Goal: Task Accomplishment & Management: Manage account settings

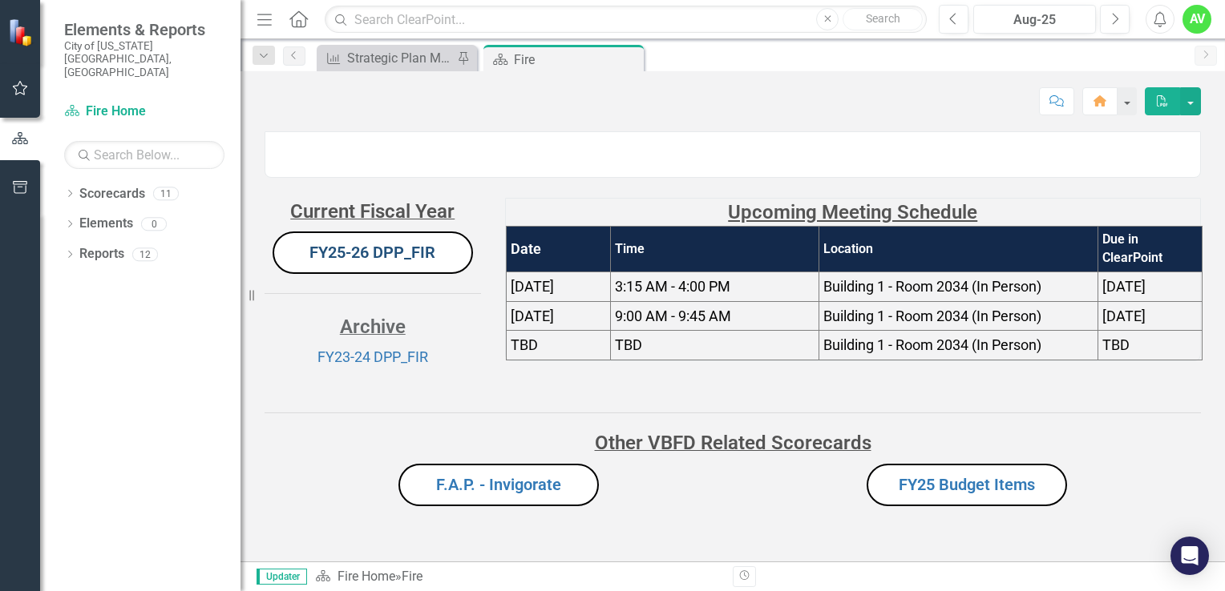
click at [394, 262] on link "FY25-26 DPP_FIR" at bounding box center [372, 252] width 126 height 19
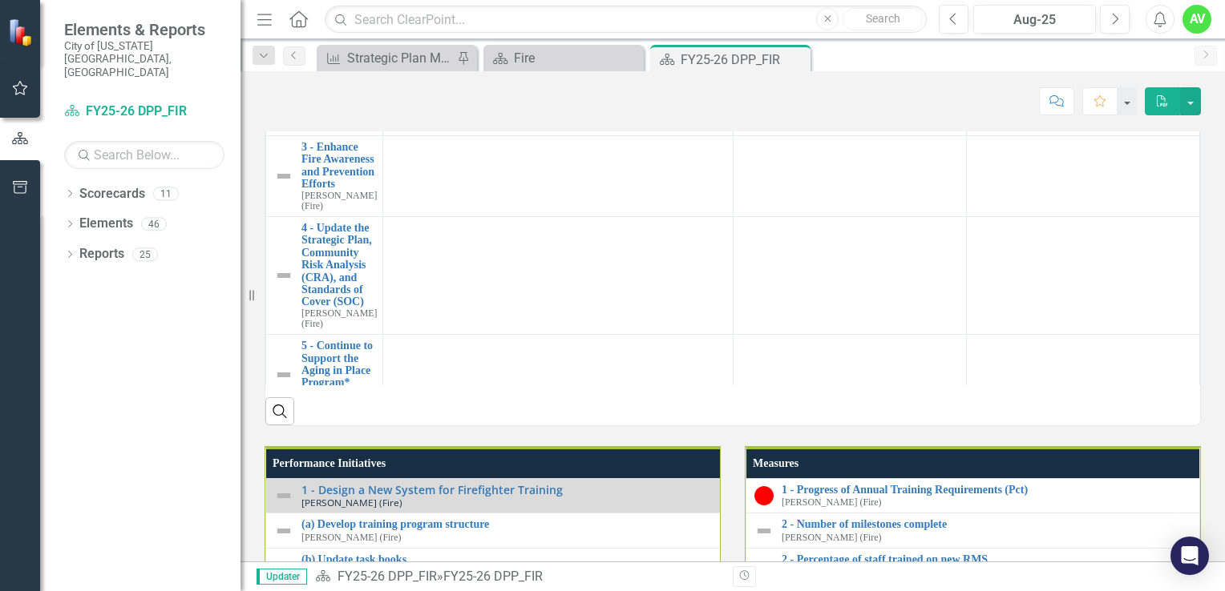
scroll to position [1500, 0]
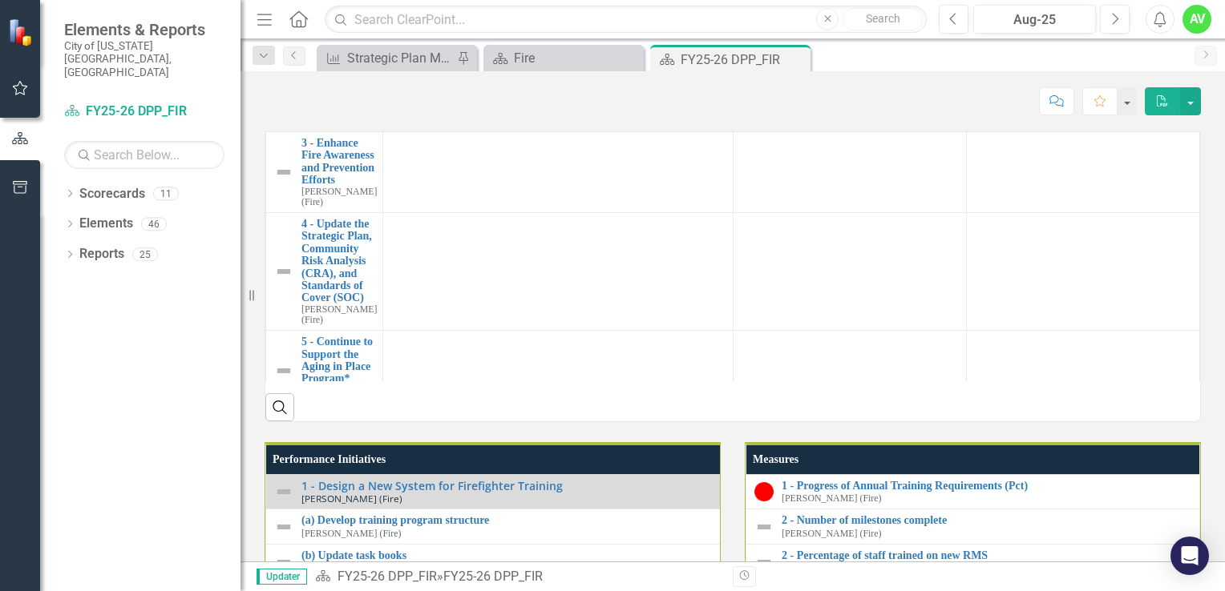
click at [330, 25] on link "1 - Design a New System for Firefighter Training" at bounding box center [338, 0] width 75 height 50
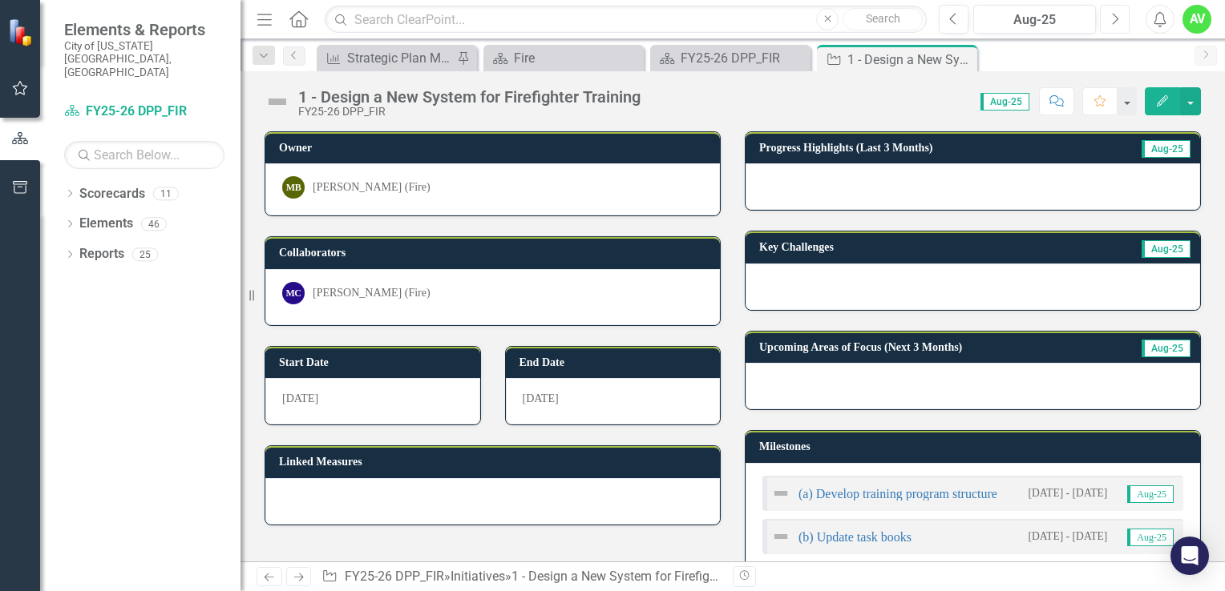
click at [1112, 22] on icon "Next" at bounding box center [1114, 19] width 9 height 14
click at [1160, 100] on icon "Edit" at bounding box center [1162, 100] width 14 height 11
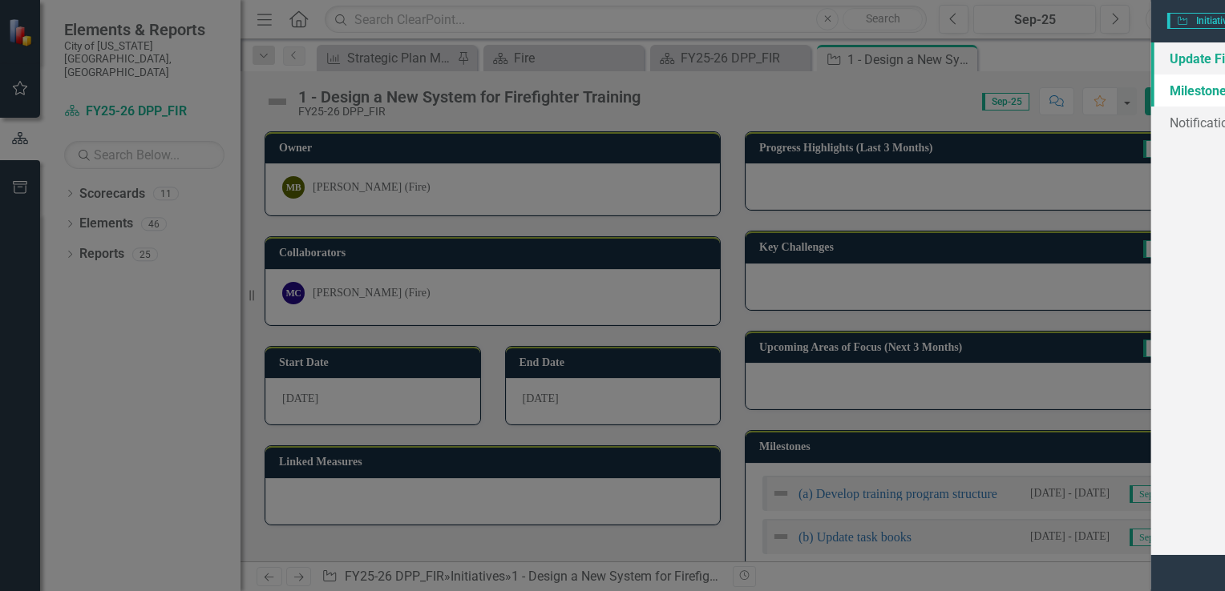
click at [170, 62] on link "Update Fields" at bounding box center [233, 58] width 220 height 32
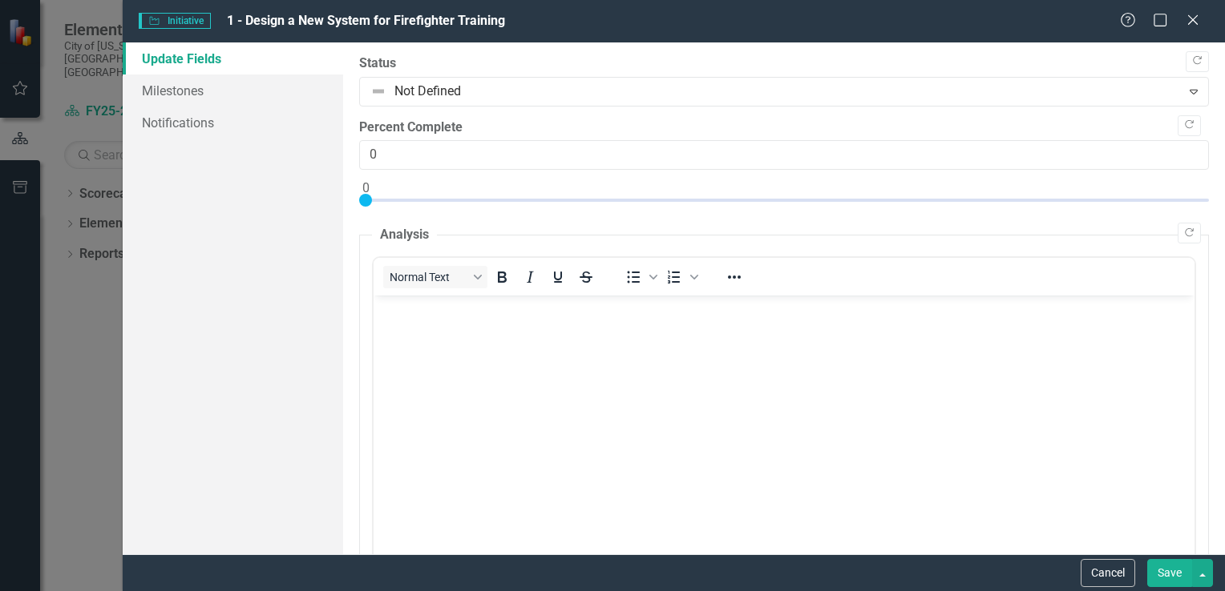
click at [398, 318] on p "Rich Text Area. Press ALT-0 for help." at bounding box center [783, 309] width 813 height 19
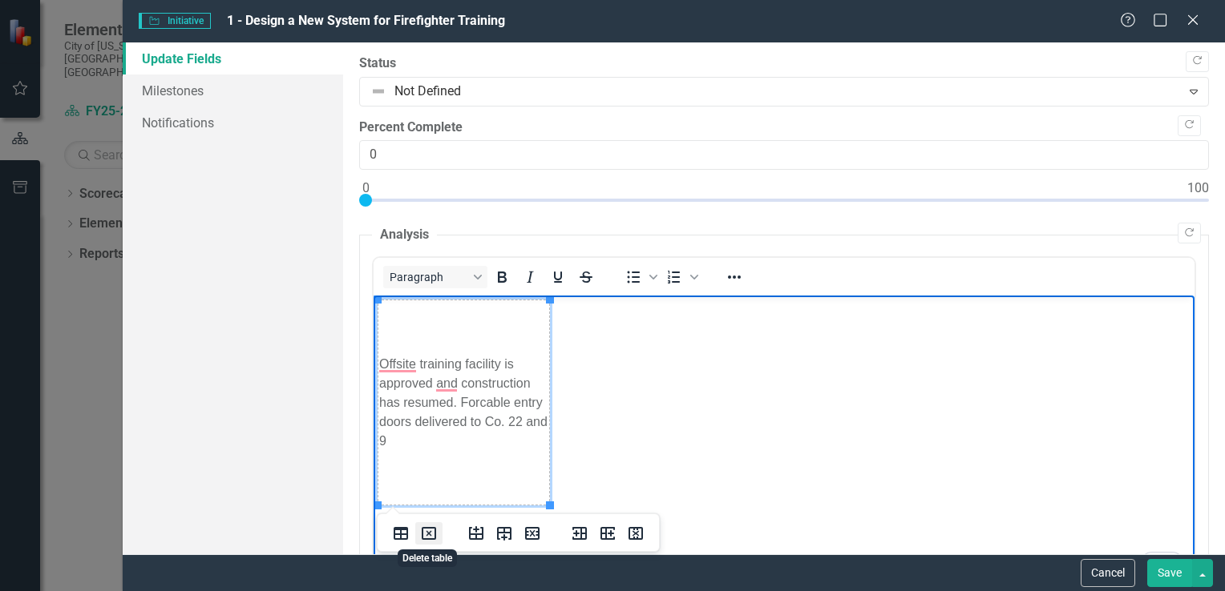
click at [428, 535] on icon "Delete table" at bounding box center [429, 534] width 6 height 6
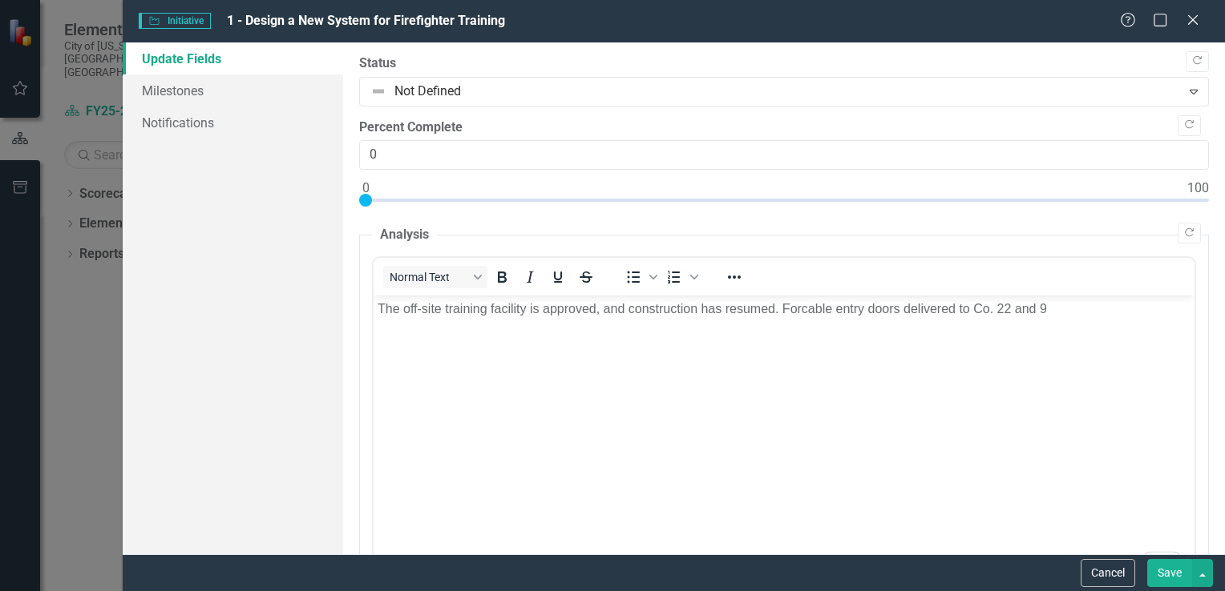
click at [541, 312] on p "The off-site training facility is approved, and construction has resumed. Forca…" at bounding box center [783, 309] width 813 height 19
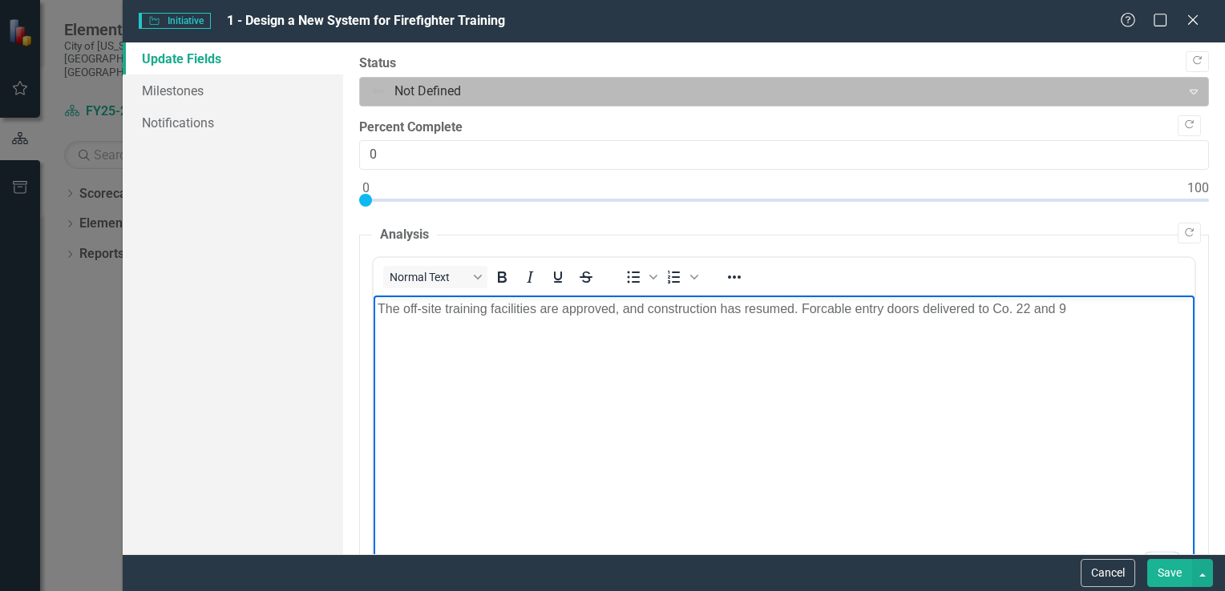
click at [465, 98] on div at bounding box center [770, 92] width 801 height 22
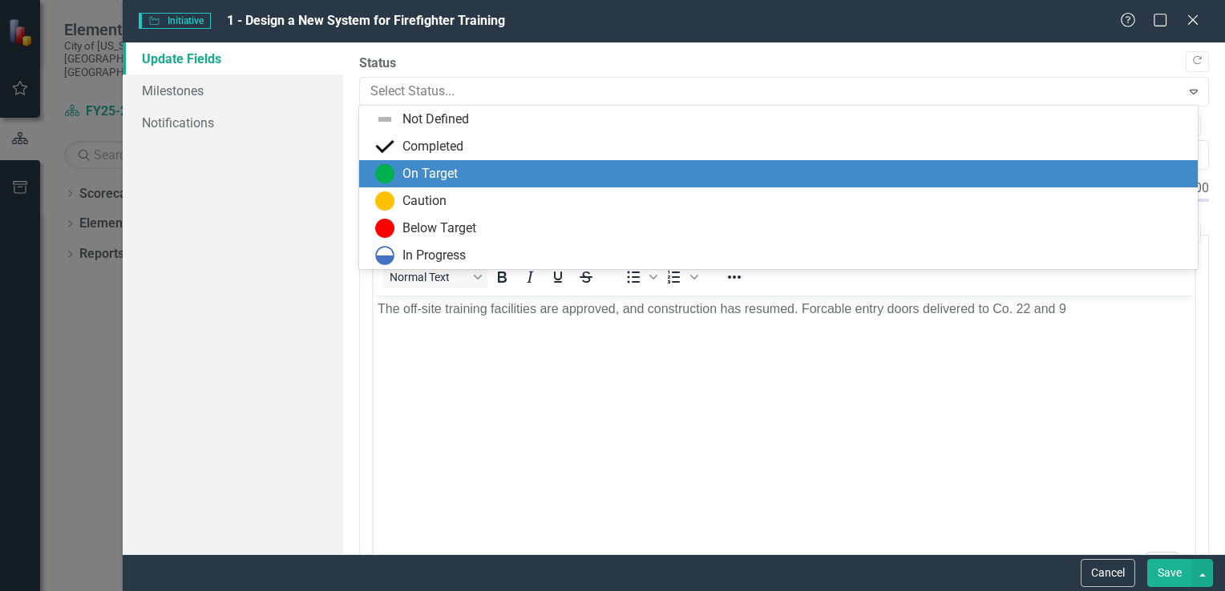
click at [426, 173] on div "On Target" at bounding box center [429, 174] width 55 height 18
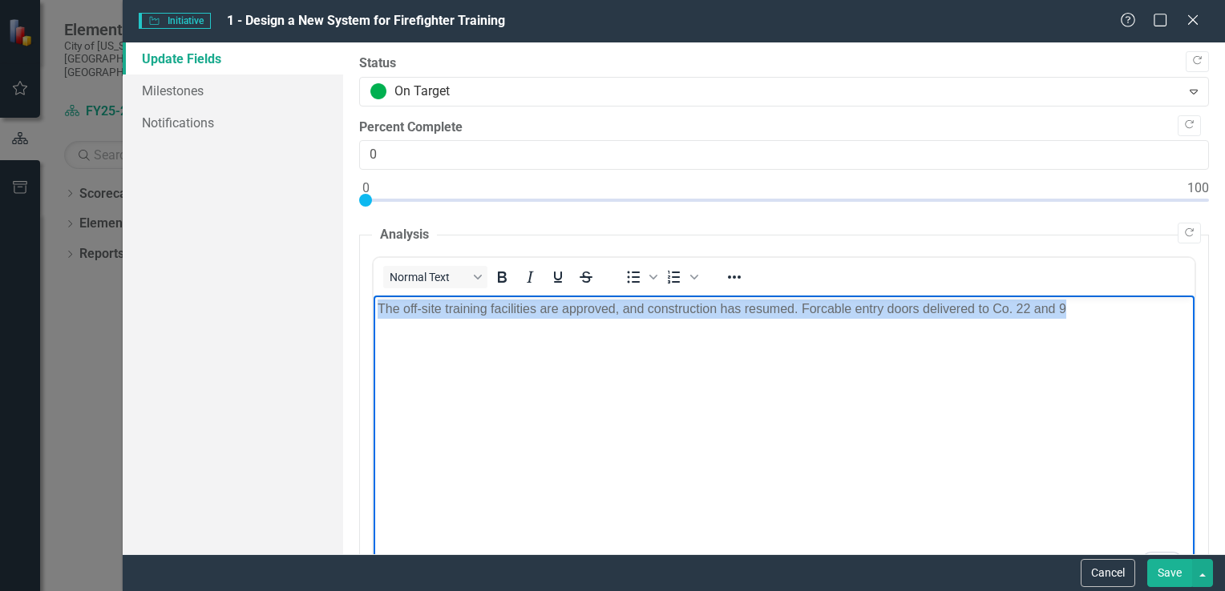
drag, startPoint x: 1070, startPoint y: 313, endPoint x: 354, endPoint y: 265, distance: 717.3
click at [373, 296] on html "The off-site training facilities are approved, and construction has resumed. Fo…" at bounding box center [783, 416] width 821 height 240
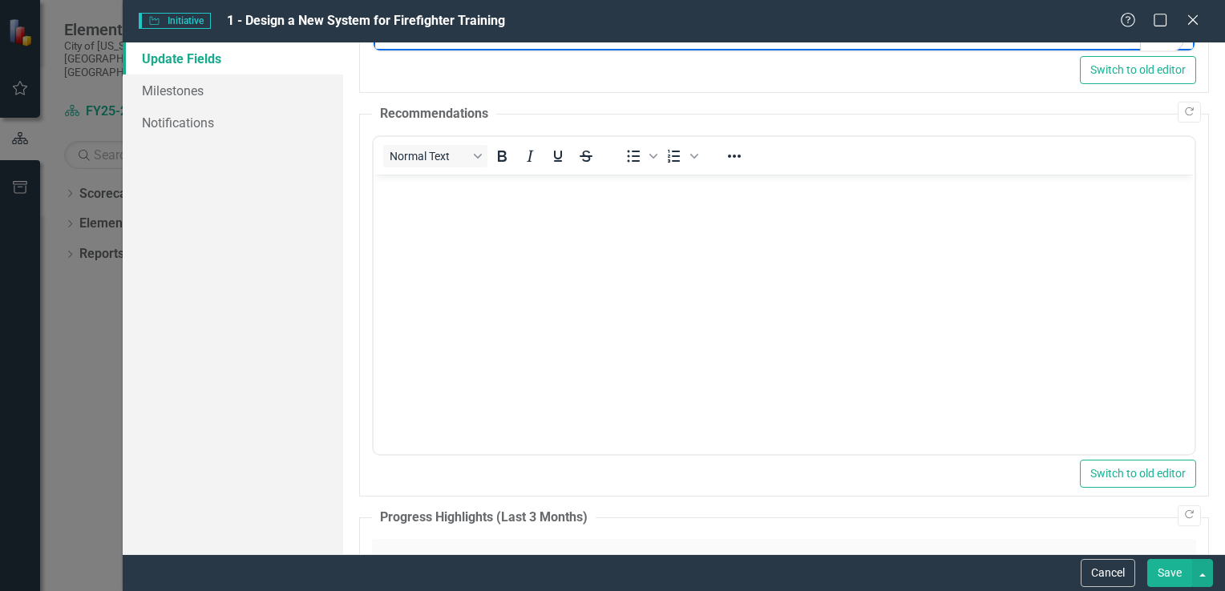
scroll to position [852, 0]
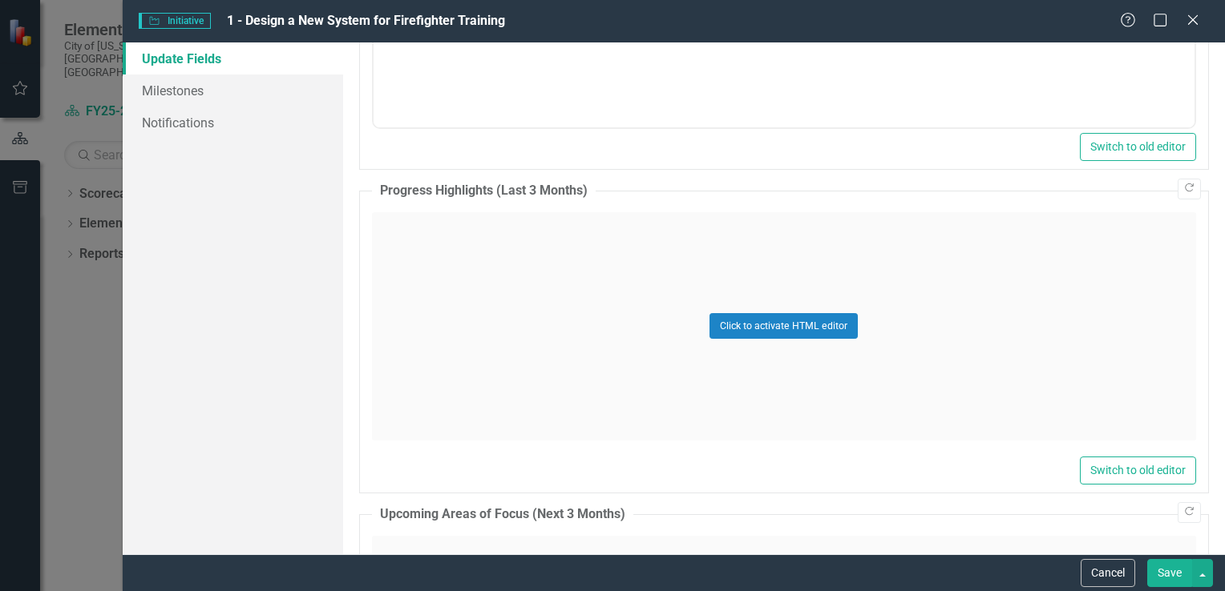
click at [441, 300] on div "Click to activate HTML editor" at bounding box center [784, 326] width 824 height 228
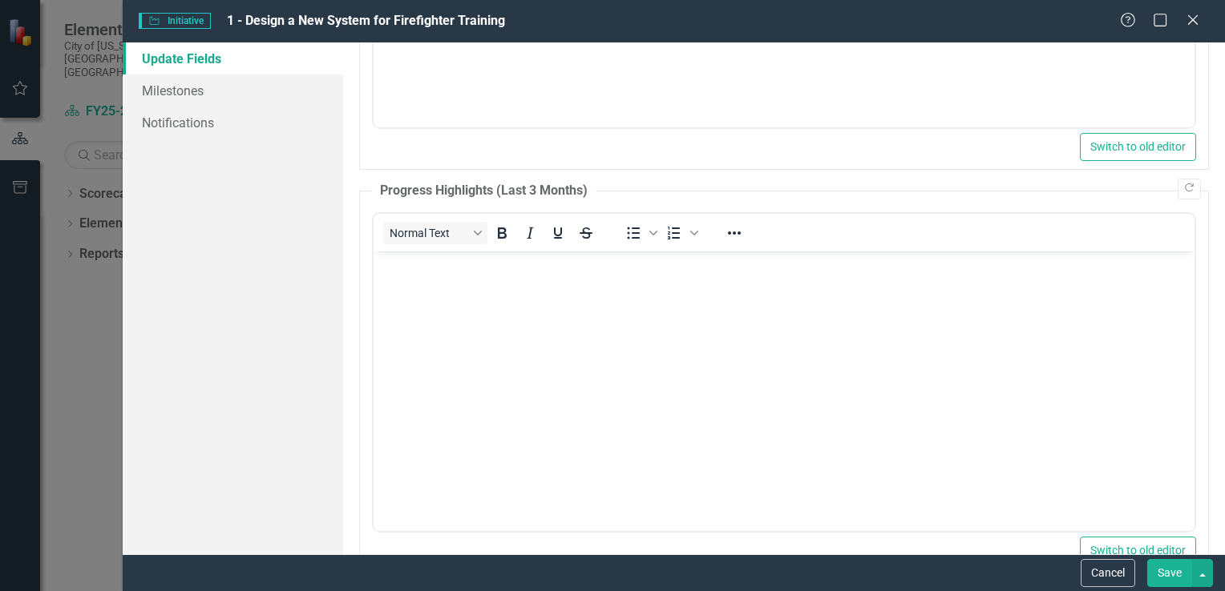
scroll to position [0, 0]
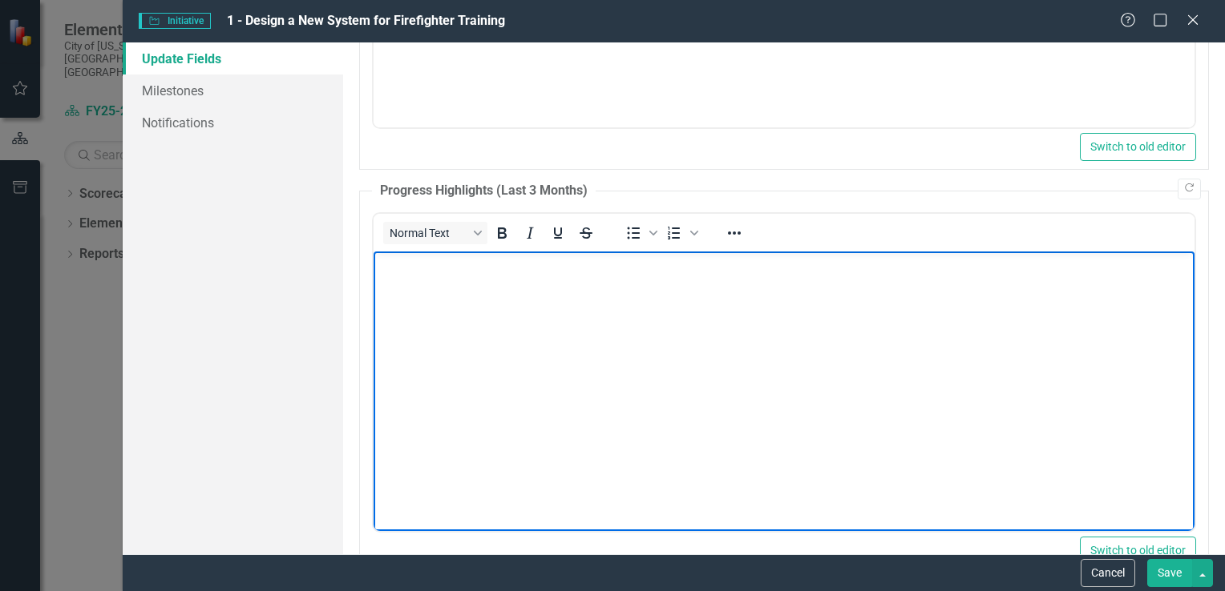
click at [397, 259] on p "Rich Text Area. Press ALT-0 for help." at bounding box center [783, 264] width 813 height 19
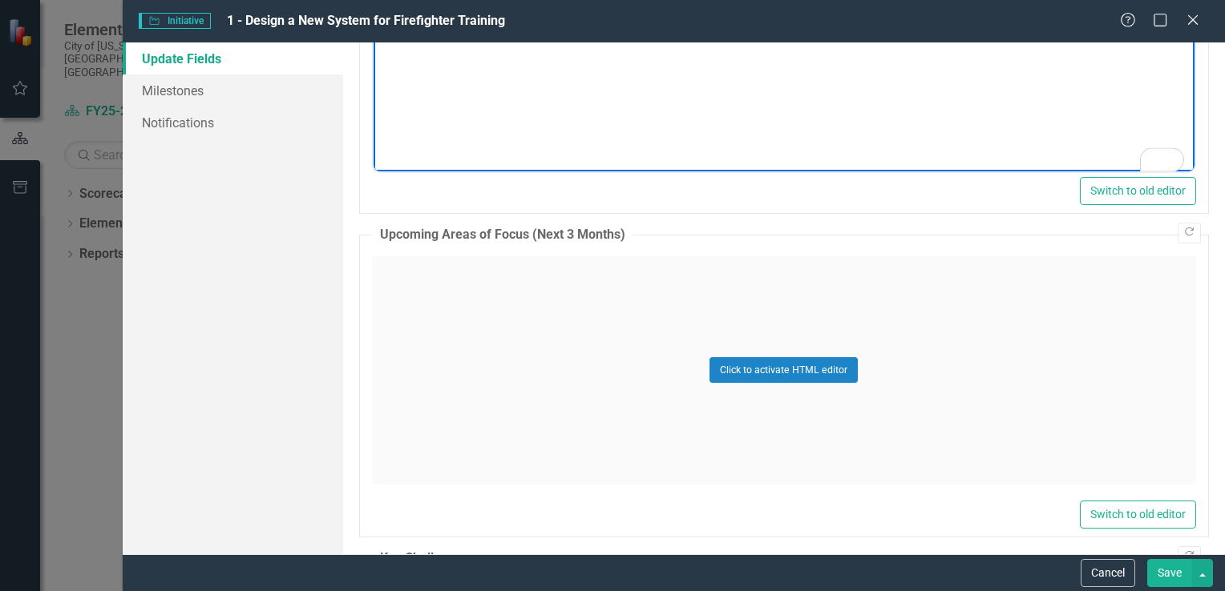
click at [667, 362] on div "Click to activate HTML editor" at bounding box center [784, 370] width 824 height 228
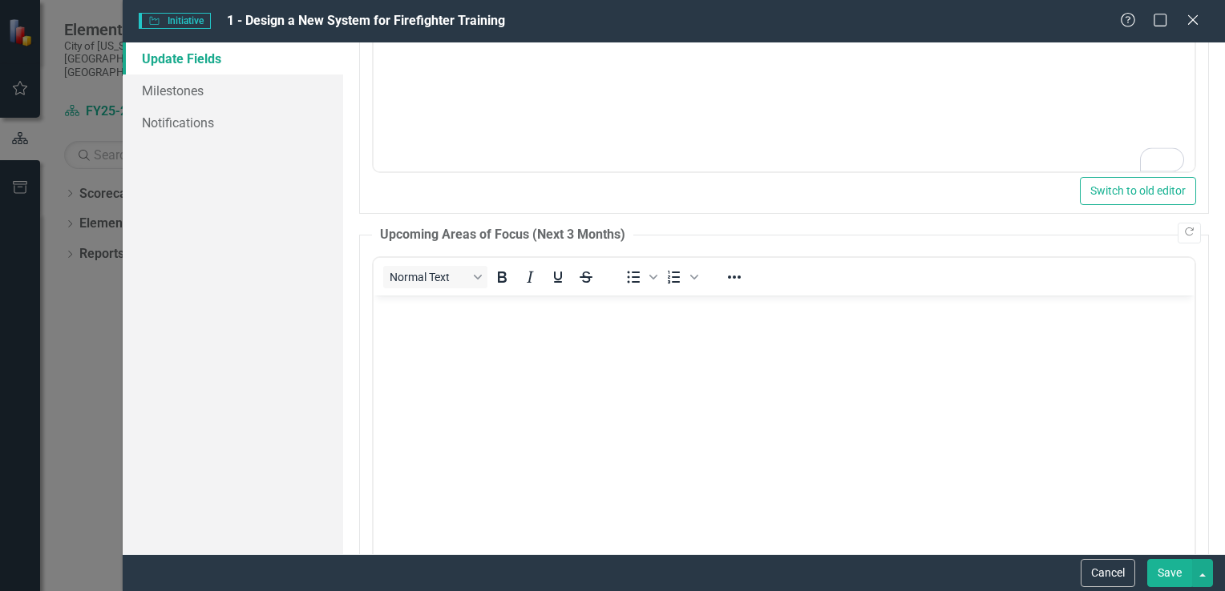
scroll to position [0, 0]
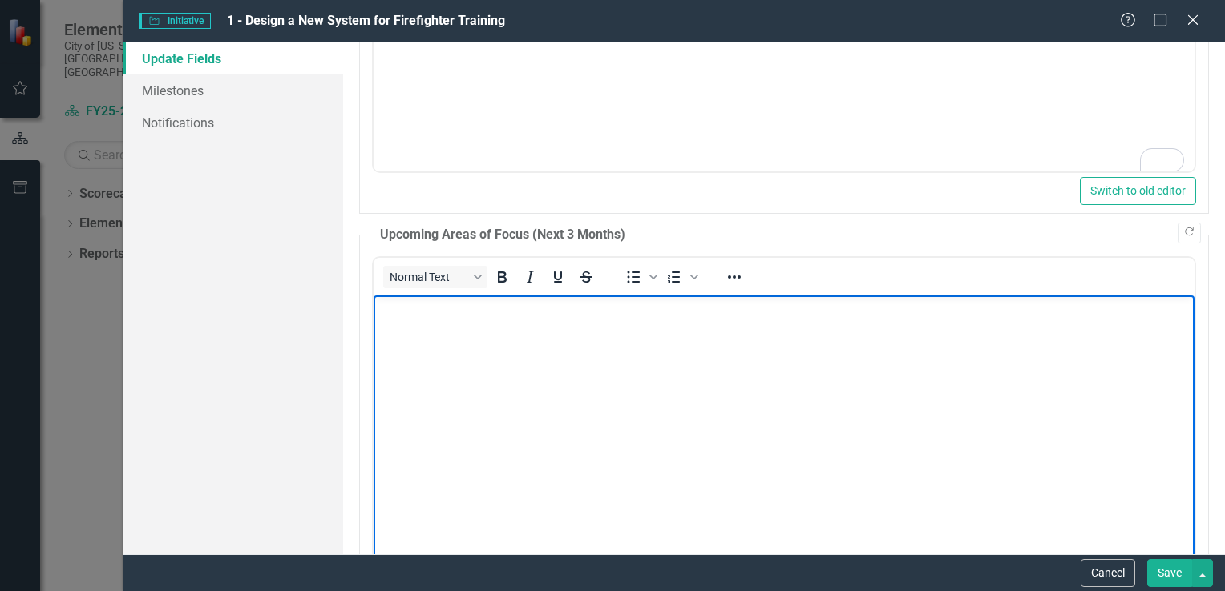
click at [397, 362] on body "Rich Text Area. Press ALT-0 for help." at bounding box center [783, 415] width 821 height 240
paste body "To enrich screen reader interactions, please activate Accessibility in Grammarl…"
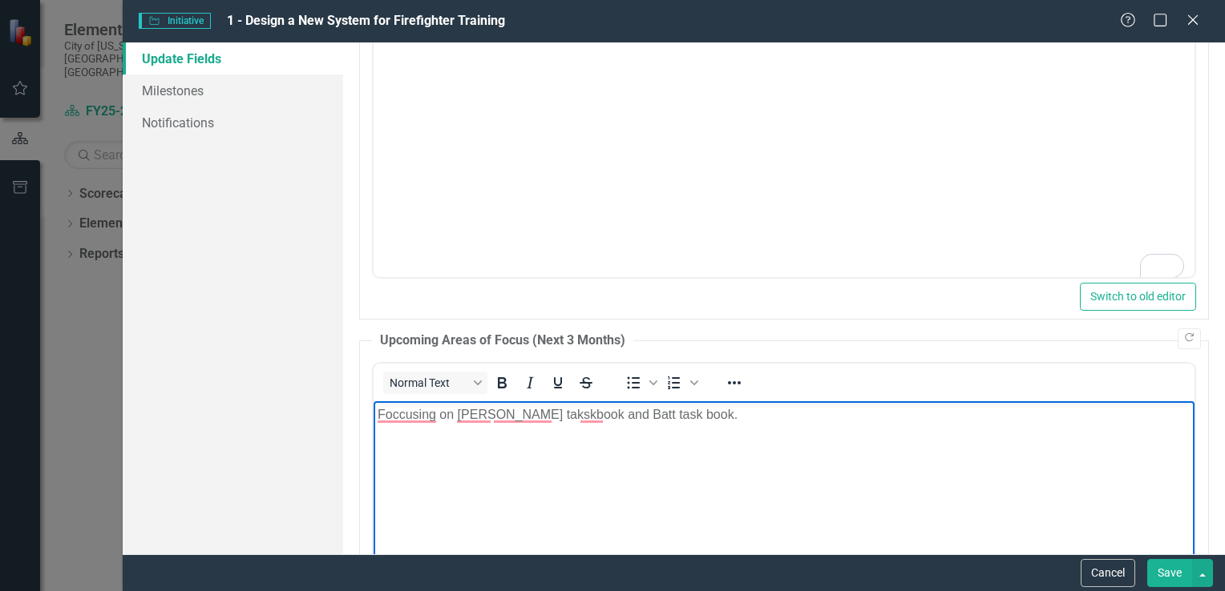
scroll to position [1106, 0]
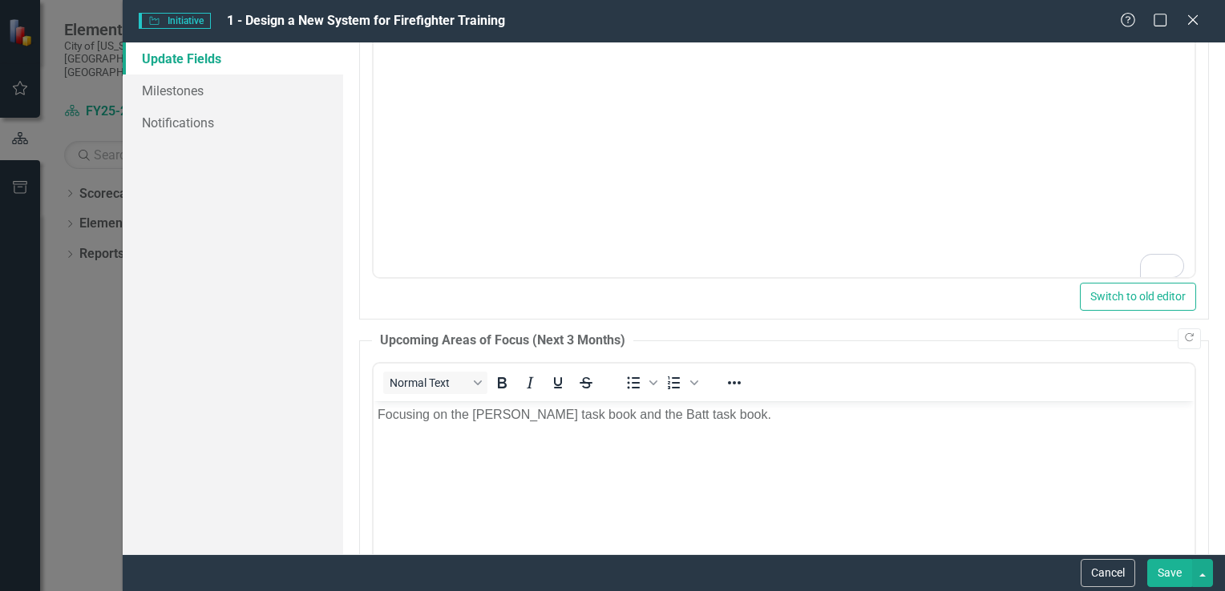
click at [635, 411] on p "Focusing on the BAST task book and the Batt task book." at bounding box center [783, 414] width 813 height 19
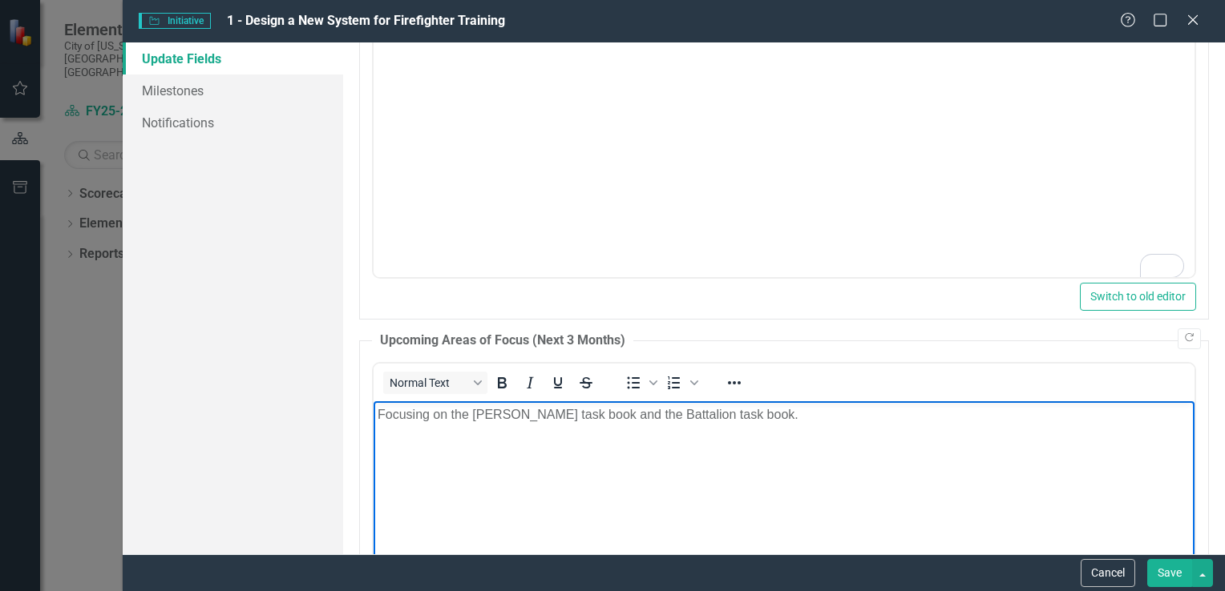
click at [505, 416] on p "Focusing on the [PERSON_NAME] task book and the Battalion task book." at bounding box center [783, 414] width 813 height 19
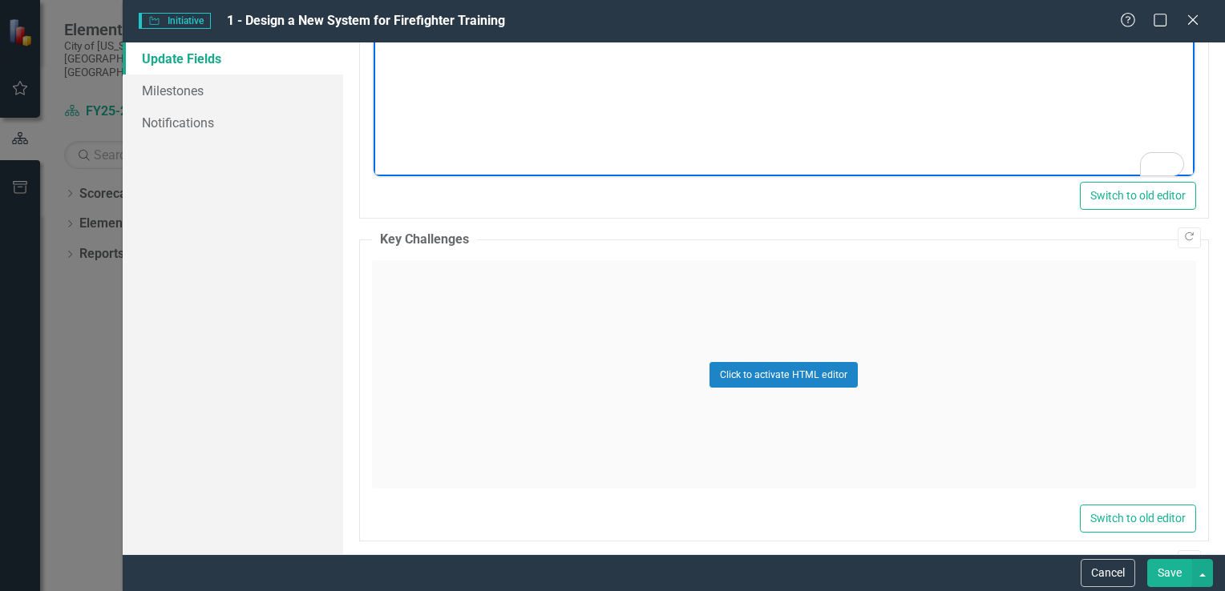
scroll to position [1660, 0]
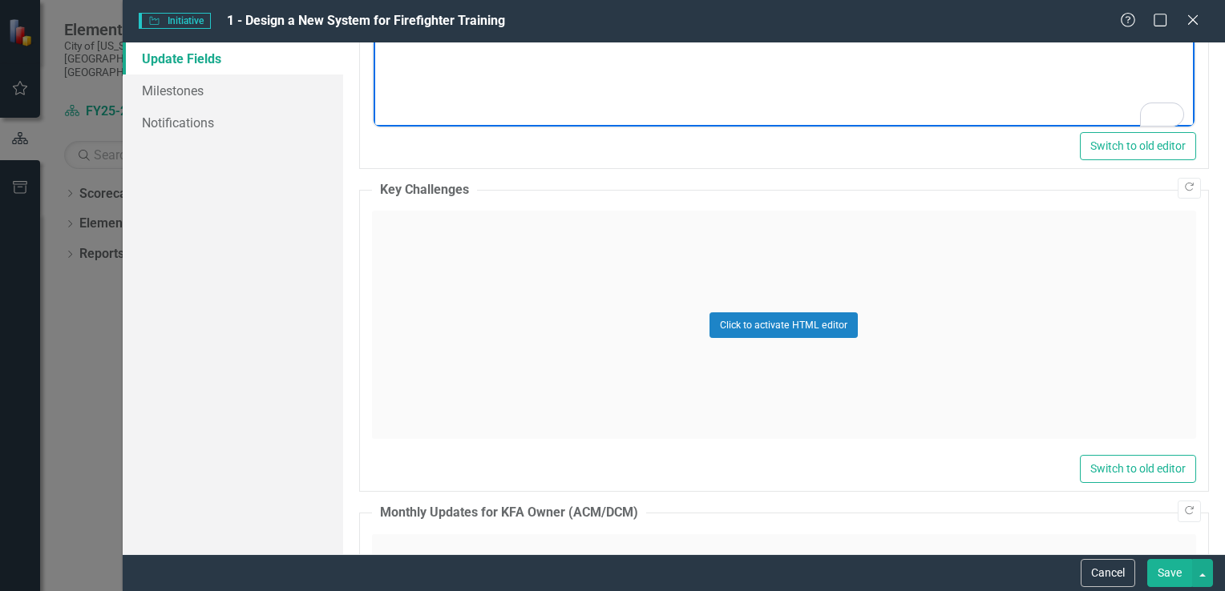
click at [452, 231] on div "Click to activate HTML editor" at bounding box center [784, 325] width 824 height 228
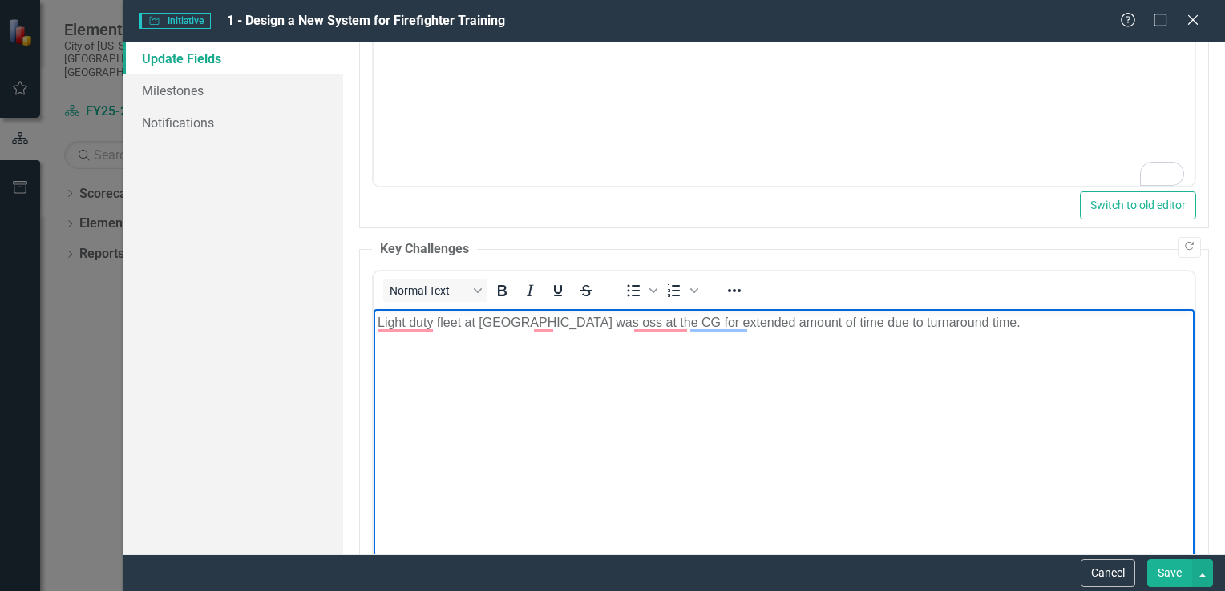
scroll to position [1588, 0]
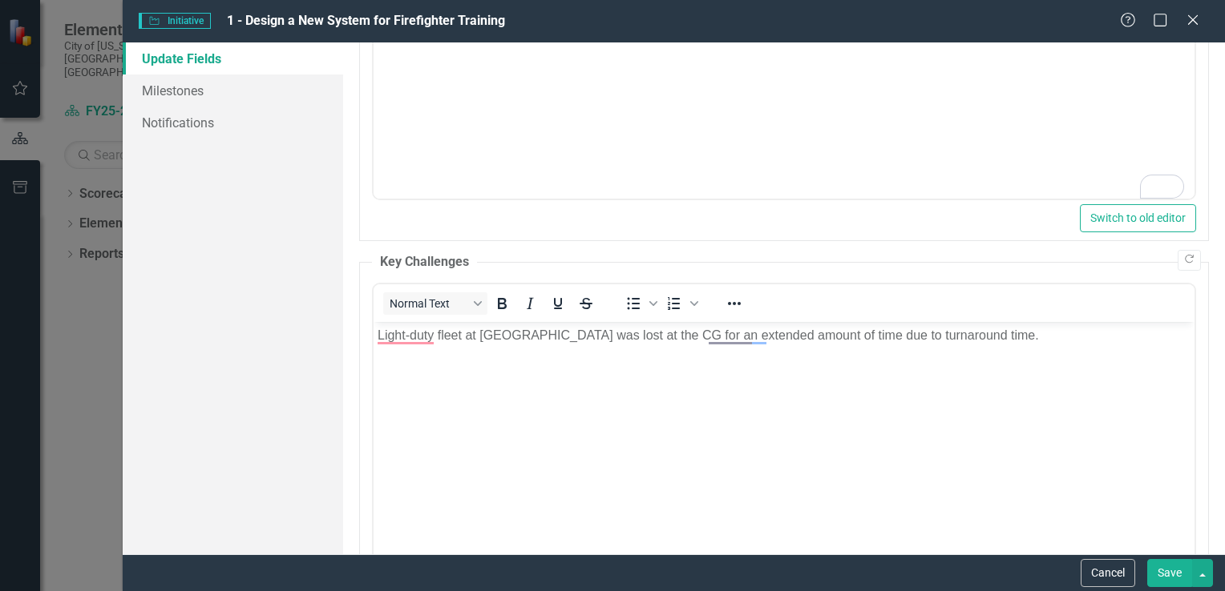
click at [557, 337] on p "Light-duty fleet at FTC was lost at the CG for an extended amount of time due t…" at bounding box center [783, 335] width 813 height 19
click at [1166, 577] on button "Save" at bounding box center [1169, 573] width 45 height 28
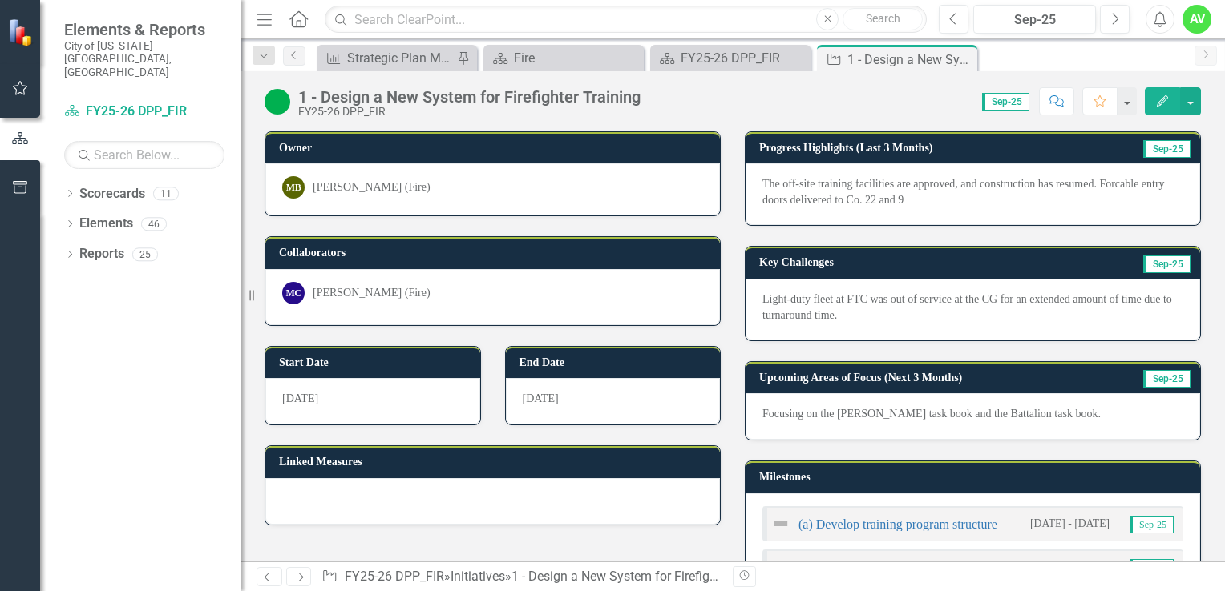
click at [1154, 103] on button "Edit" at bounding box center [1161, 101] width 35 height 28
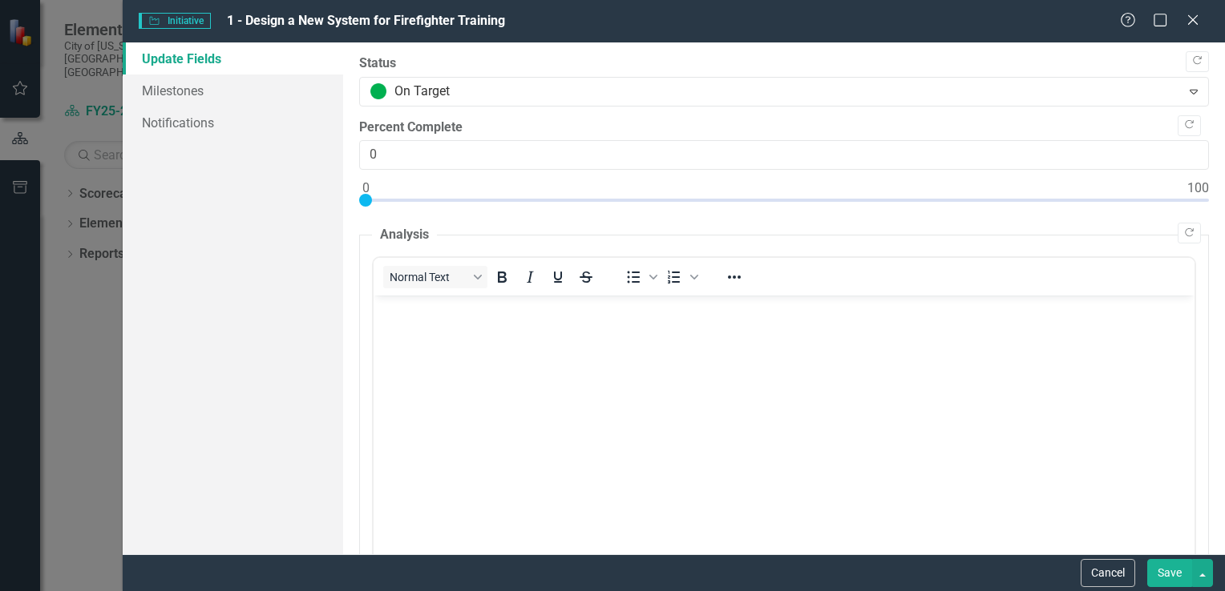
scroll to position [0, 0]
click at [180, 95] on link "Milestones" at bounding box center [233, 91] width 220 height 32
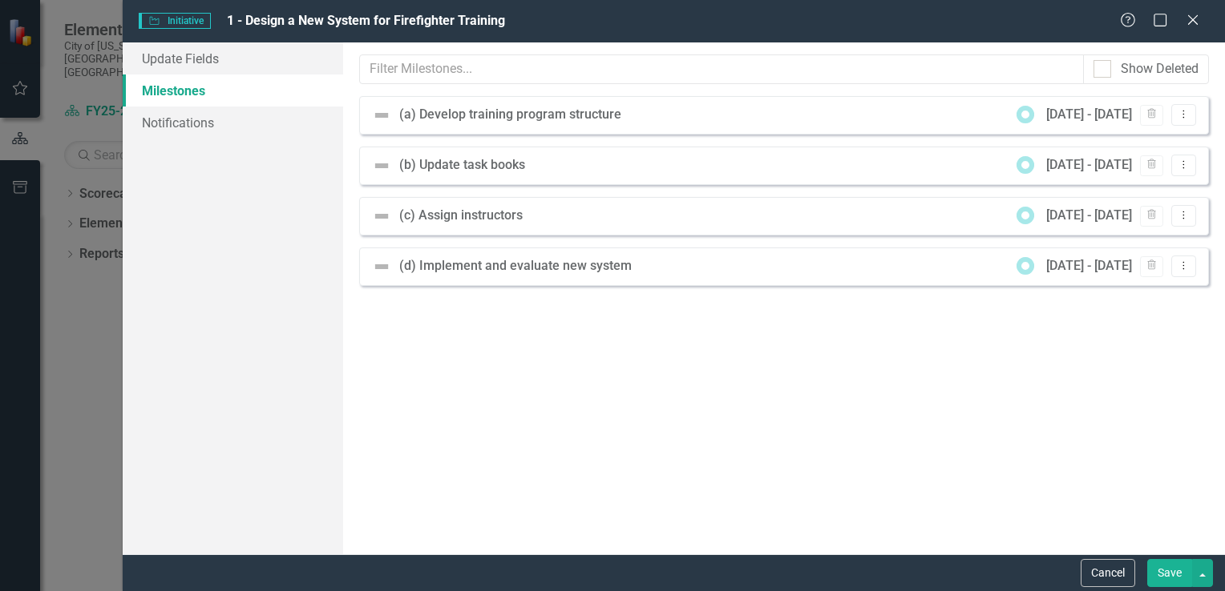
click at [445, 165] on div "(b) Update task books" at bounding box center [466, 165] width 134 height 18
click at [1160, 567] on button "Save" at bounding box center [1169, 573] width 45 height 28
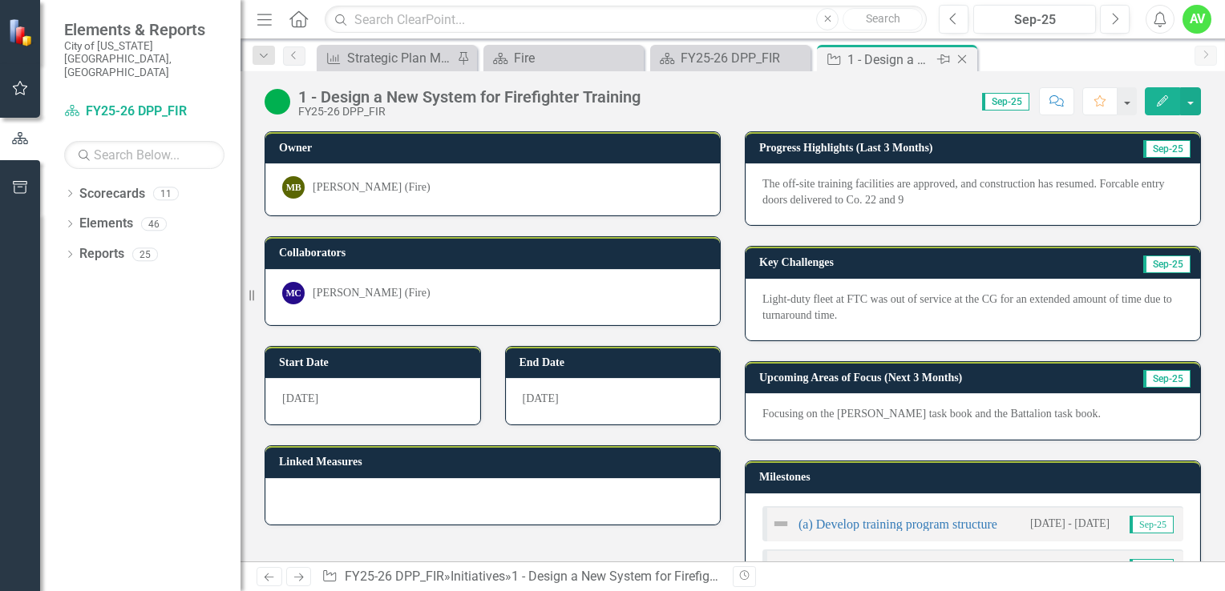
click at [962, 63] on icon "Close" at bounding box center [962, 59] width 16 height 13
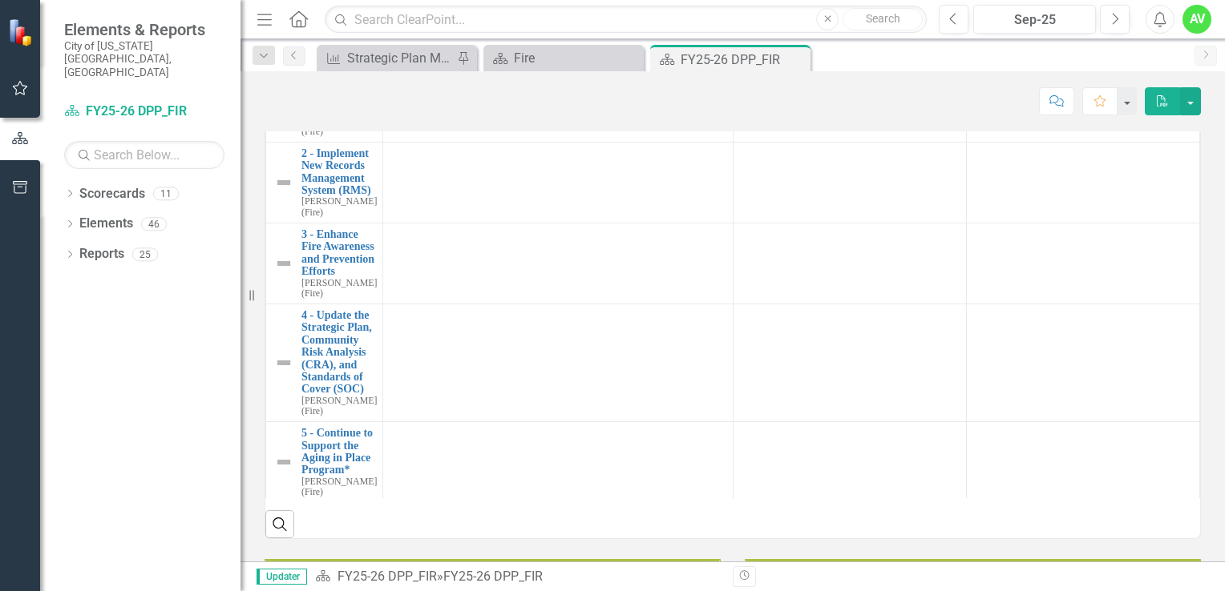
scroll to position [26, 0]
click at [342, 197] on link "2 - Implement New Records Management System (RMS)" at bounding box center [338, 172] width 75 height 50
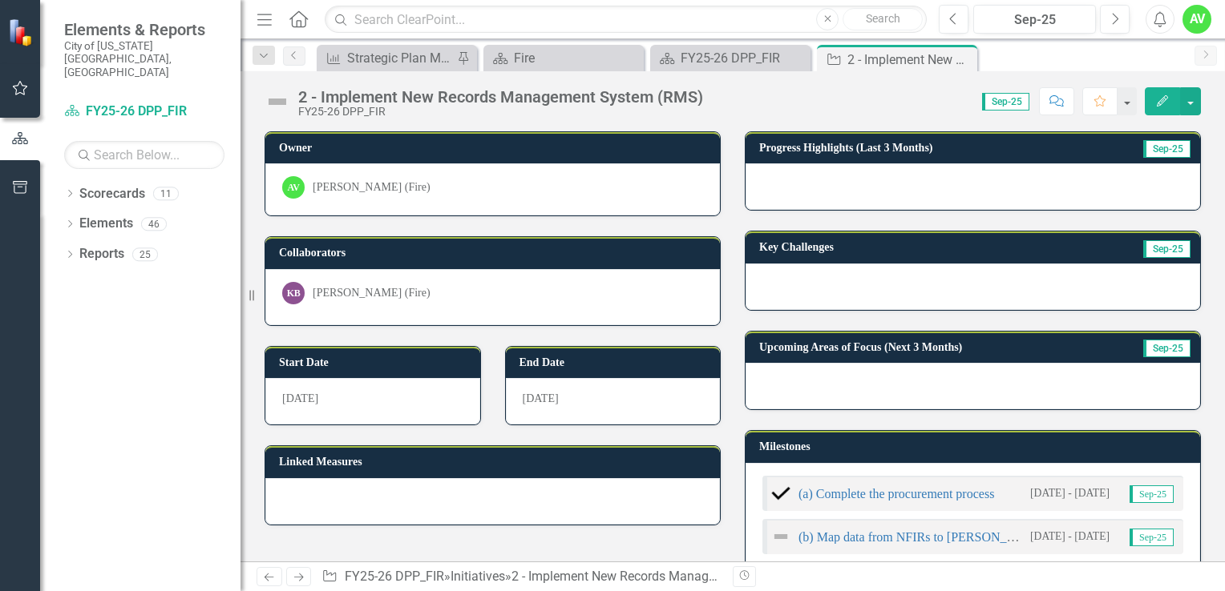
click at [1160, 98] on icon "Edit" at bounding box center [1162, 100] width 14 height 11
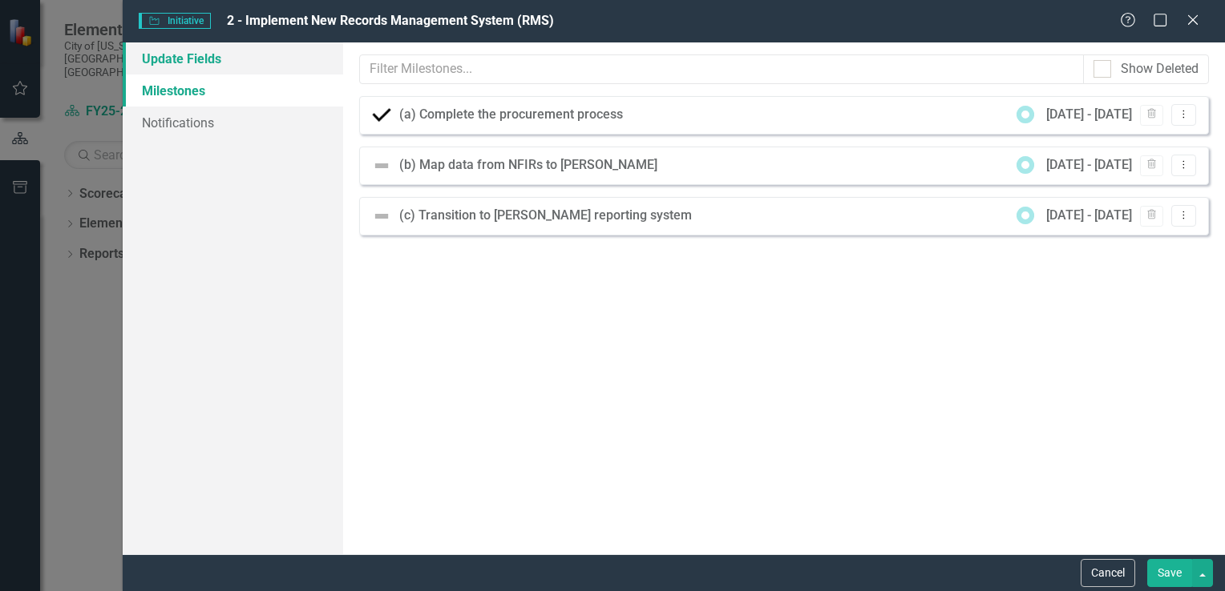
click at [214, 54] on link "Update Fields" at bounding box center [233, 58] width 220 height 32
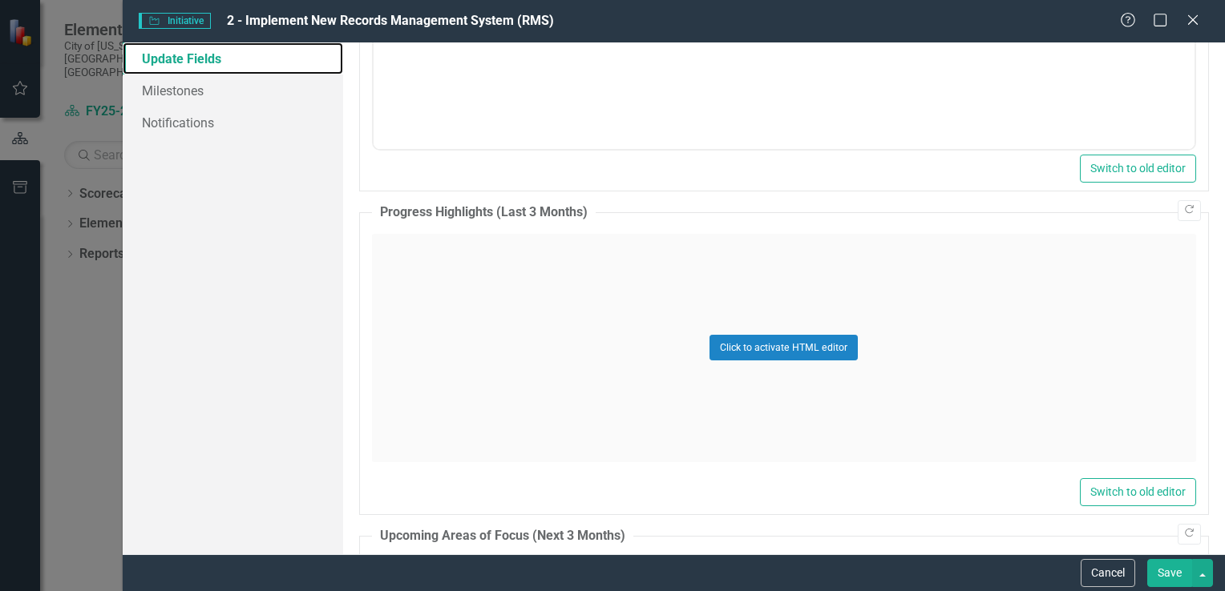
scroll to position [832, 0]
click at [410, 274] on div "Click to activate HTML editor" at bounding box center [784, 346] width 824 height 228
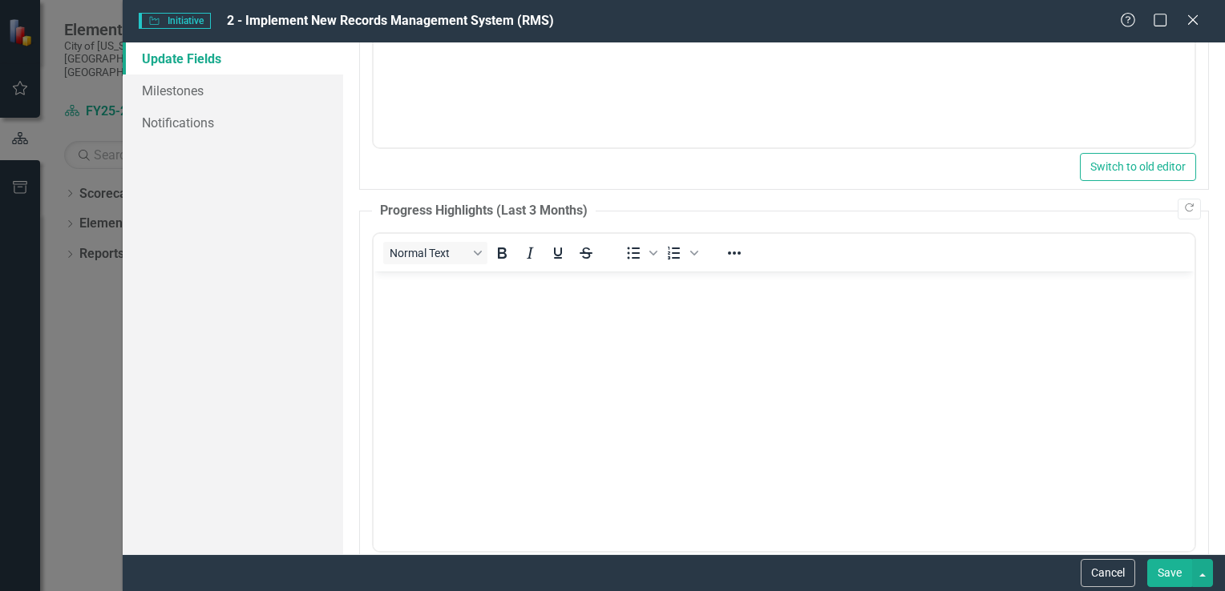
scroll to position [0, 0]
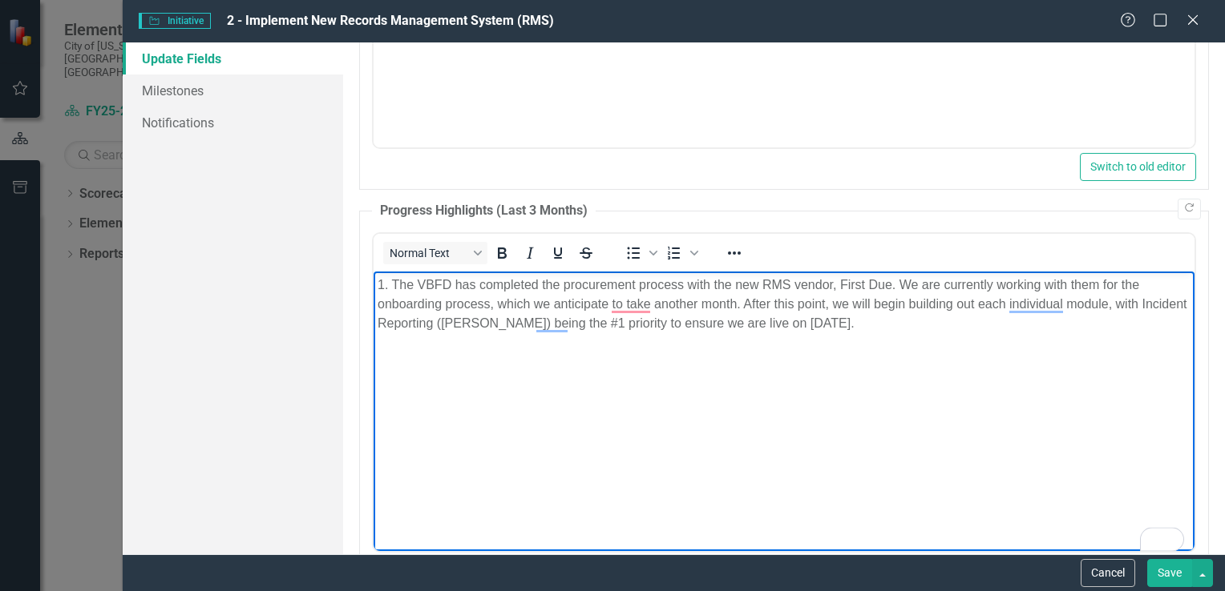
click at [392, 282] on p "1. The VBFD has completed the procurement process with the new RMS vendor, Firs…" at bounding box center [783, 304] width 813 height 58
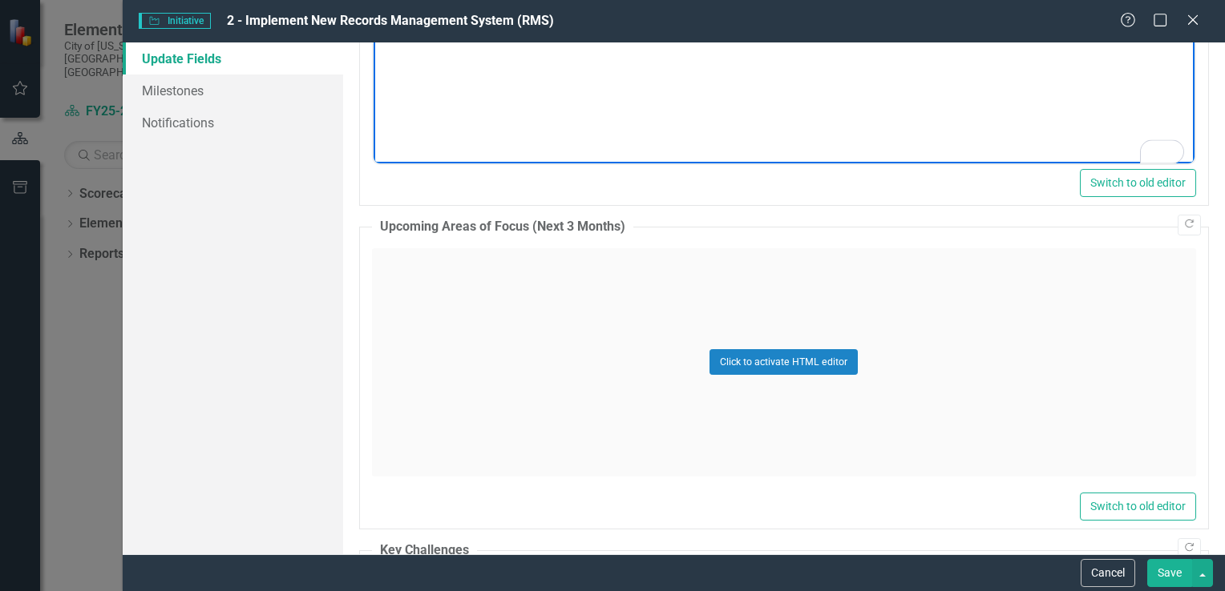
scroll to position [1220, 0]
click at [482, 290] on div "Click to activate HTML editor" at bounding box center [784, 362] width 824 height 228
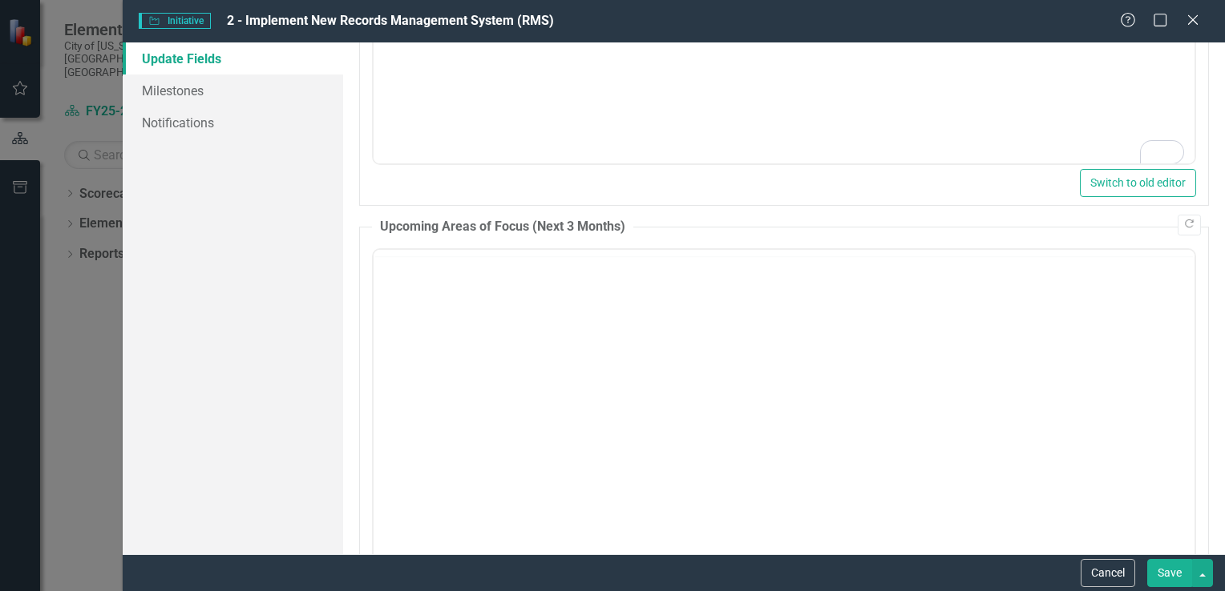
scroll to position [0, 0]
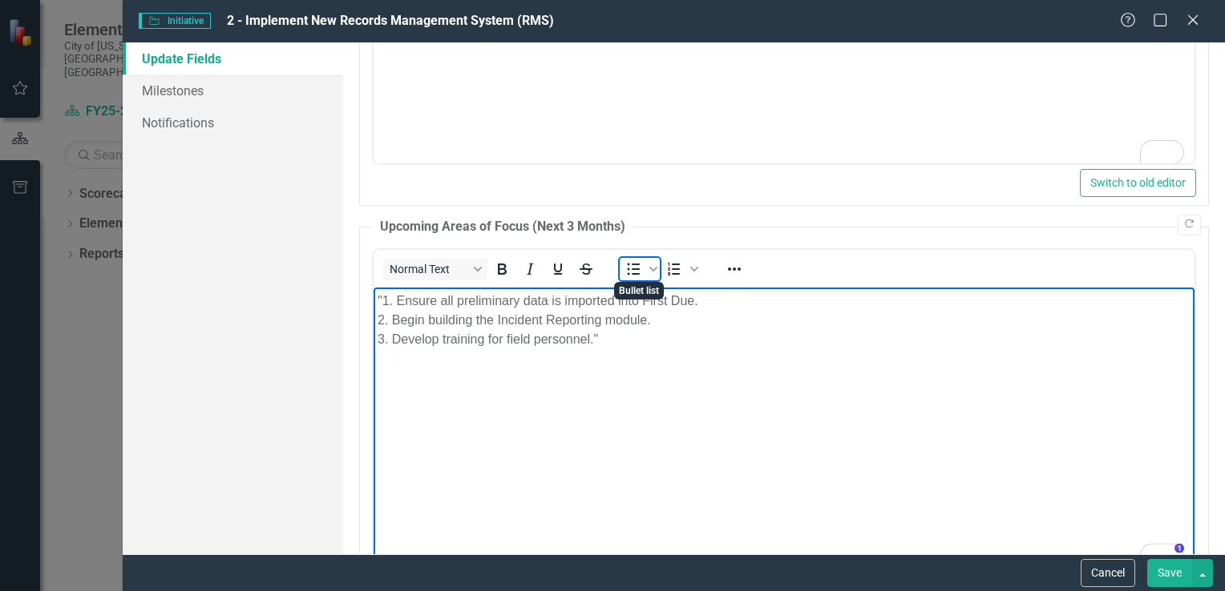
click at [637, 271] on icon "Bullet list" at bounding box center [633, 269] width 13 height 12
click at [428, 298] on li ""1. Ensure all preliminary data is imported into First Due. 2. Begin building t…" at bounding box center [799, 320] width 781 height 58
click at [425, 317] on li "Ensure all preliminary data is imported into First Due. 2. Begin building the I…" at bounding box center [799, 320] width 781 height 58
click at [424, 337] on li "Begin building the Incident Reporting module. 3. Develop training for field per…" at bounding box center [799, 329] width 781 height 38
click at [616, 333] on li "Develop training for field personnel."" at bounding box center [799, 338] width 781 height 19
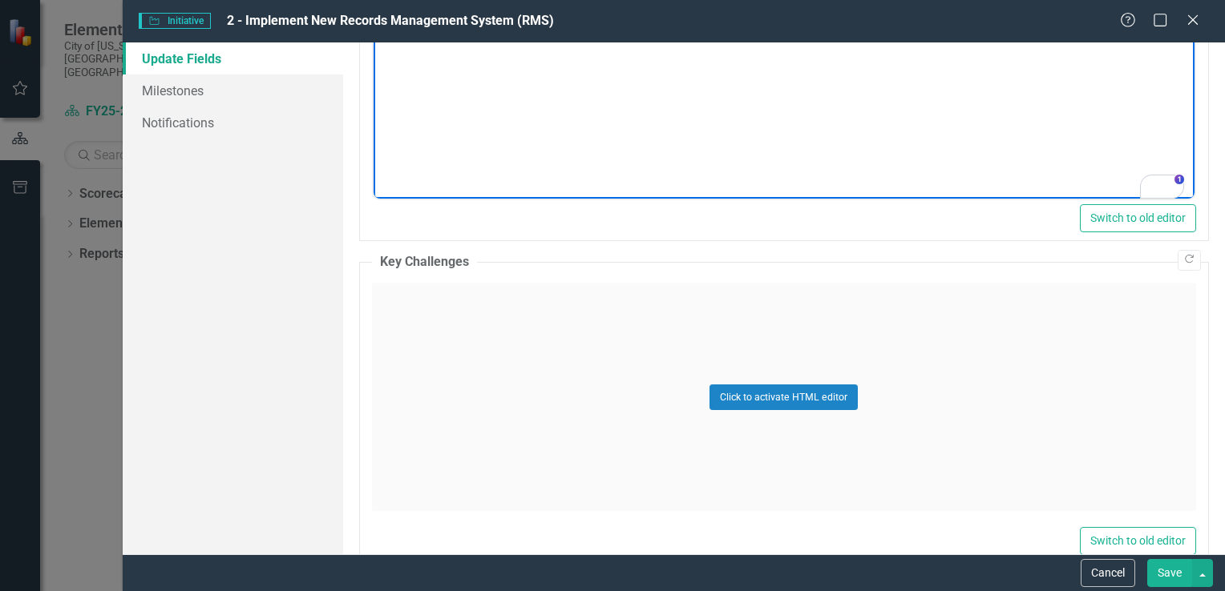
scroll to position [1589, 0]
click at [407, 314] on div "Click to activate HTML editor" at bounding box center [784, 396] width 824 height 228
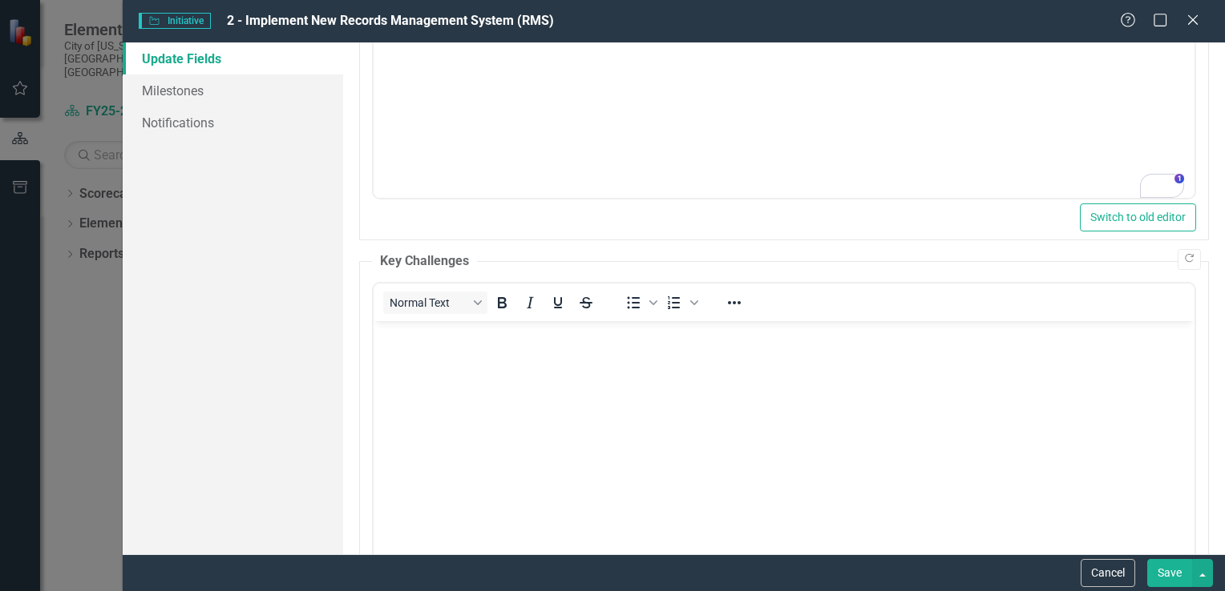
scroll to position [0, 0]
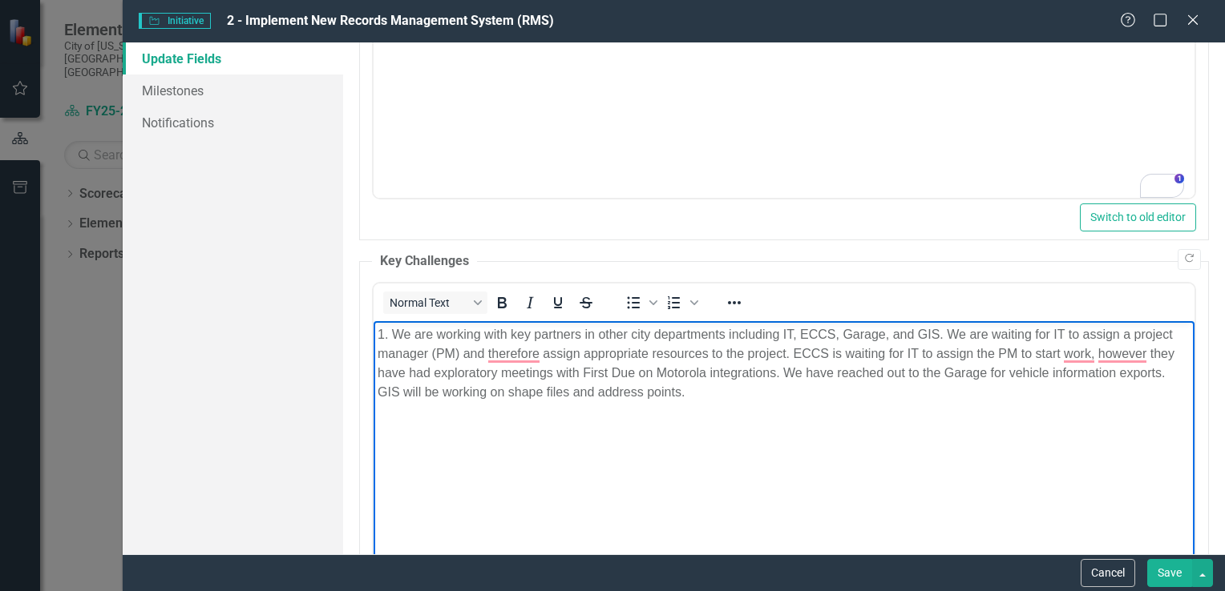
click at [394, 336] on p "1. We are working with key partners in other city departments including IT, ECC…" at bounding box center [783, 363] width 813 height 77
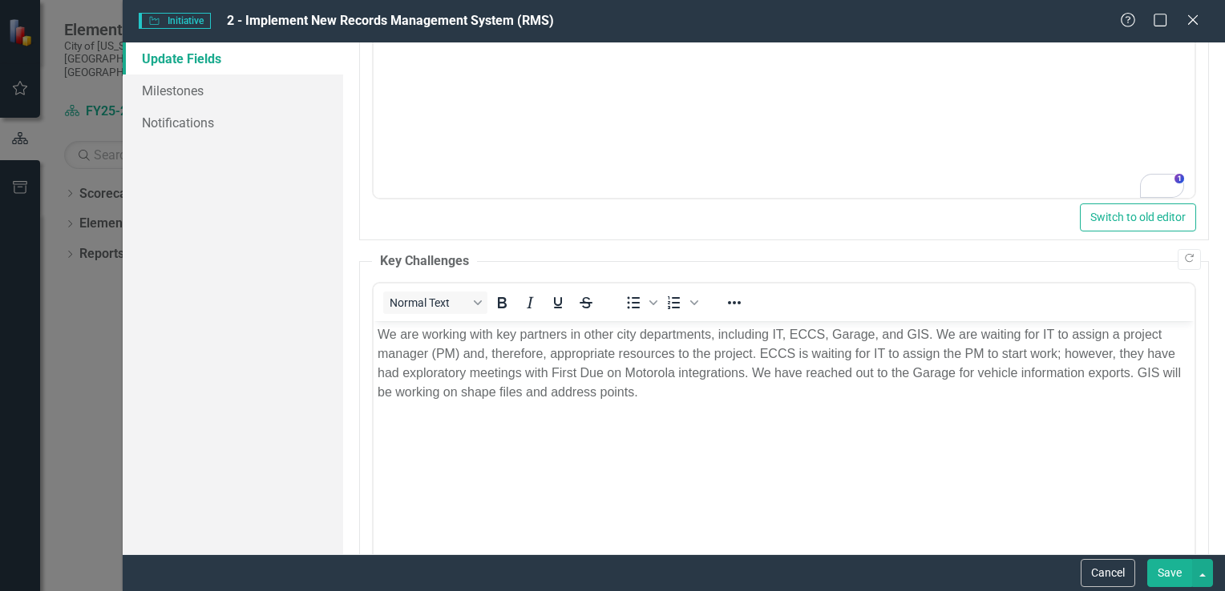
click at [1170, 572] on button "Save" at bounding box center [1169, 573] width 45 height 28
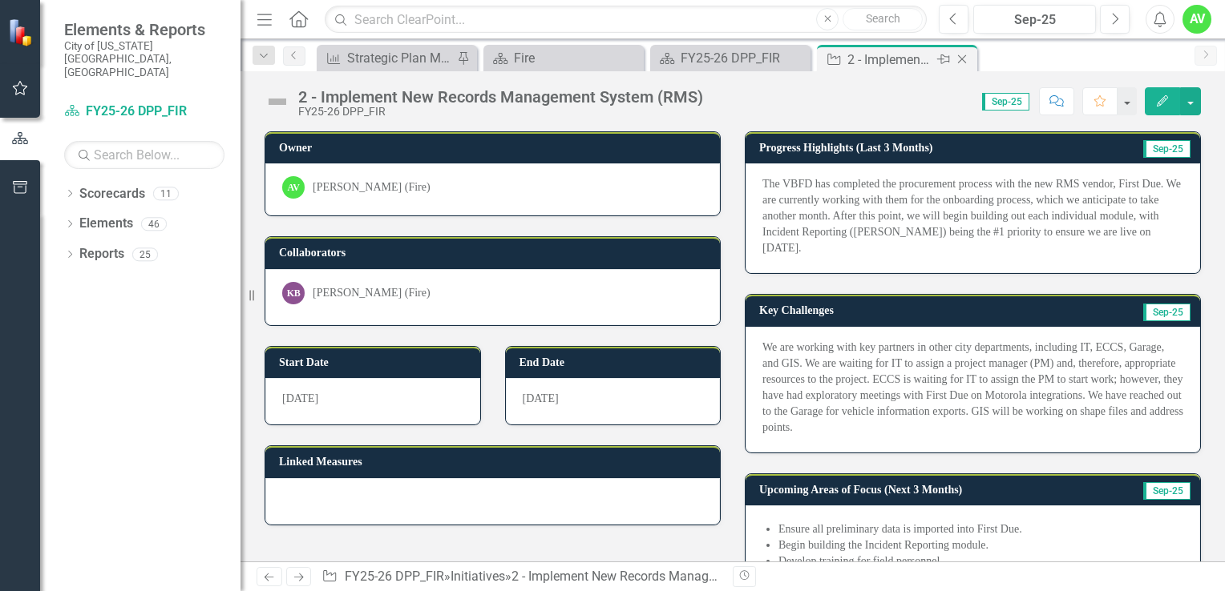
click at [958, 59] on icon "Close" at bounding box center [962, 59] width 16 height 13
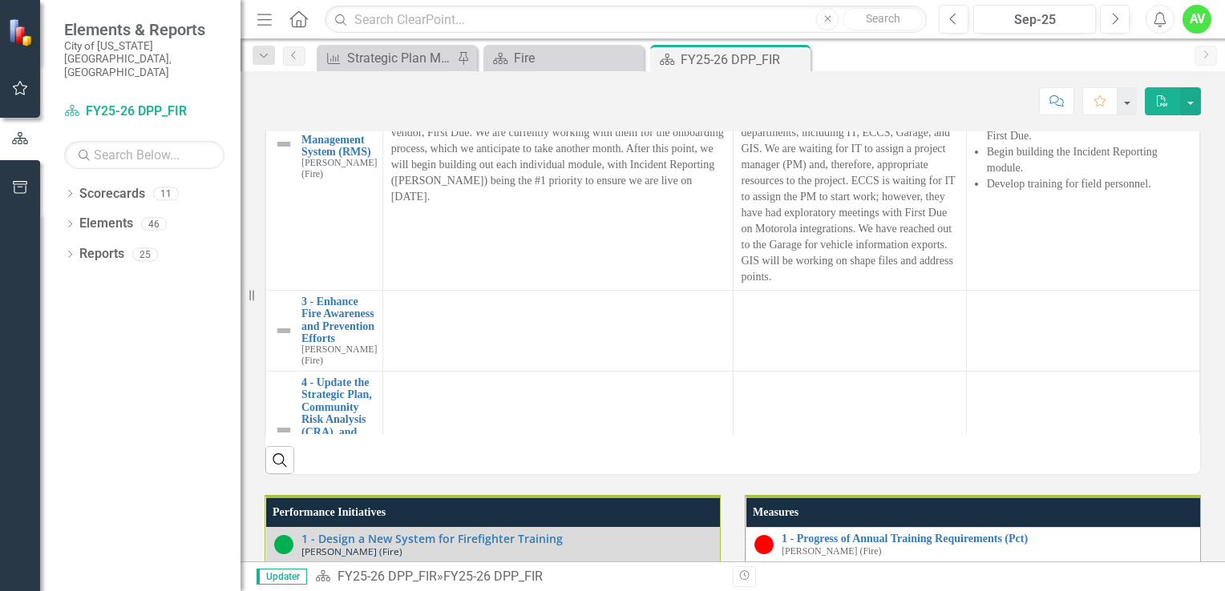
scroll to position [180, 0]
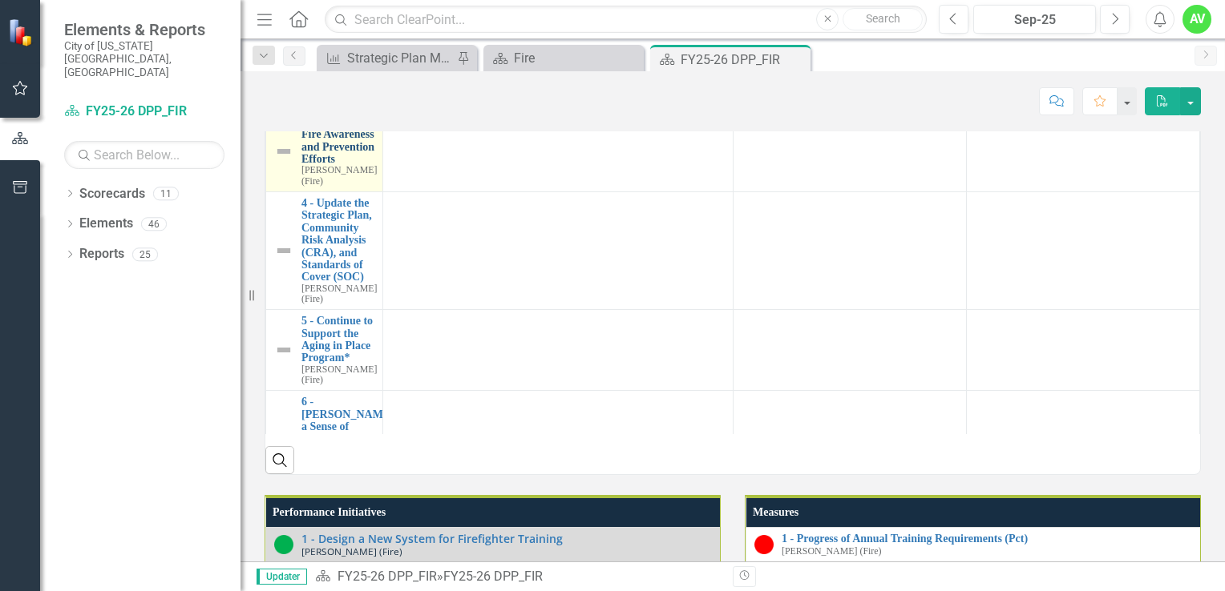
click at [321, 166] on link "3 - Enhance Fire Awareness and Prevention Efforts" at bounding box center [338, 141] width 75 height 50
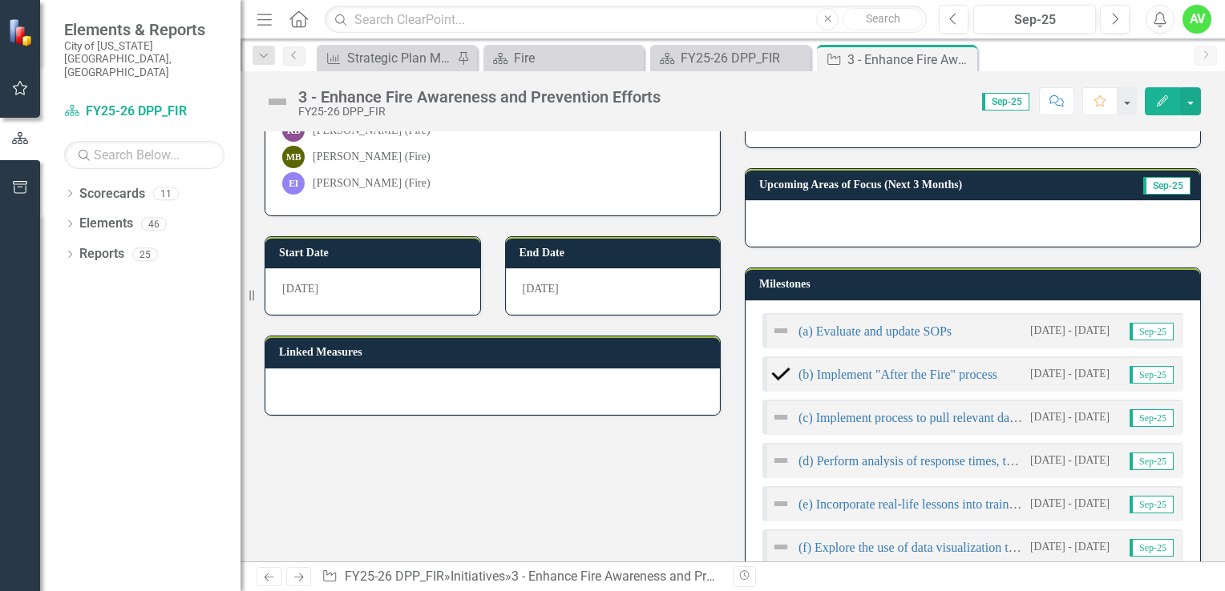
scroll to position [163, 0]
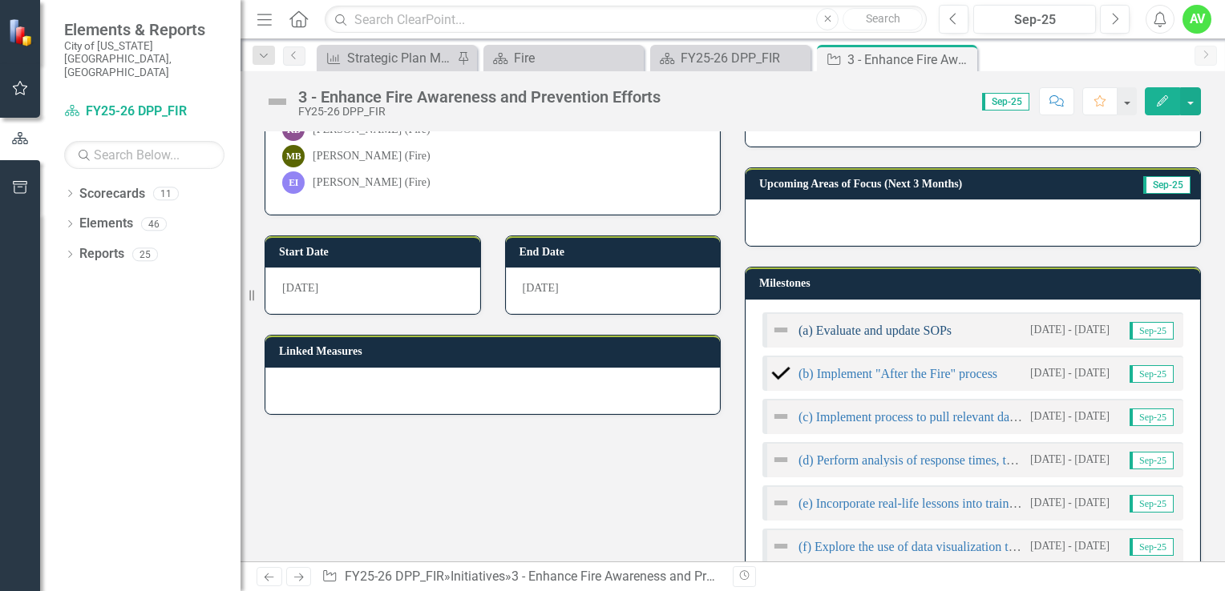
click at [878, 333] on link "(a) Evaluate and update SOPs" at bounding box center [874, 331] width 153 height 14
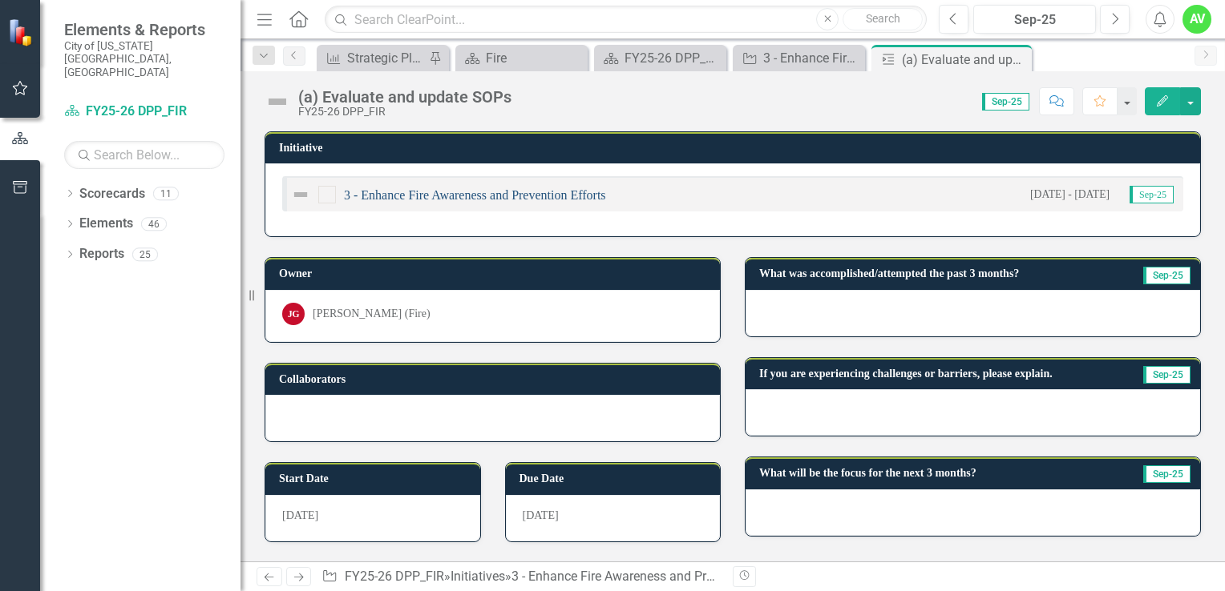
click at [410, 196] on link "3 - Enhance Fire Awareness and Prevention Efforts" at bounding box center [475, 195] width 262 height 14
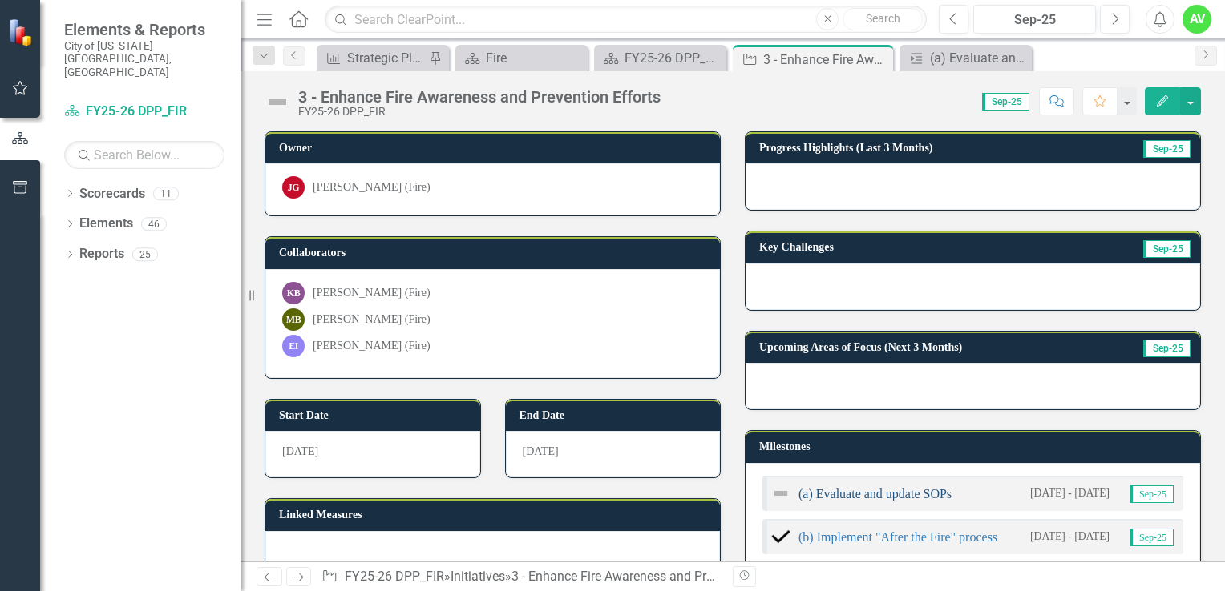
click at [833, 489] on link "(a) Evaluate and update SOPs" at bounding box center [874, 494] width 153 height 14
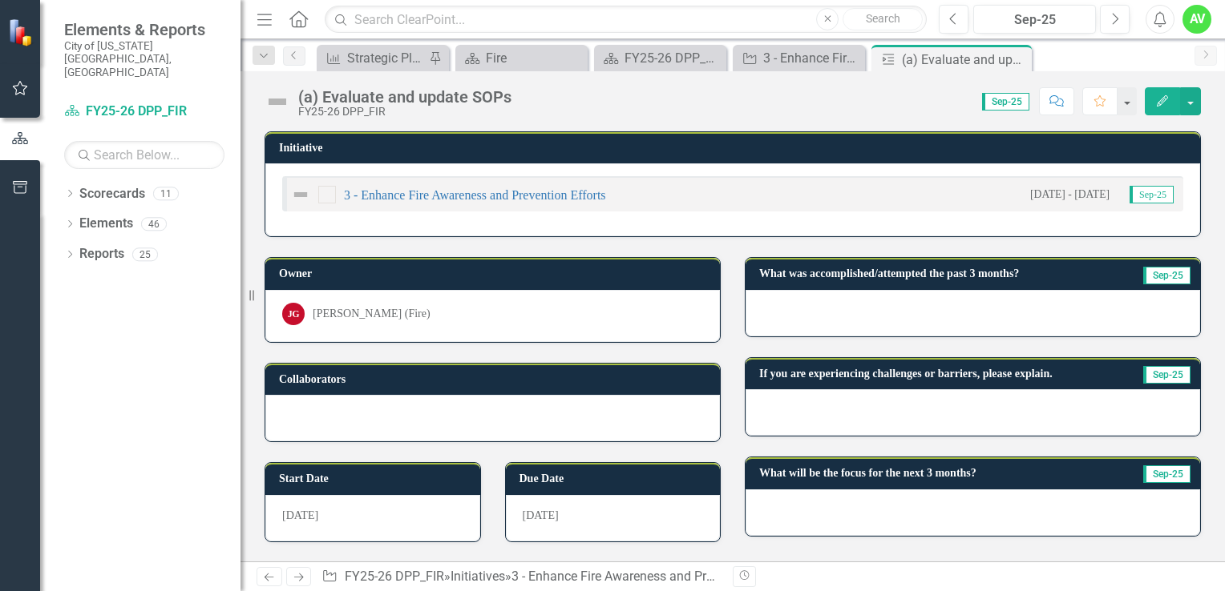
click at [299, 197] on img at bounding box center [300, 194] width 19 height 19
click at [1162, 102] on icon "Edit" at bounding box center [1162, 100] width 14 height 11
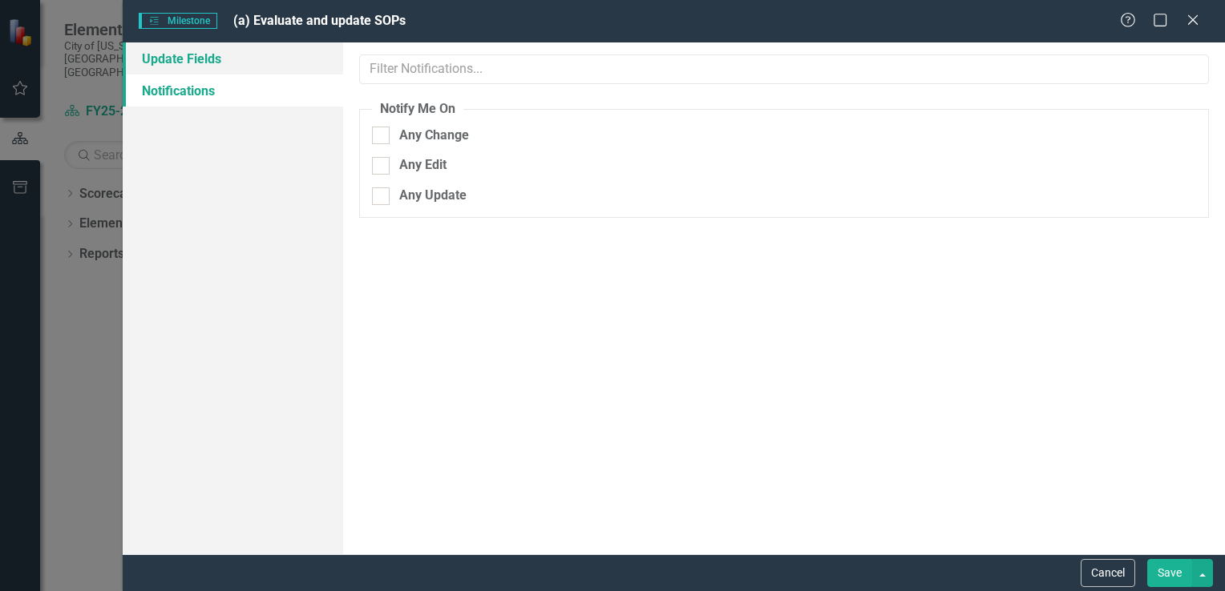
click at [181, 61] on link "Update Fields" at bounding box center [233, 58] width 220 height 32
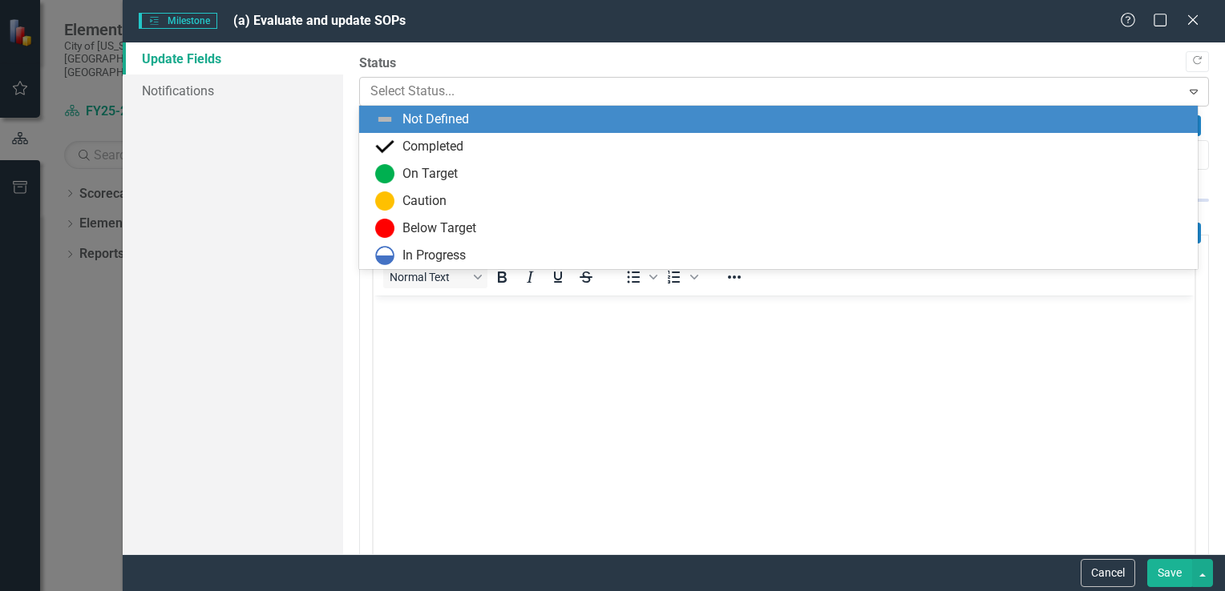
click at [509, 102] on div "Select Status..." at bounding box center [770, 92] width 817 height 28
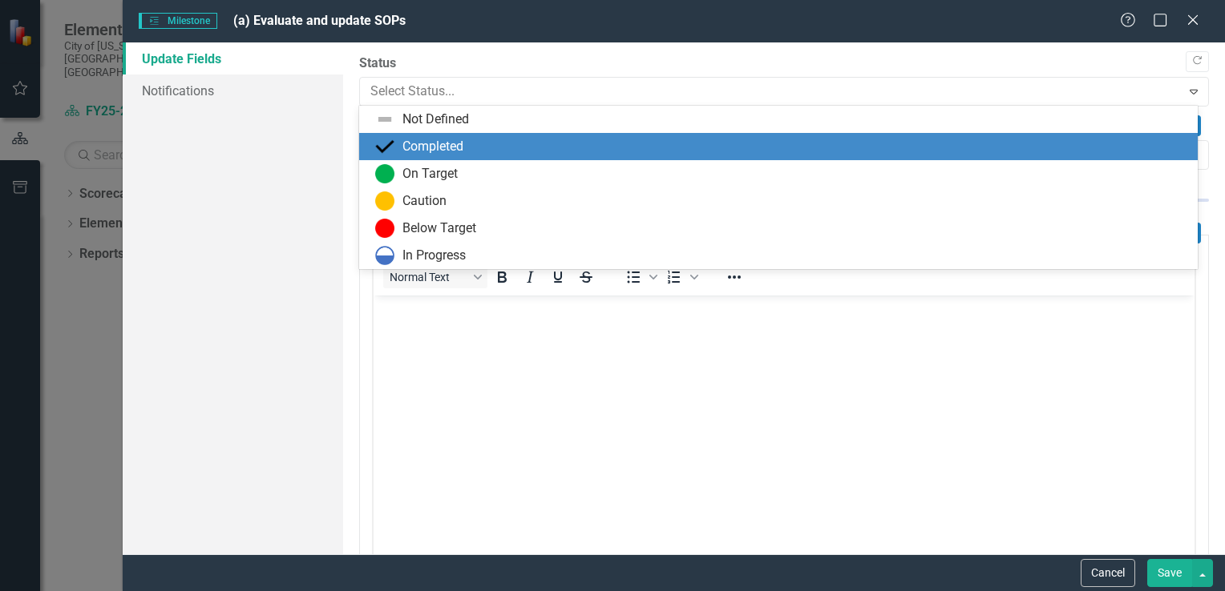
click at [444, 144] on div "Completed" at bounding box center [432, 147] width 61 height 18
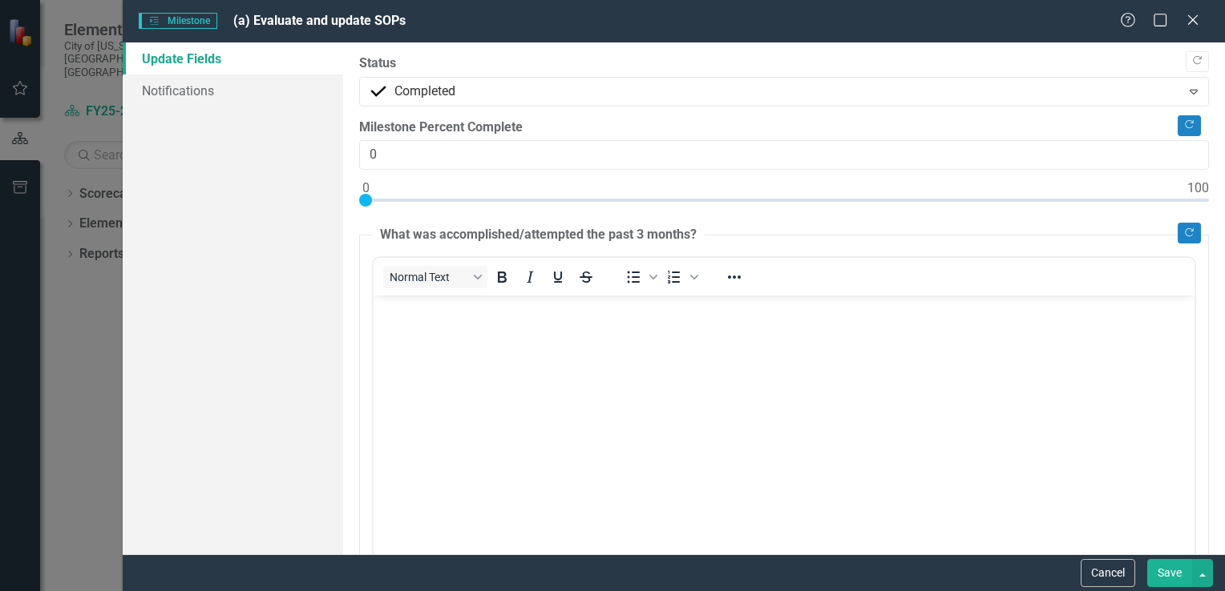
click at [1170, 576] on button "Save" at bounding box center [1169, 573] width 45 height 28
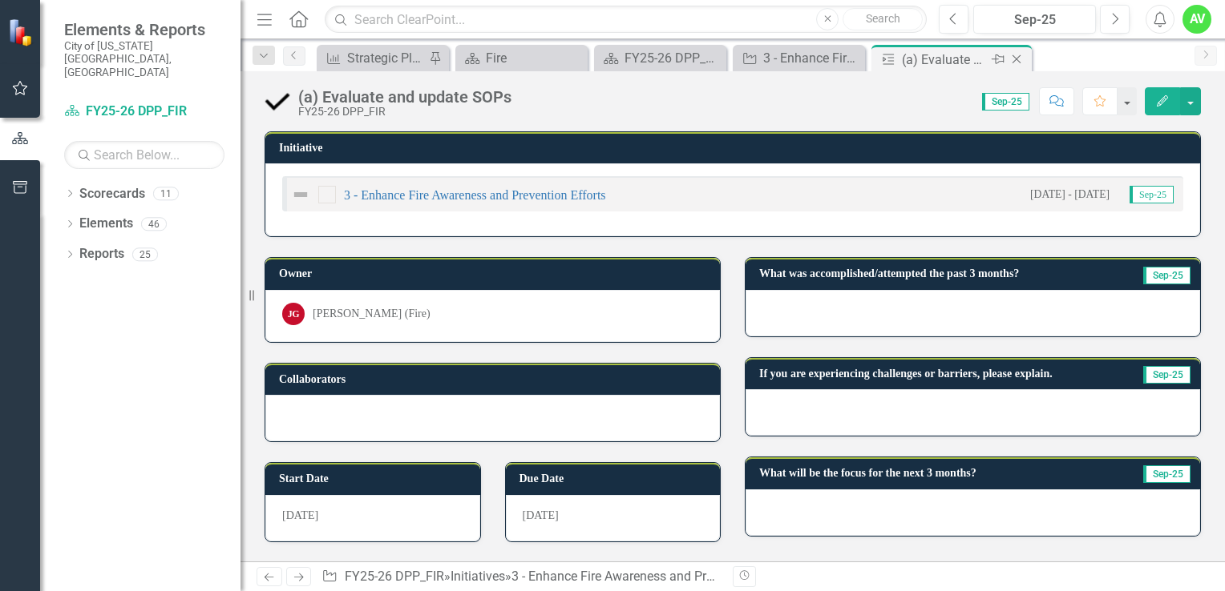
click at [1016, 59] on icon "Close" at bounding box center [1016, 59] width 16 height 13
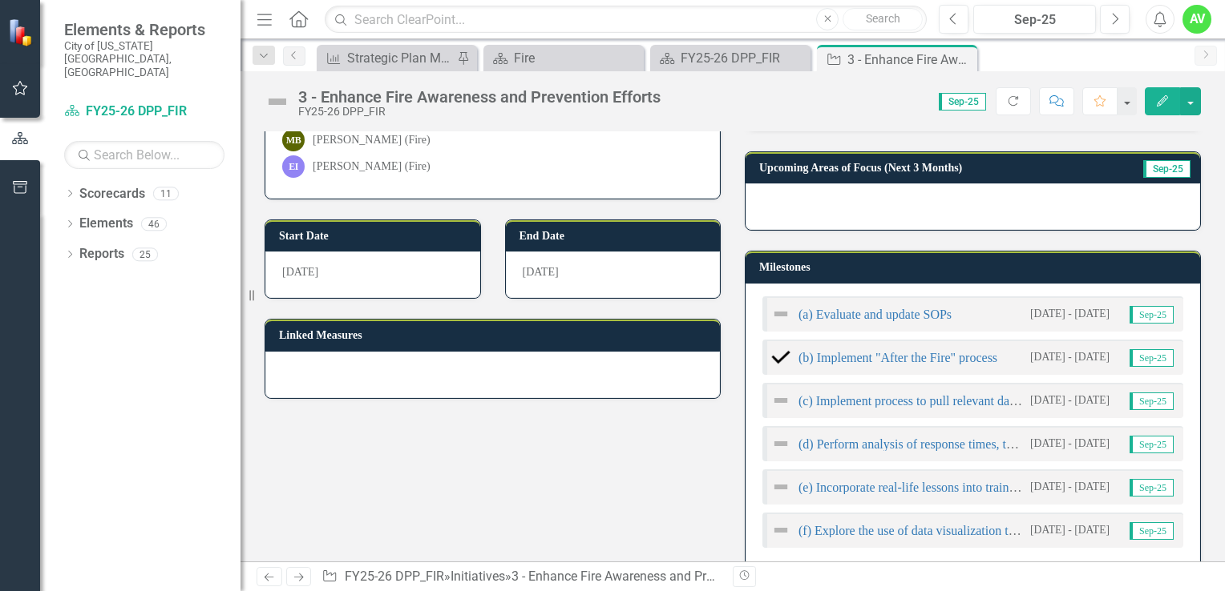
scroll to position [213, 0]
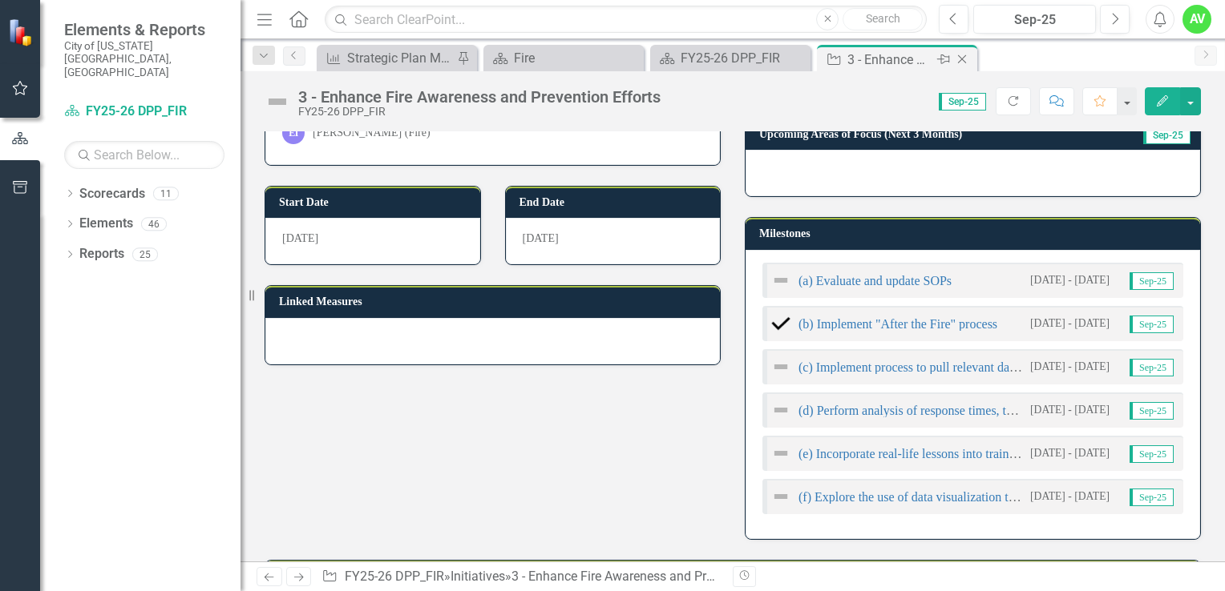
click at [962, 56] on icon "Close" at bounding box center [962, 59] width 16 height 13
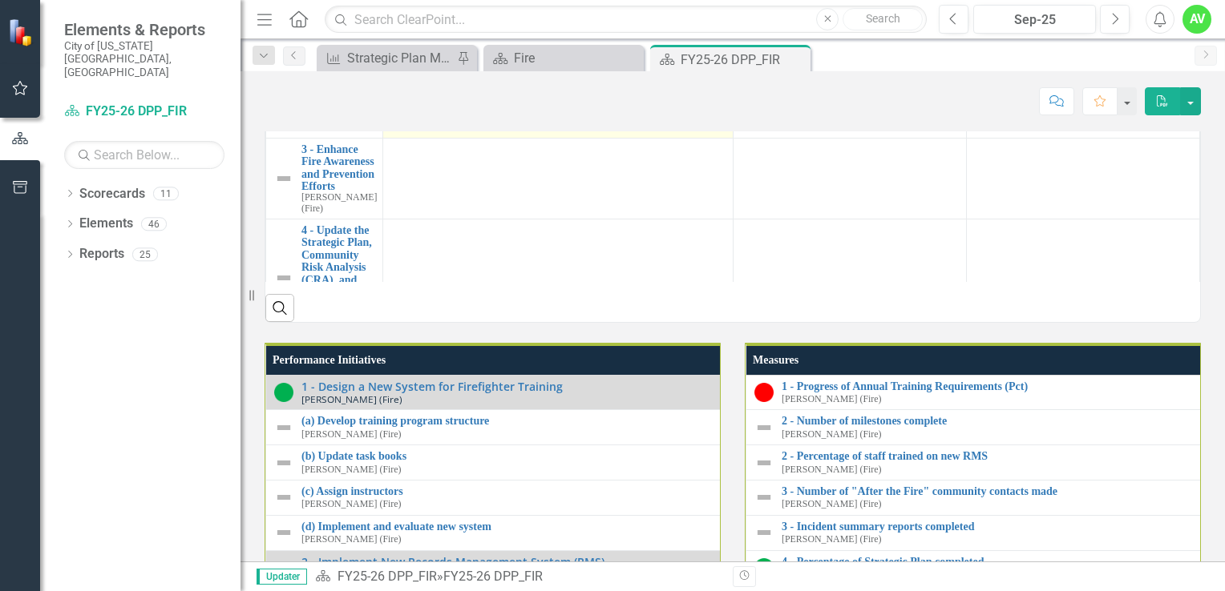
scroll to position [288, 0]
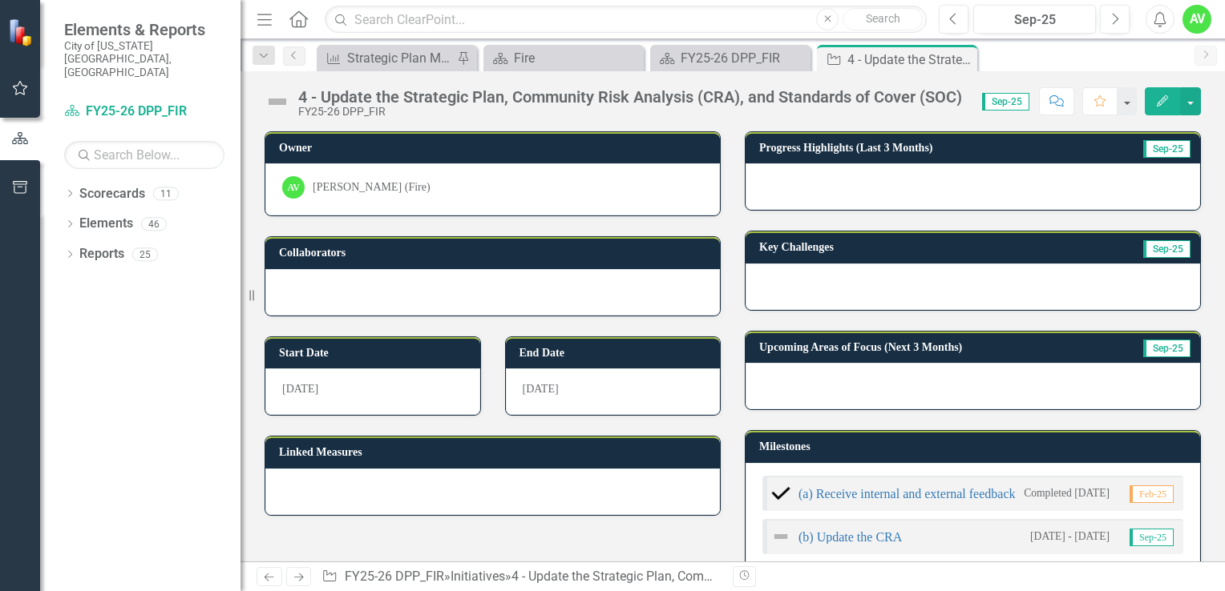
click at [1160, 113] on button "Edit" at bounding box center [1161, 101] width 35 height 28
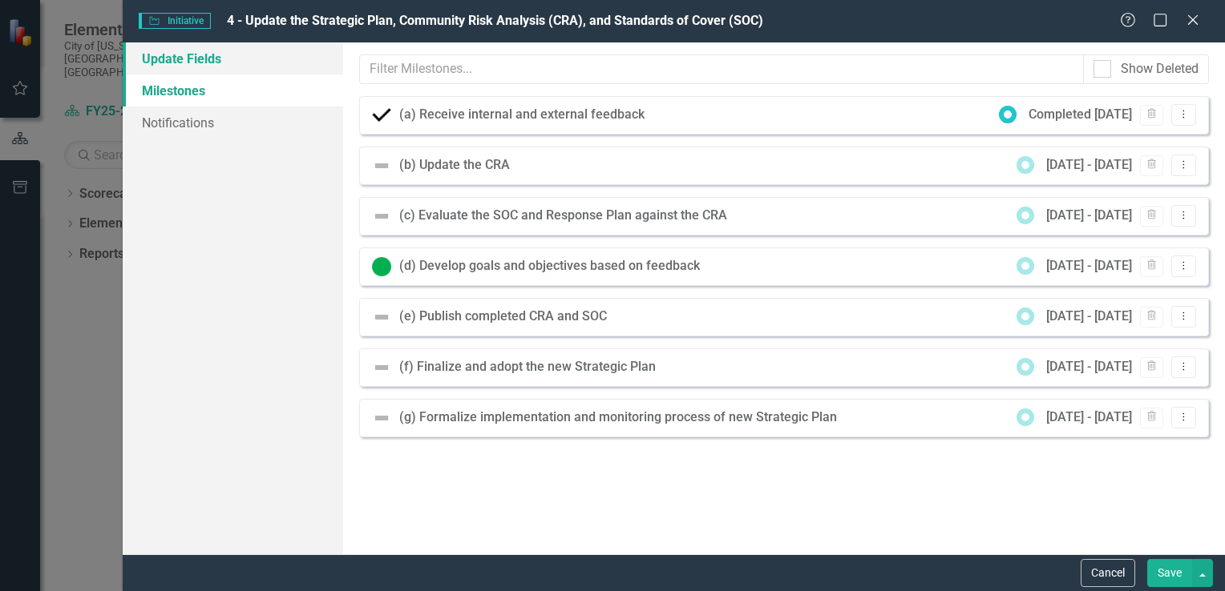
click at [206, 59] on link "Update Fields" at bounding box center [233, 58] width 220 height 32
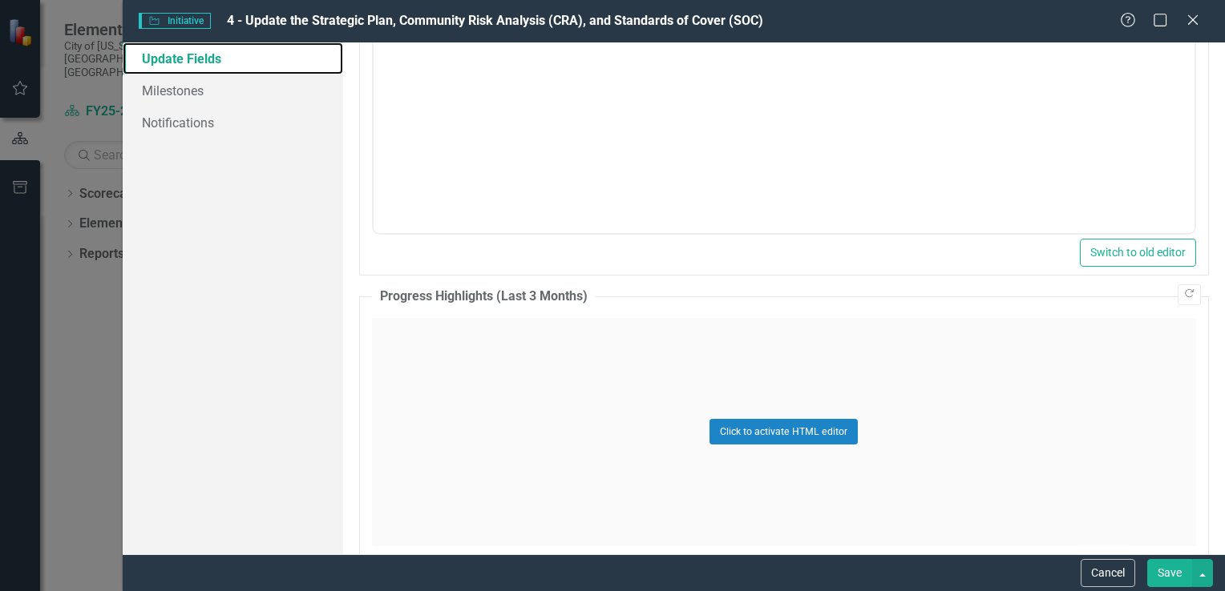
scroll to position [875, 0]
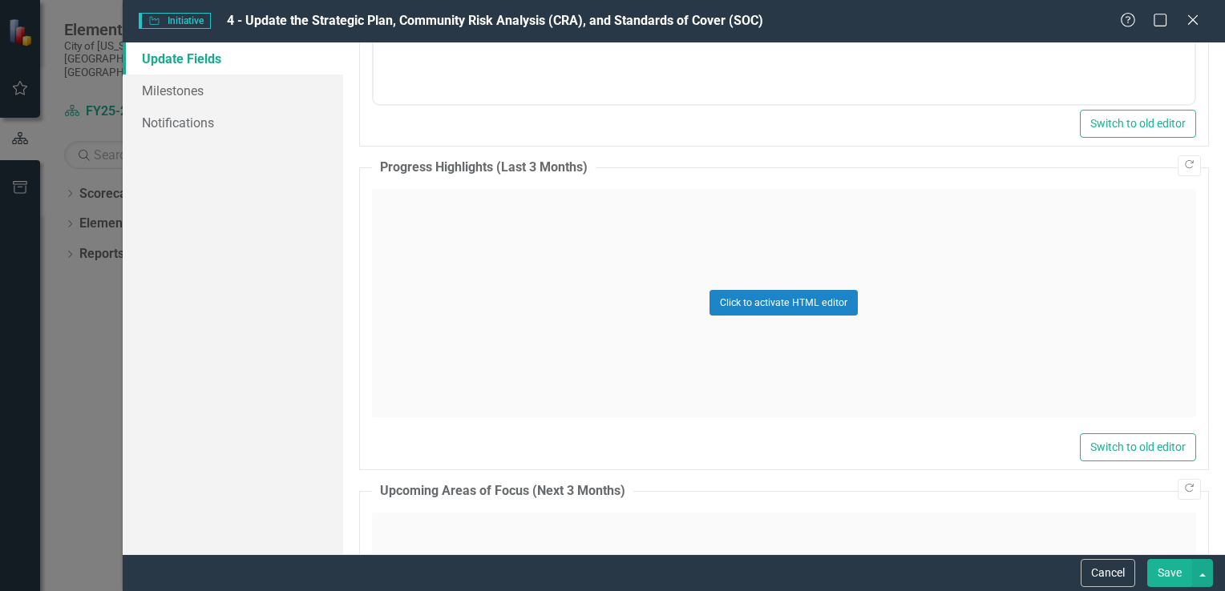
click at [397, 280] on div "Click to activate HTML editor" at bounding box center [784, 303] width 824 height 228
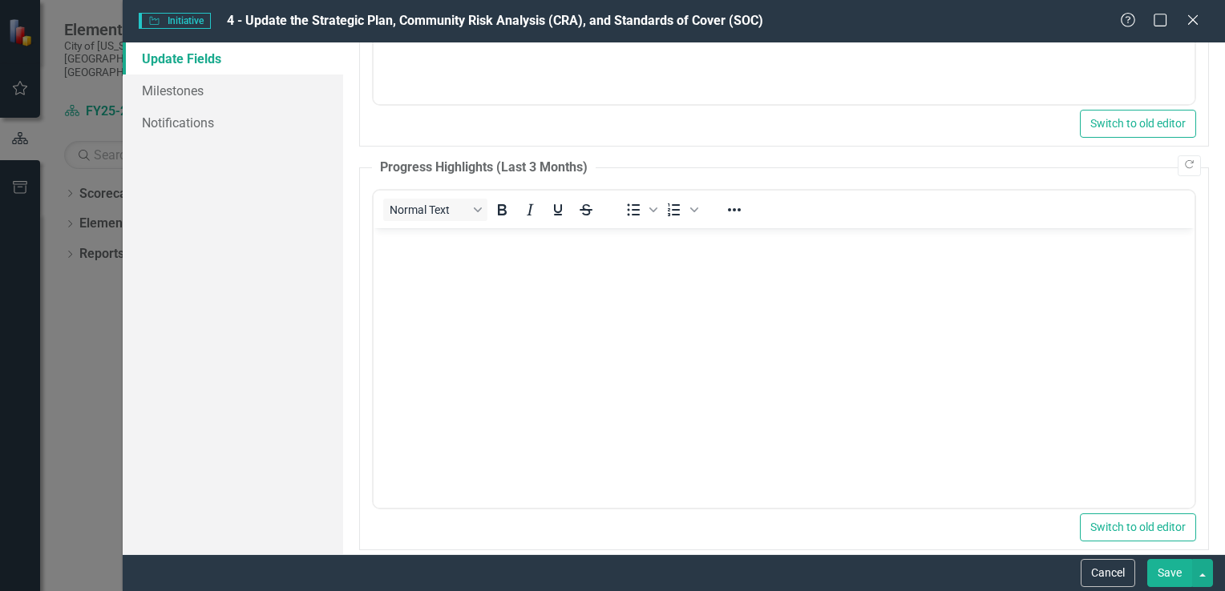
scroll to position [0, 0]
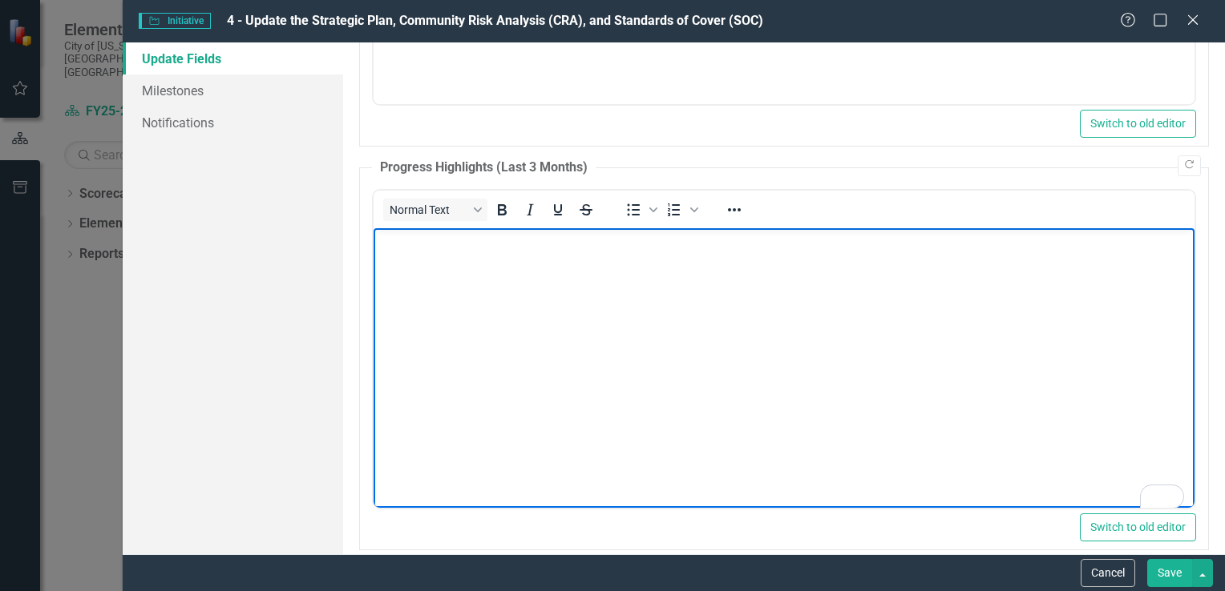
paste body "To enrich screen reader interactions, please activate Accessibility in Grammarl…"
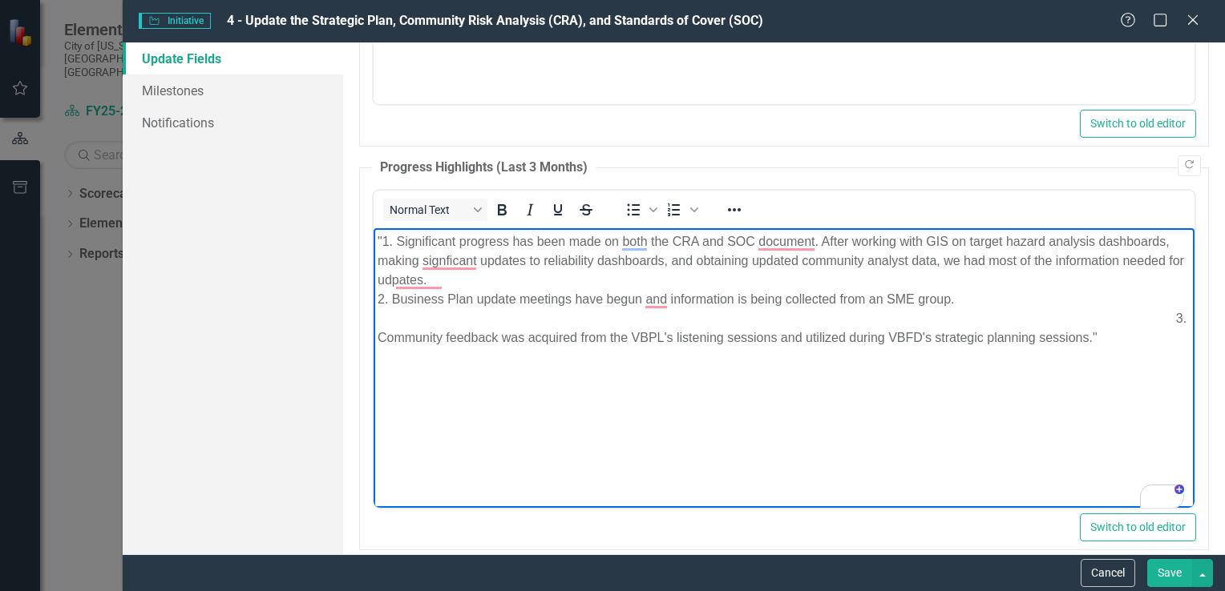
click at [393, 236] on p ""1. Significant progress has been made on both the CRA and SOC document. After …" at bounding box center [783, 289] width 813 height 115
click at [392, 303] on p "Significant progress has been made on both the CRA and SOC document. After work…" at bounding box center [783, 289] width 813 height 115
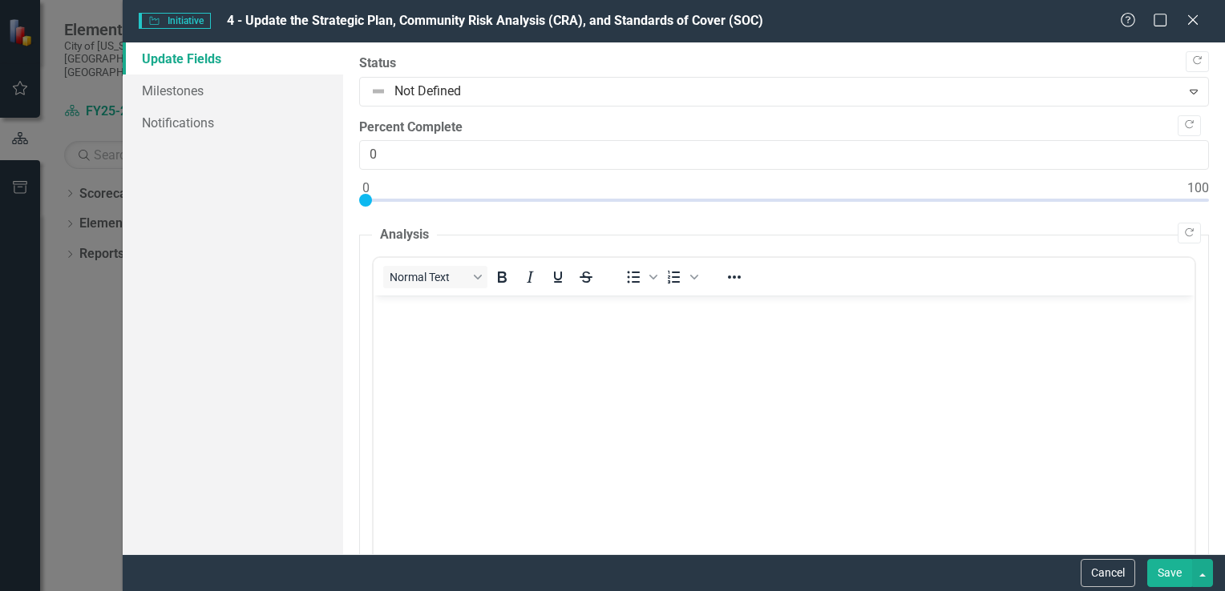
scroll to position [875, 0]
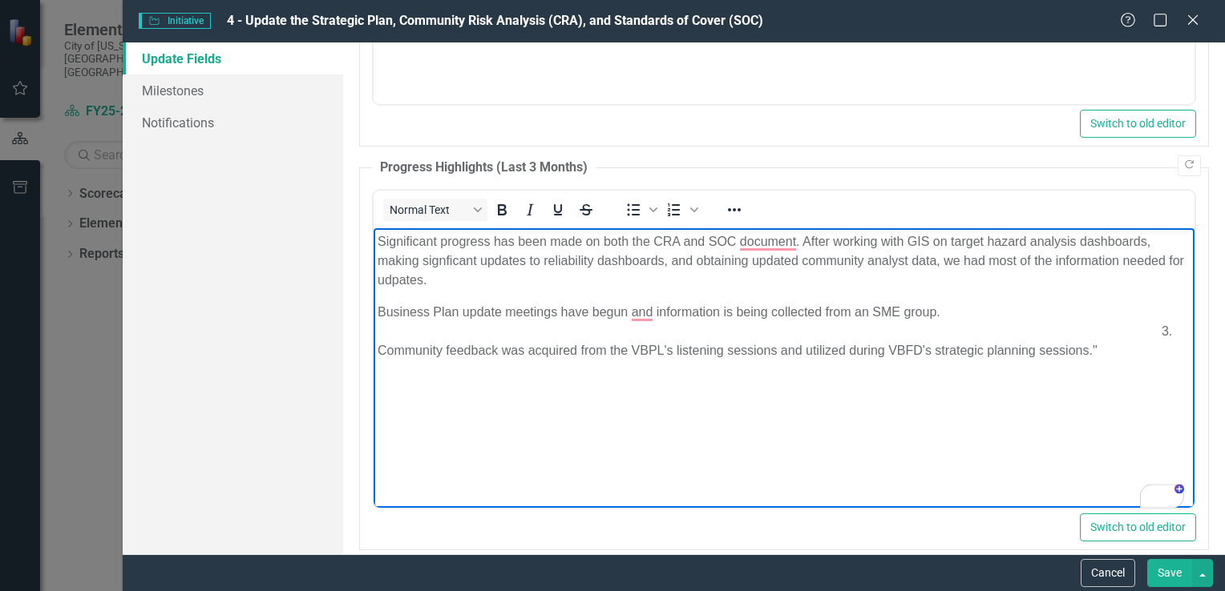
click at [391, 348] on p "Business Plan update meetings have begun and information is being collected fro…" at bounding box center [783, 331] width 813 height 58
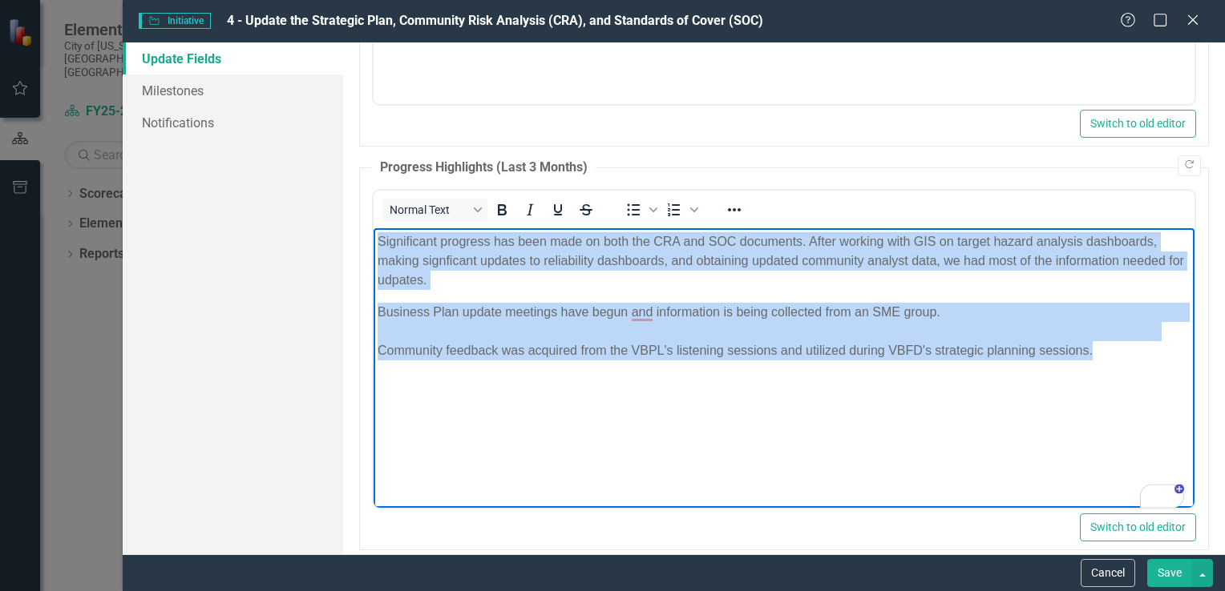
drag, startPoint x: 1097, startPoint y: 354, endPoint x: 357, endPoint y: 246, distance: 747.5
click at [373, 246] on html "Significant progress has been made on both the CRA and SOC documents. After wor…" at bounding box center [783, 348] width 821 height 240
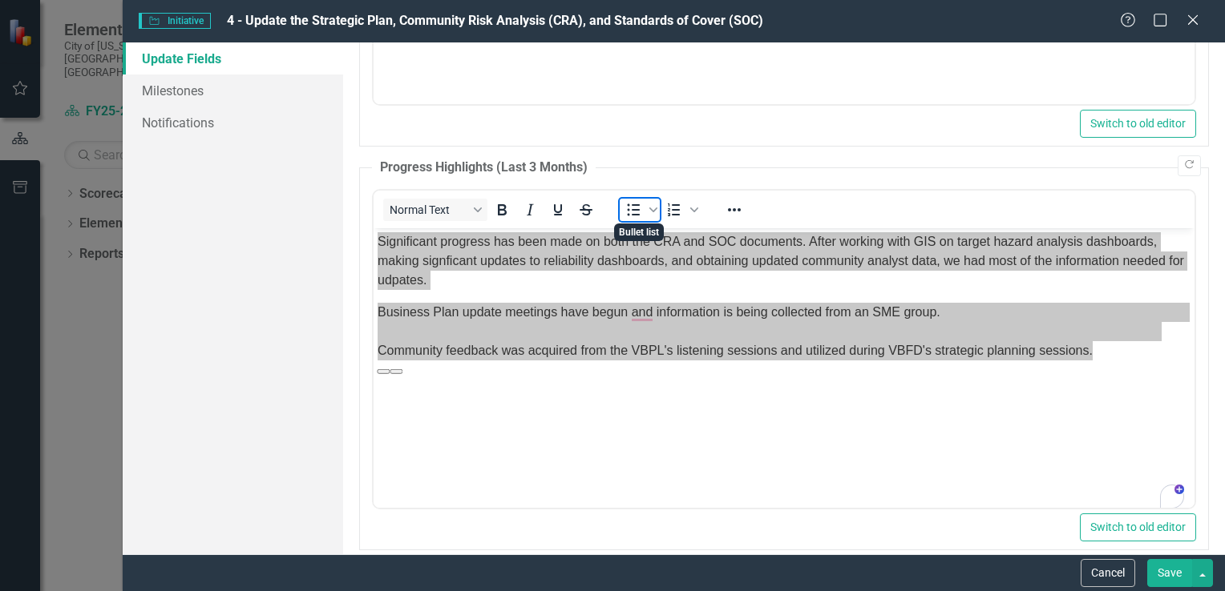
drag, startPoint x: 638, startPoint y: 203, endPoint x: 624, endPoint y: 213, distance: 17.2
click at [624, 213] on icon "Bullet list" at bounding box center [632, 209] width 19 height 19
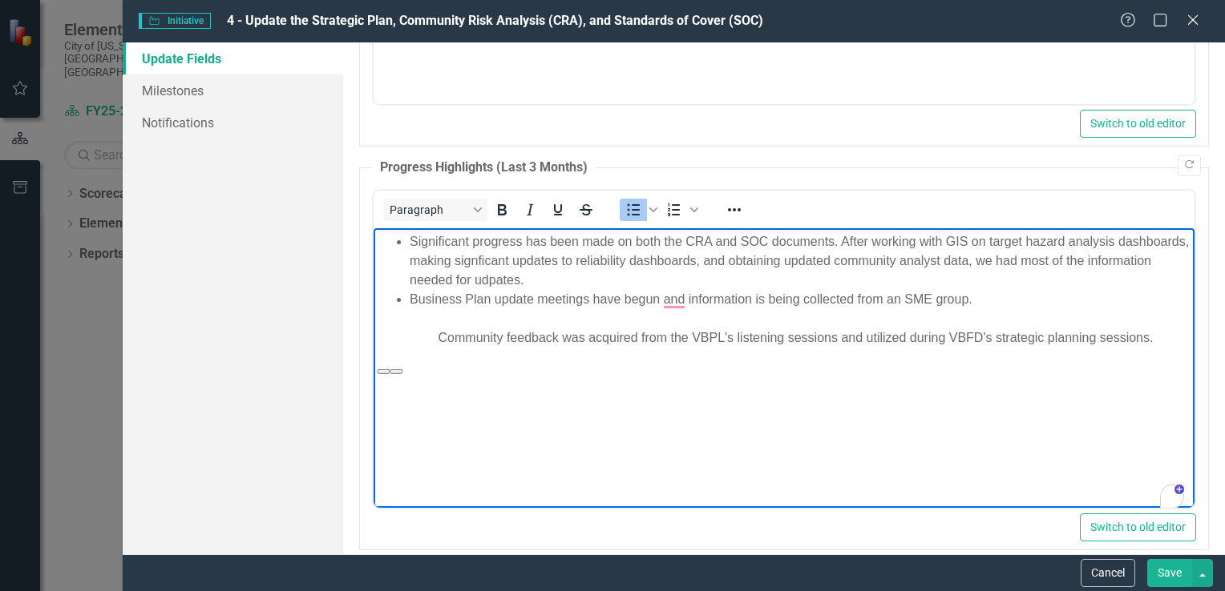
click at [616, 468] on html "Significant progress has been made on both the CRA and SOC documents. After wor…" at bounding box center [783, 348] width 821 height 240
click at [465, 333] on li "Business Plan update meetings have begun and information is being collected fro…" at bounding box center [799, 318] width 781 height 58
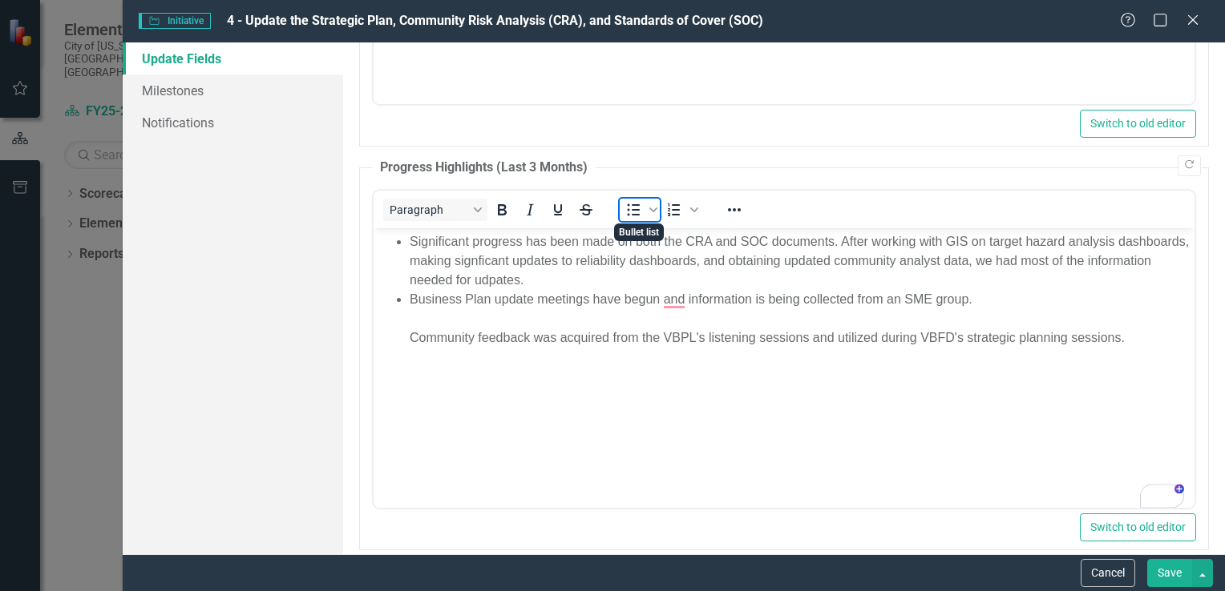
click at [638, 200] on icon "Bullet list" at bounding box center [632, 209] width 19 height 19
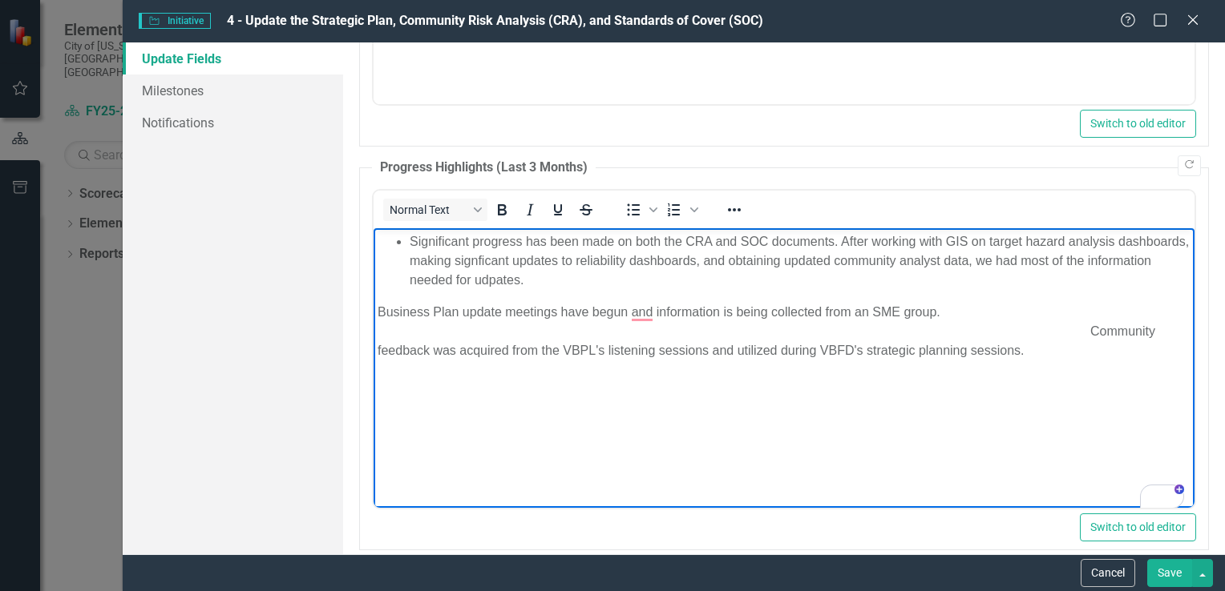
click at [378, 349] on p "Business Plan update meetings have begun and information is being collected fro…" at bounding box center [783, 331] width 813 height 58
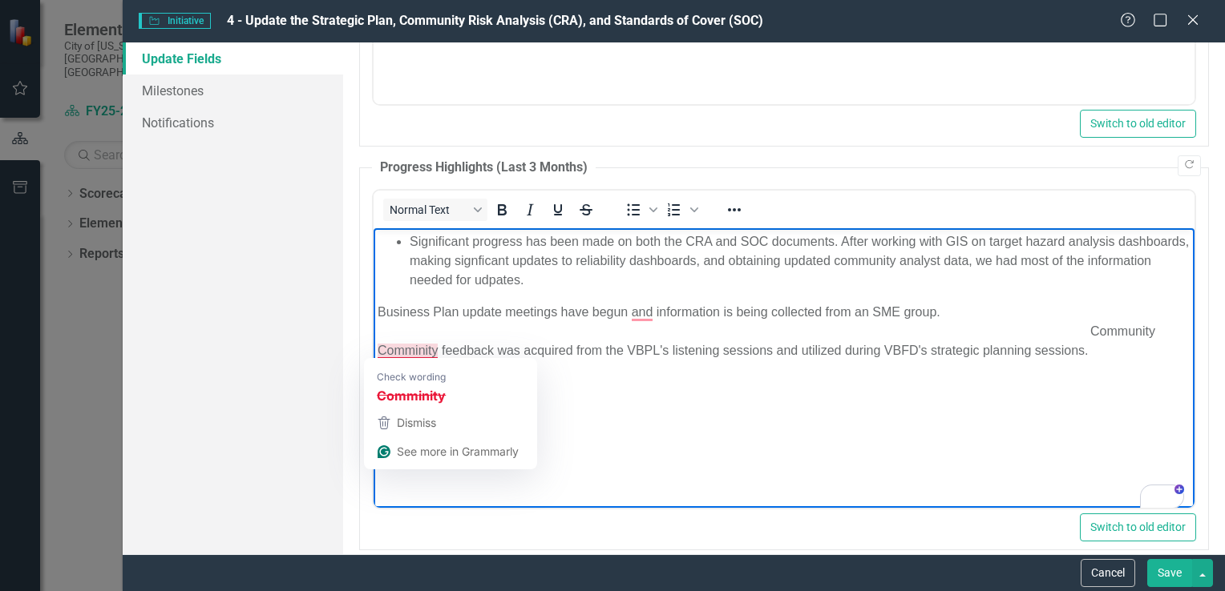
click at [377, 349] on p "Business Plan update meetings have begun and information is being collected fro…" at bounding box center [783, 331] width 813 height 58
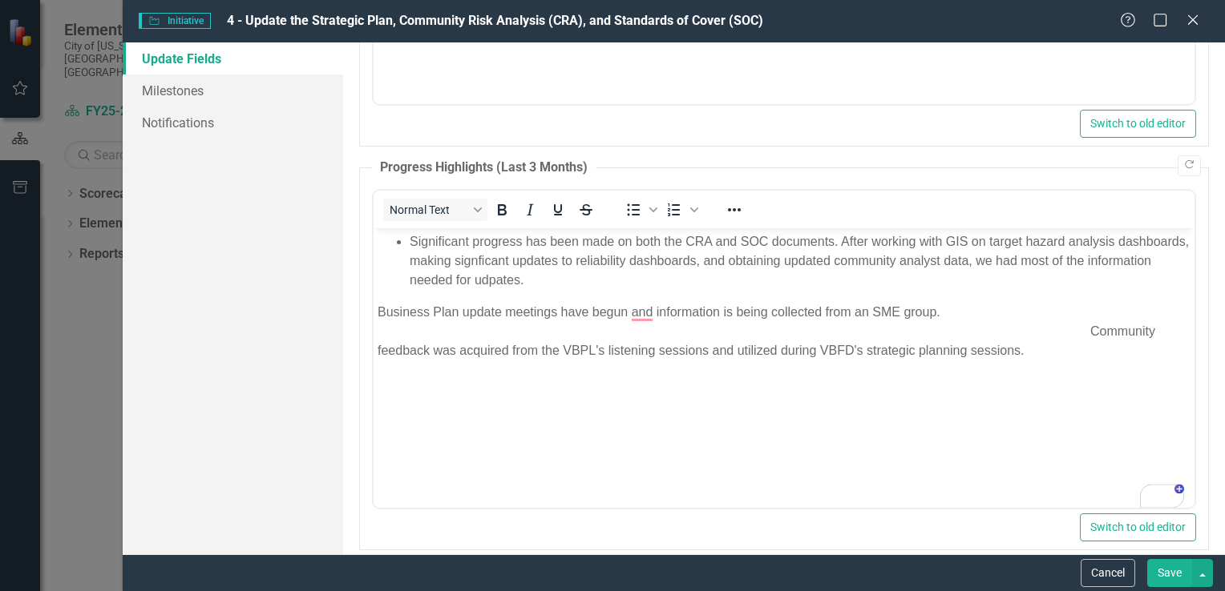
click at [1096, 333] on p "Business Plan update meetings have begun and information is being collected fro…" at bounding box center [783, 331] width 813 height 58
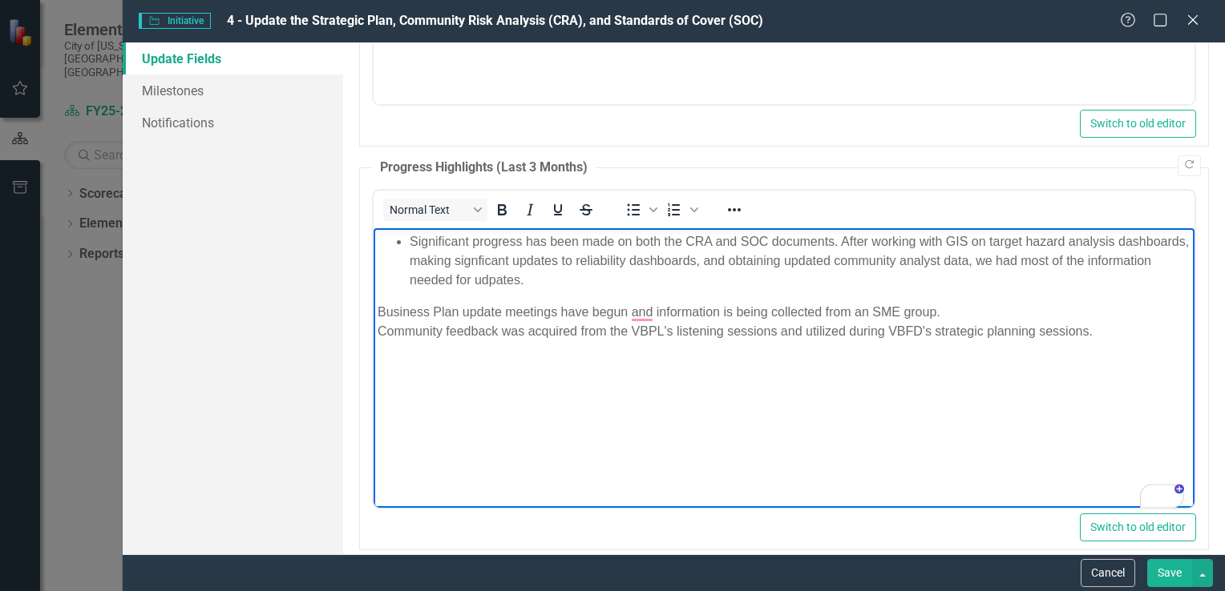
click at [377, 309] on p "Business Plan update meetings have begun and information is being collected fro…" at bounding box center [783, 321] width 813 height 38
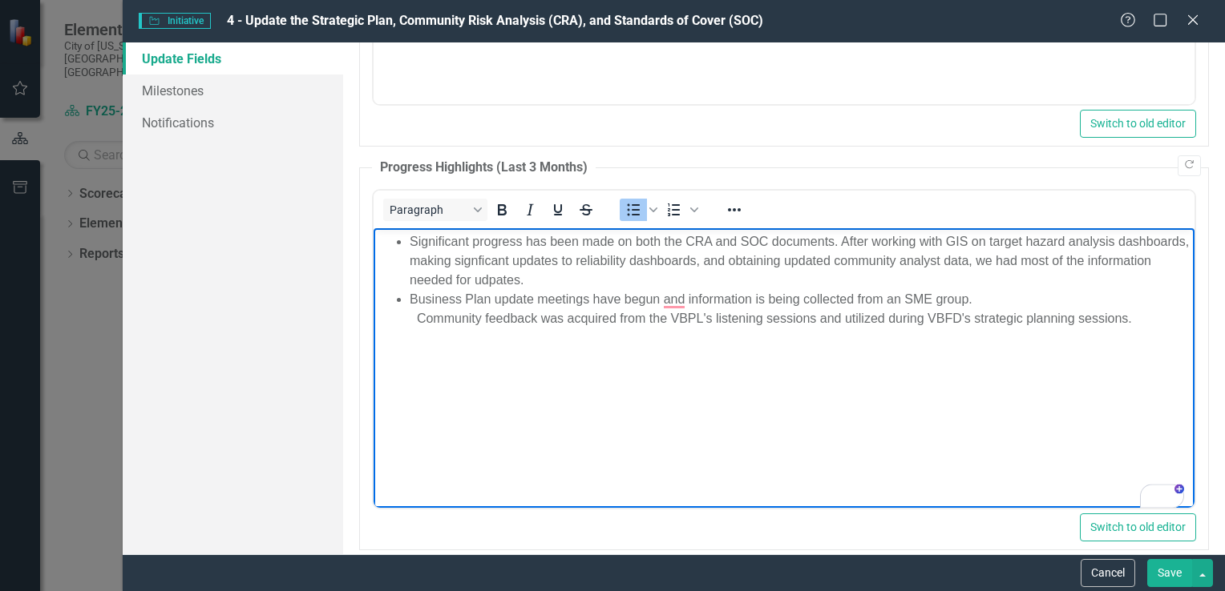
click at [428, 320] on li "Business Plan update meetings have begun and information is being collected fro…" at bounding box center [799, 308] width 781 height 38
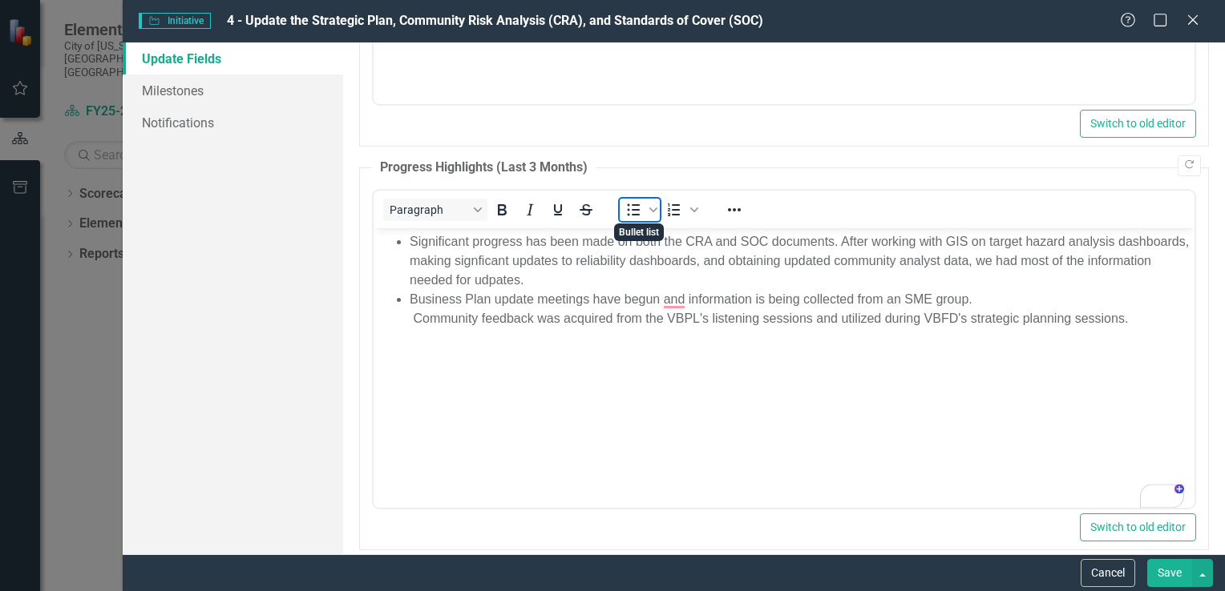
click at [635, 201] on icon "Bullet list" at bounding box center [632, 209] width 19 height 19
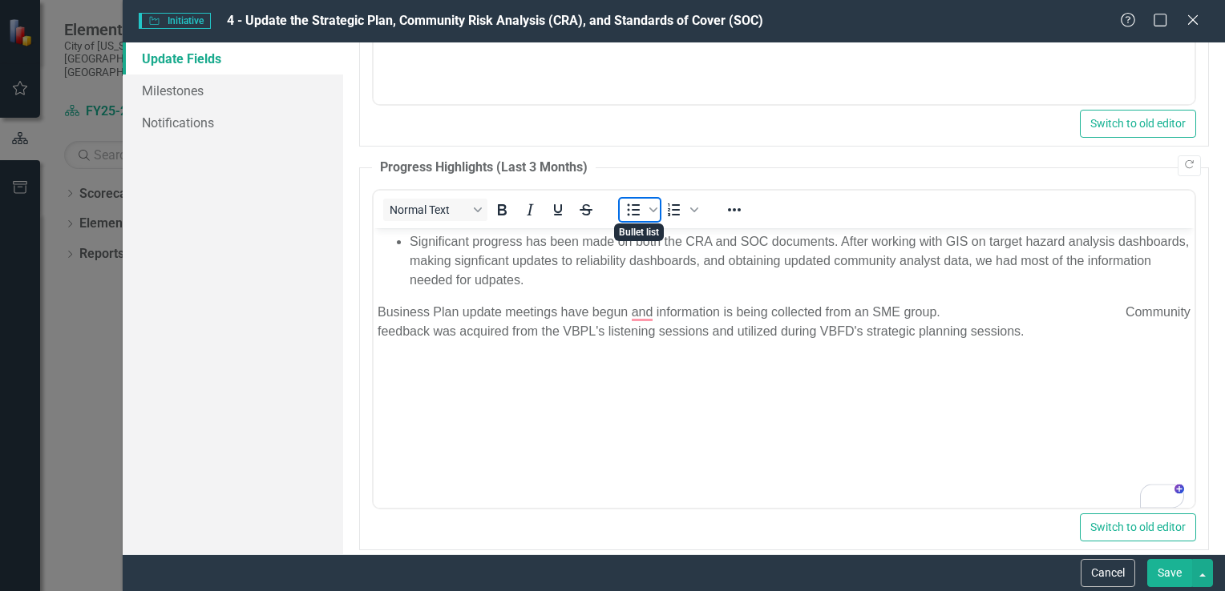
click at [628, 208] on icon "Bullet list" at bounding box center [632, 209] width 19 height 19
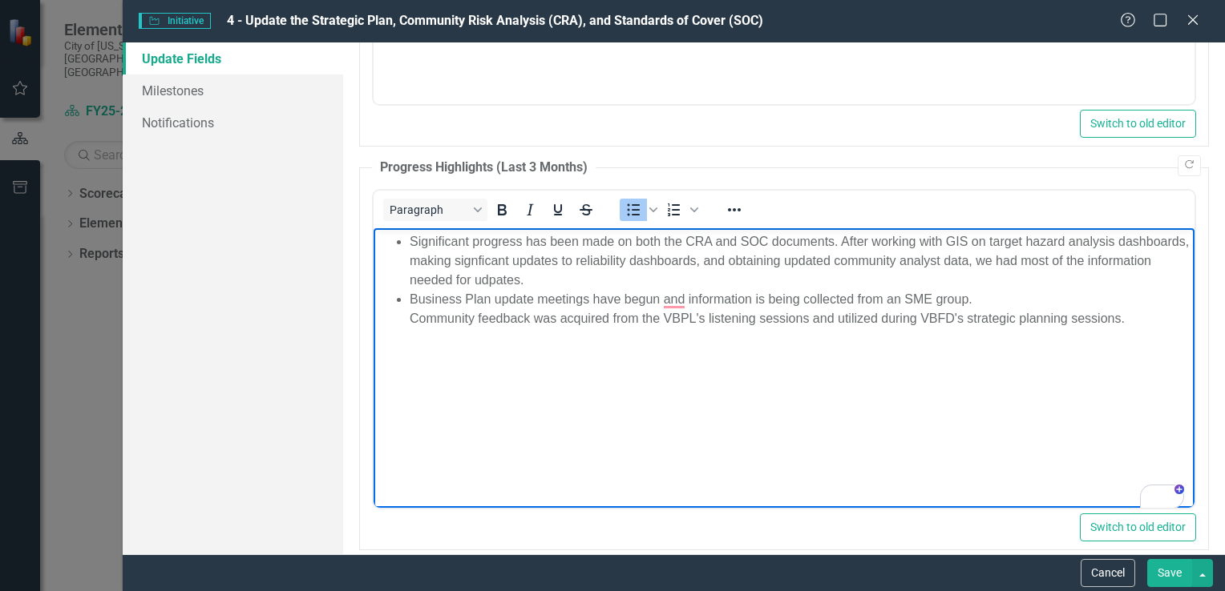
click at [988, 302] on li "Business Plan update meetings have begun and information is being collected fro…" at bounding box center [799, 308] width 781 height 38
click at [570, 320] on li "Community feedback was acquired from the VBPL's listening sessions and utilized…" at bounding box center [799, 318] width 781 height 19
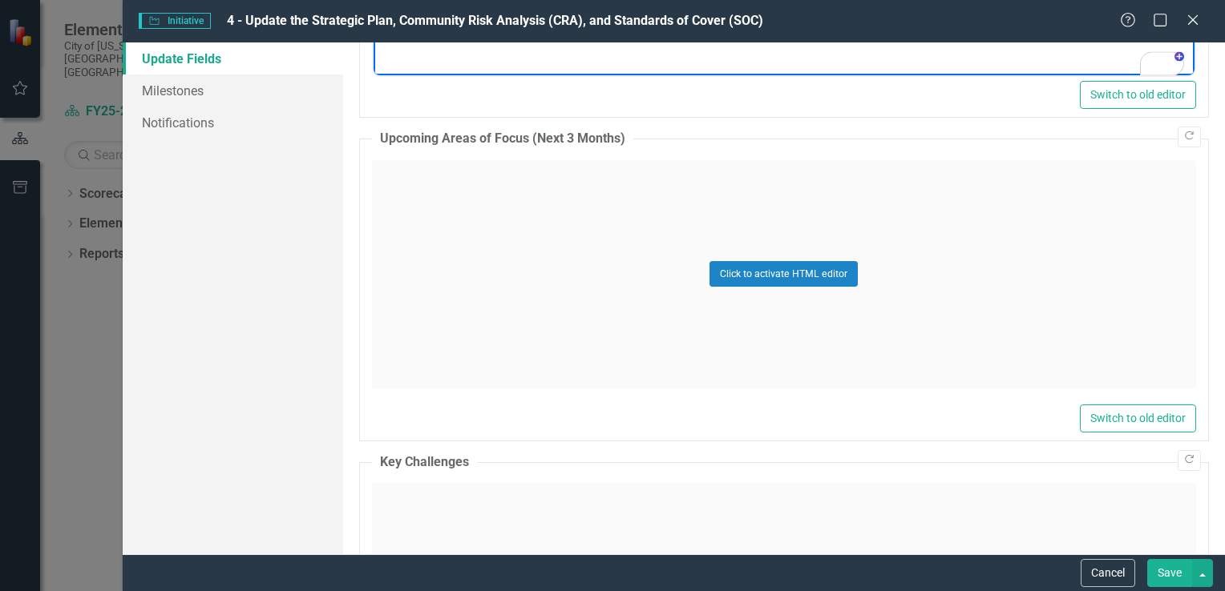
scroll to position [1308, 0]
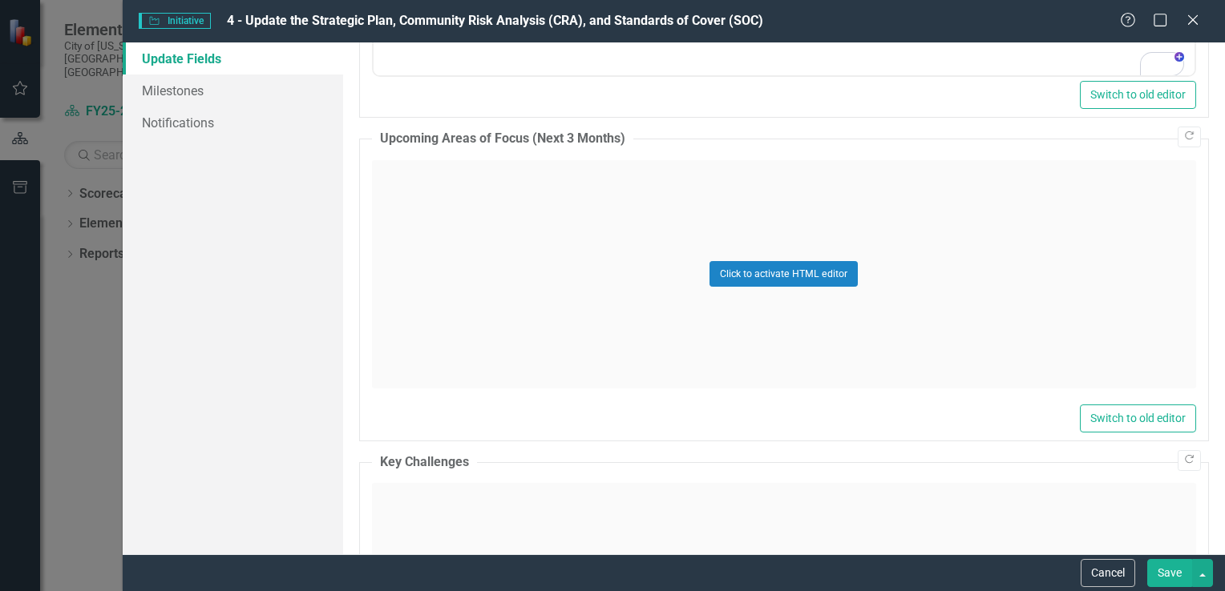
click at [439, 197] on div "Click to activate HTML editor" at bounding box center [784, 274] width 824 height 228
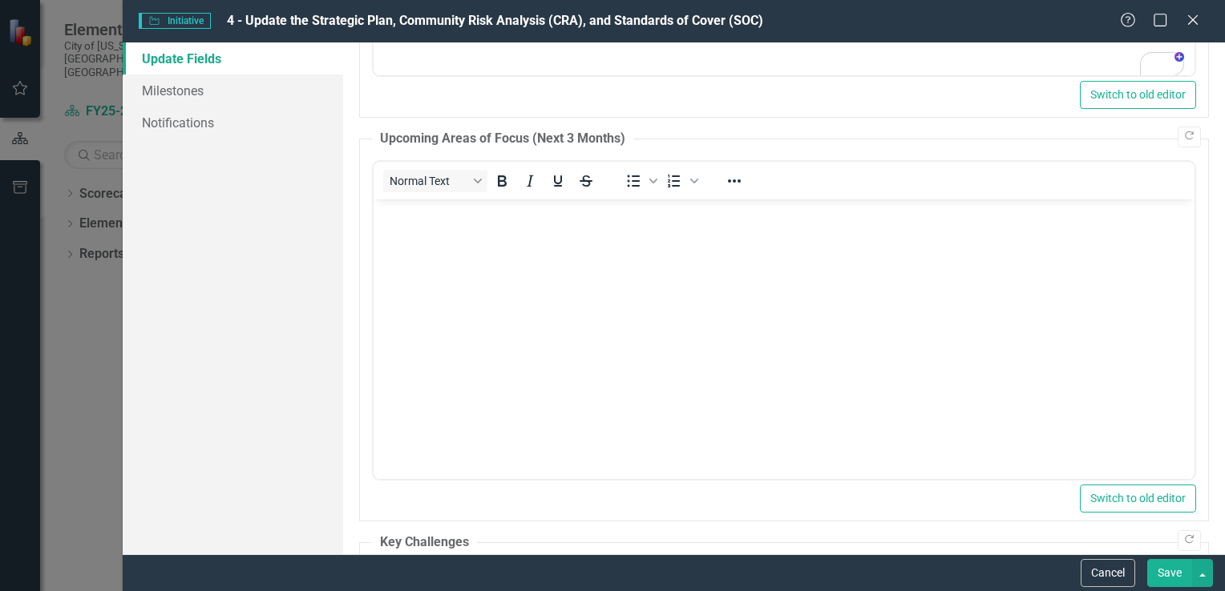
scroll to position [0, 0]
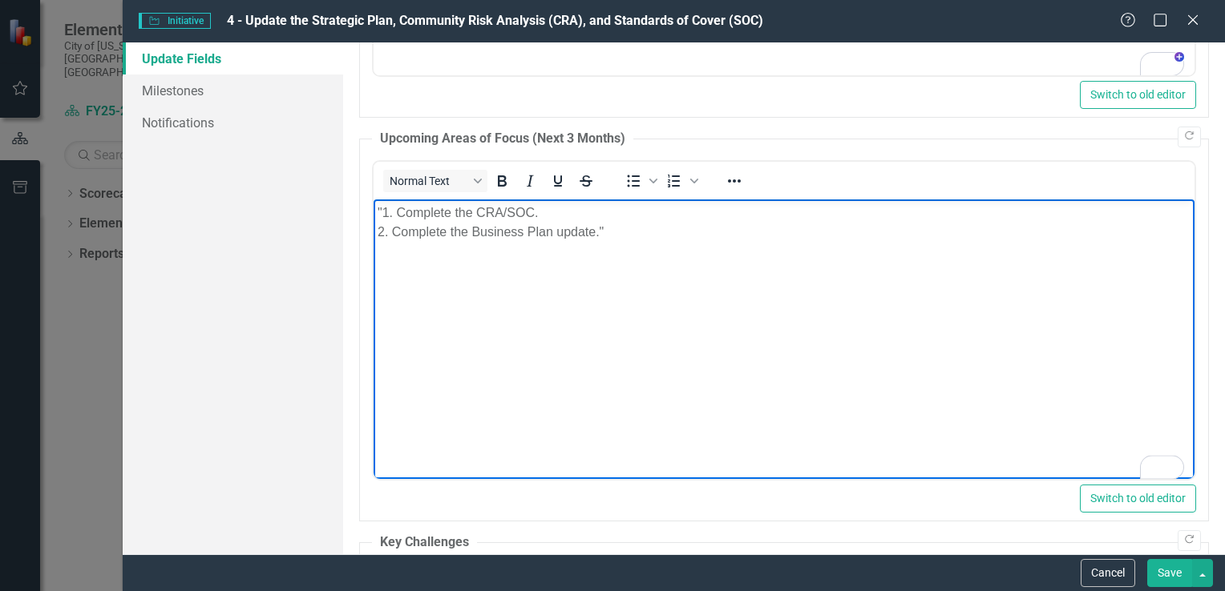
click at [398, 214] on p ""1. Complete the CRA/SOC. 2. Complete the Business Plan update."" at bounding box center [783, 222] width 813 height 38
click at [391, 228] on p "Complete the CRA/SOC. 2. Complete the Business Plan update."" at bounding box center [783, 222] width 813 height 38
click at [603, 228] on p "Complete the CRA/SOC. Complete the Business Plan update."" at bounding box center [783, 222] width 813 height 38
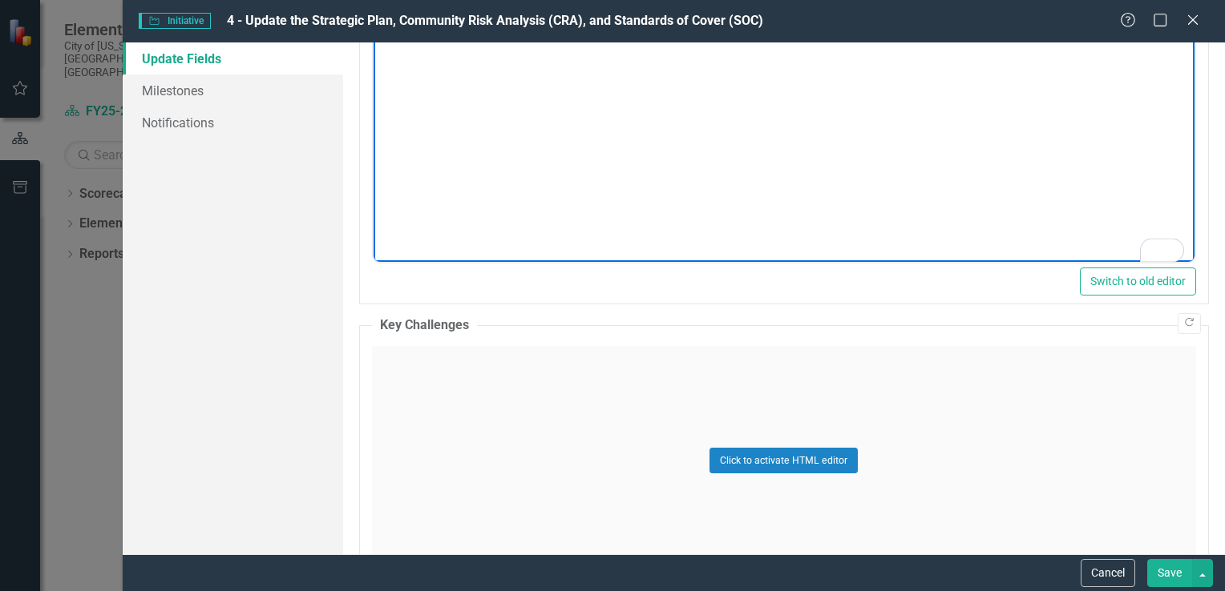
scroll to position [1529, 0]
click at [426, 379] on div "Click to activate HTML editor" at bounding box center [784, 456] width 824 height 228
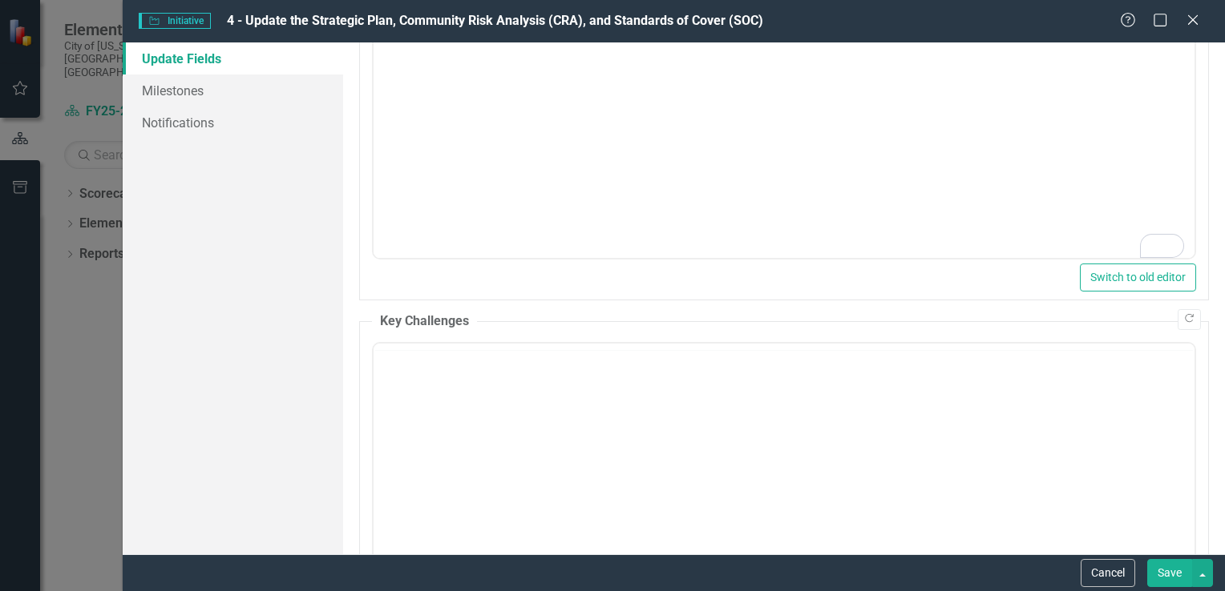
scroll to position [0, 0]
click at [406, 405] on body "Rich Text Area. Press ALT-0 for help." at bounding box center [783, 501] width 821 height 240
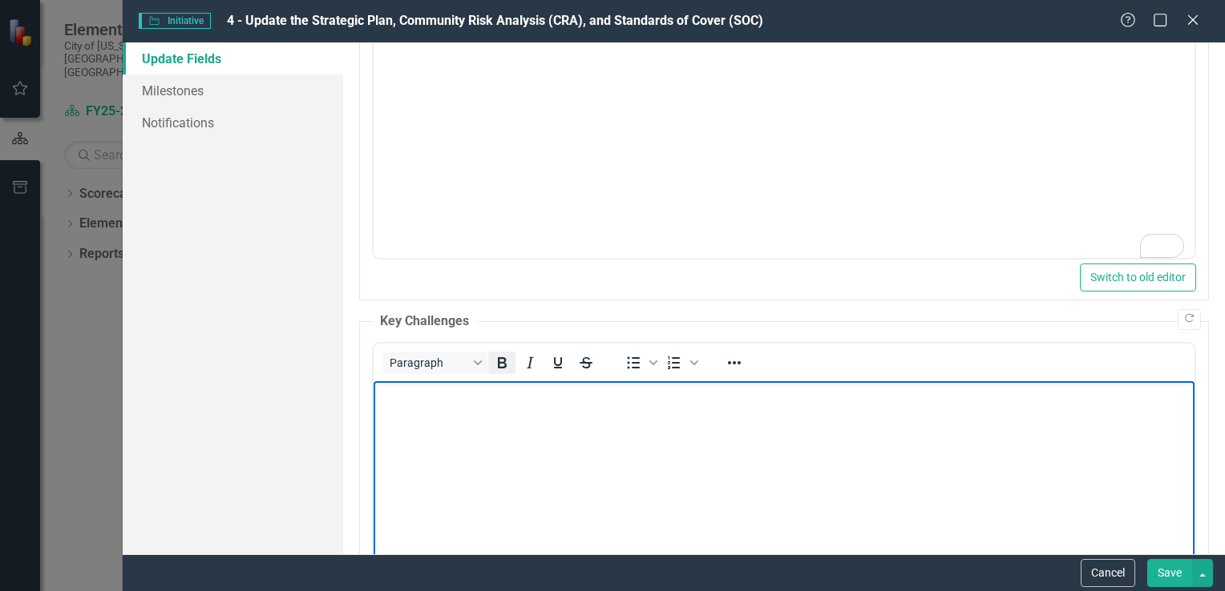
scroll to position [17, 0]
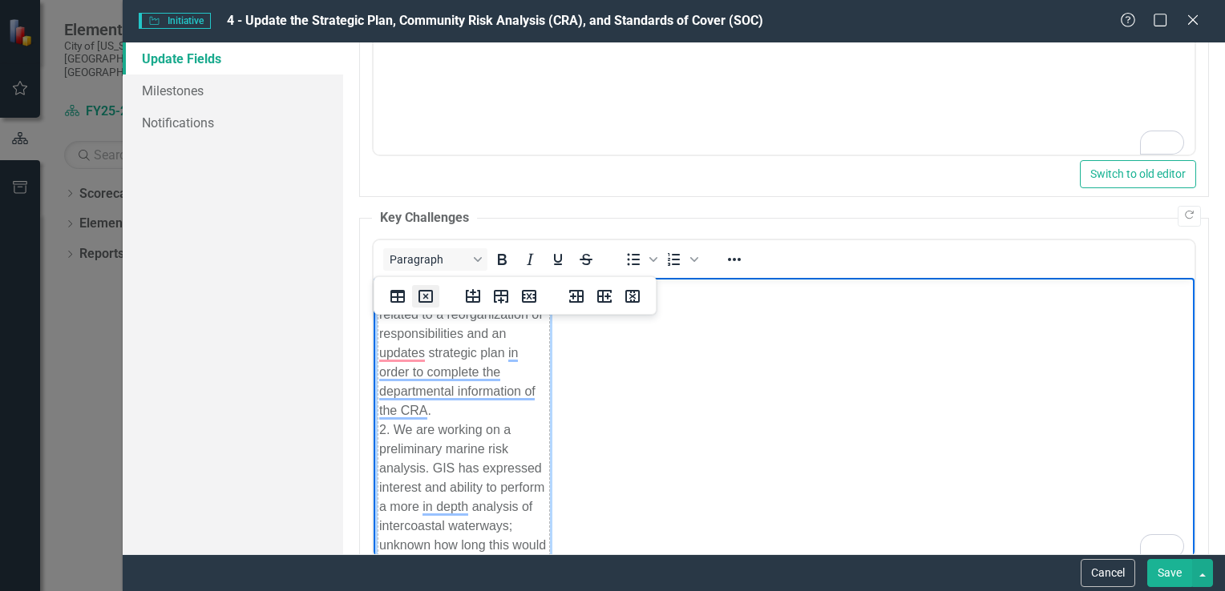
click at [423, 297] on icon "Delete table" at bounding box center [425, 296] width 19 height 19
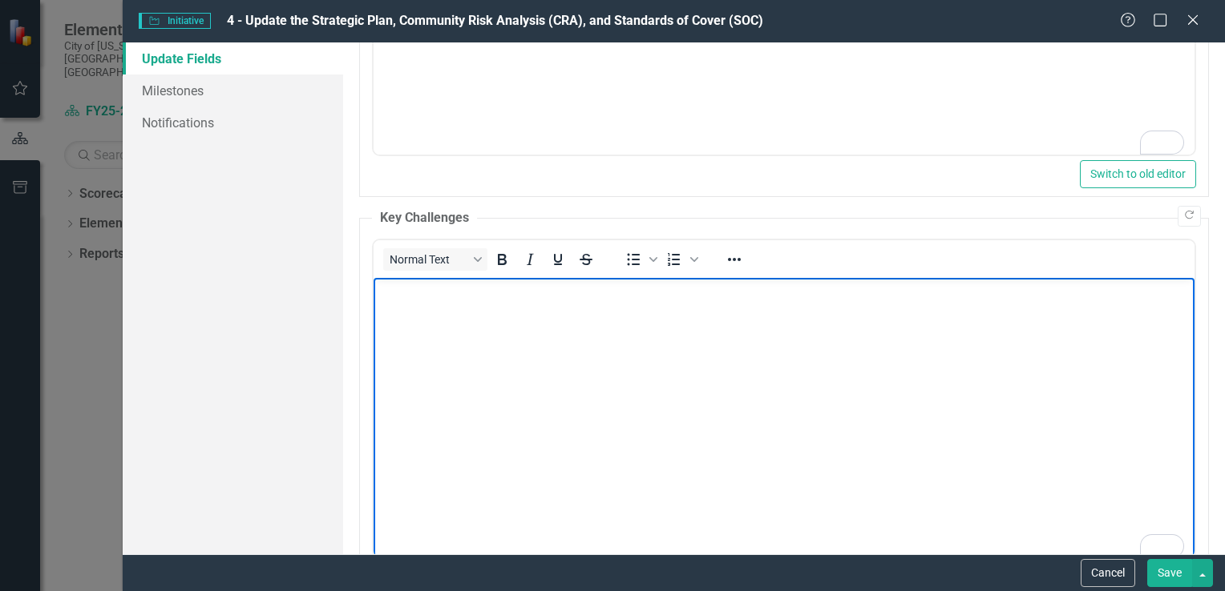
scroll to position [0, 0]
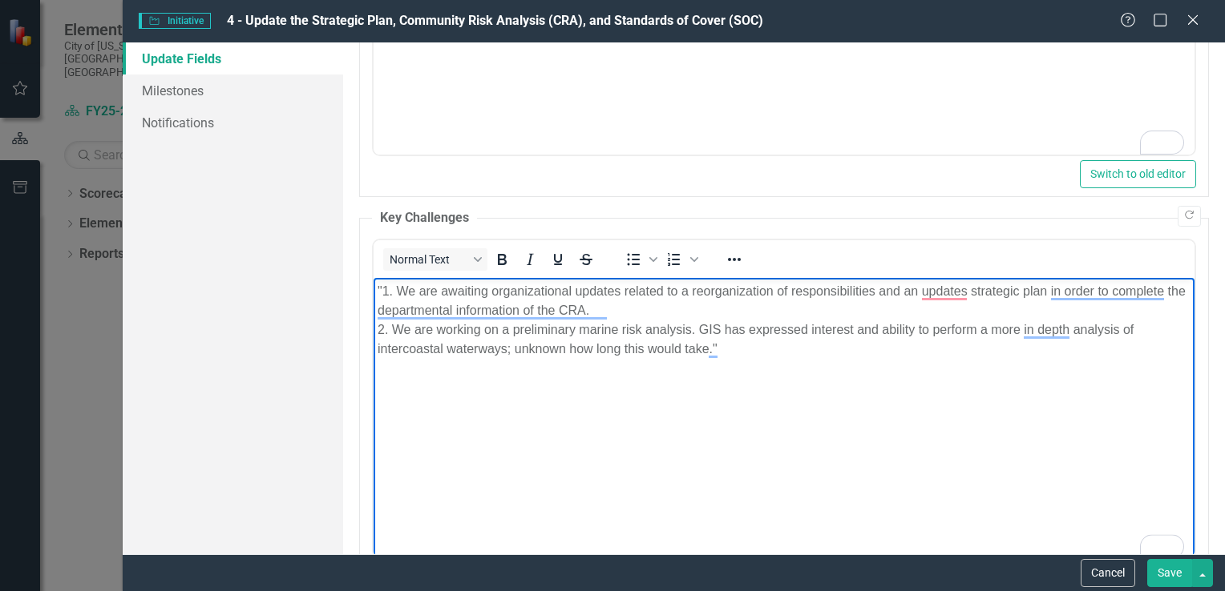
click at [394, 292] on p ""1. We are awaiting organizational updates related to a reorganization of respo…" at bounding box center [783, 320] width 813 height 77
click at [393, 330] on p "We are awaiting organizational updates related to a reorganization of responsib…" at bounding box center [783, 320] width 813 height 77
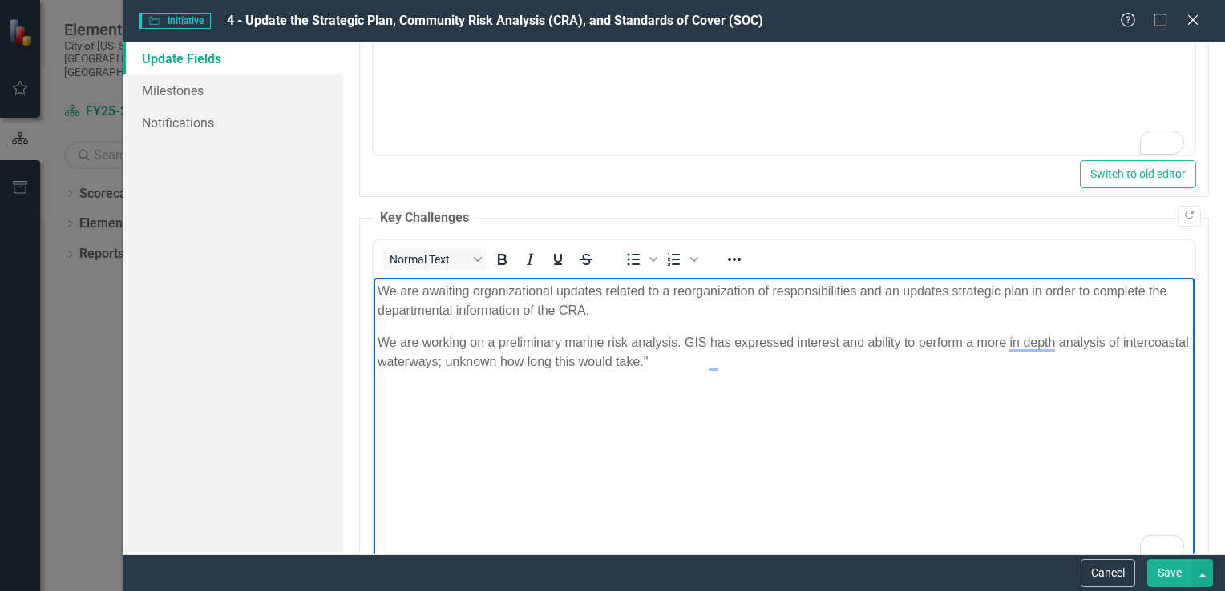
click at [723, 366] on p "We are working on a preliminary marine risk analysis. GIS has expressed interes…" at bounding box center [783, 352] width 813 height 38
drag, startPoint x: 723, startPoint y: 366, endPoint x: 396, endPoint y: 260, distance: 343.9
drag, startPoint x: 769, startPoint y: 535, endPoint x: 878, endPoint y: 413, distance: 164.0
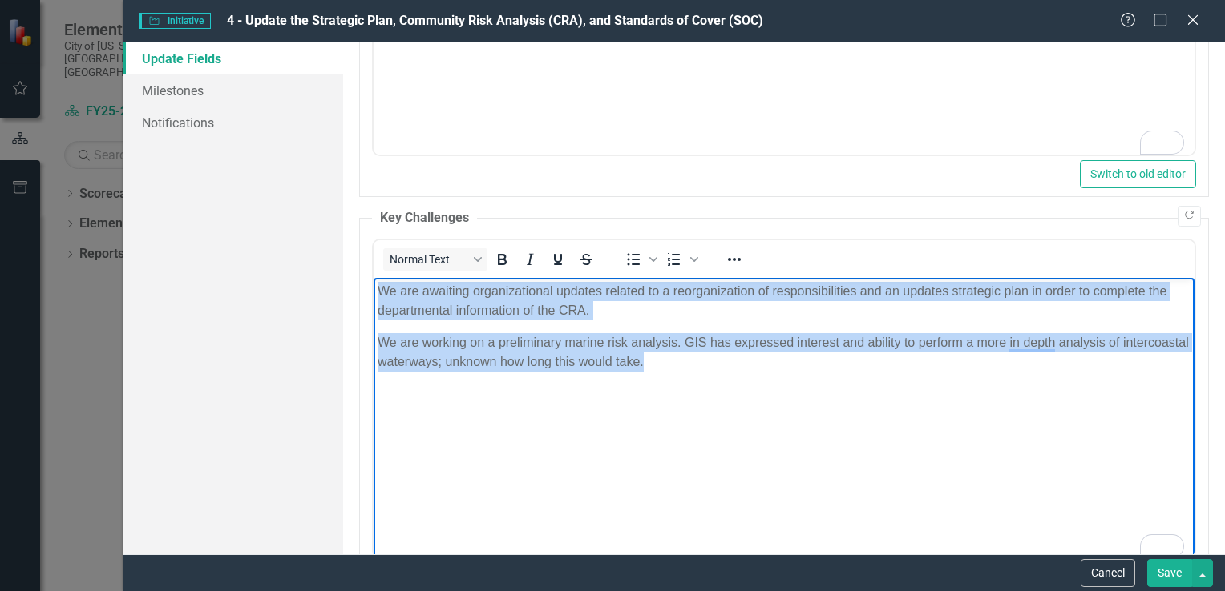
drag, startPoint x: 878, startPoint y: 413, endPoint x: 367, endPoint y: 297, distance: 523.5
click at [373, 297] on html "We are awaiting organizational updates related to a reorganization of responsib…" at bounding box center [783, 398] width 821 height 240
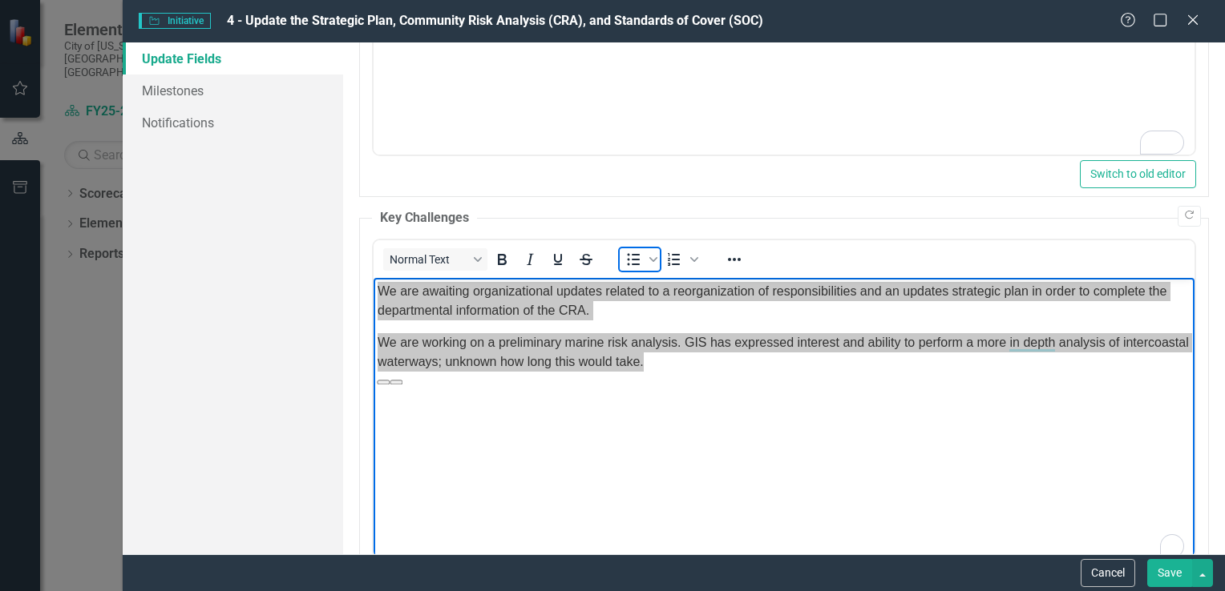
click at [635, 257] on icon "Bullet list" at bounding box center [632, 259] width 19 height 19
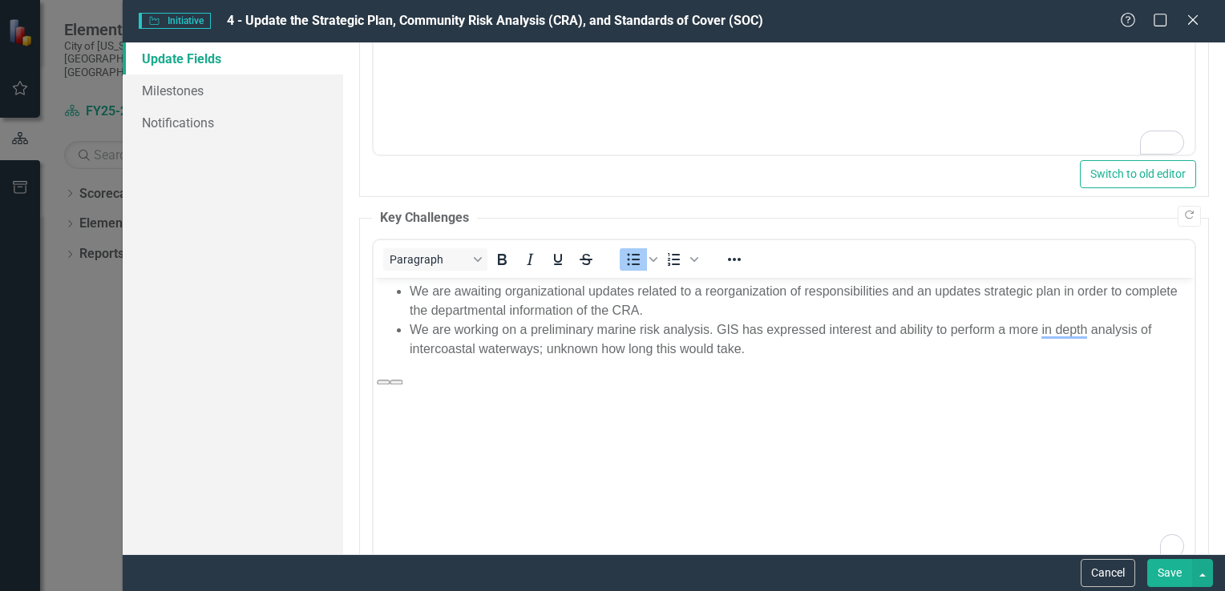
drag, startPoint x: 457, startPoint y: 138, endPoint x: 1168, endPoint y: 578, distance: 836.6
click at [1168, 578] on button "Save" at bounding box center [1169, 573] width 45 height 28
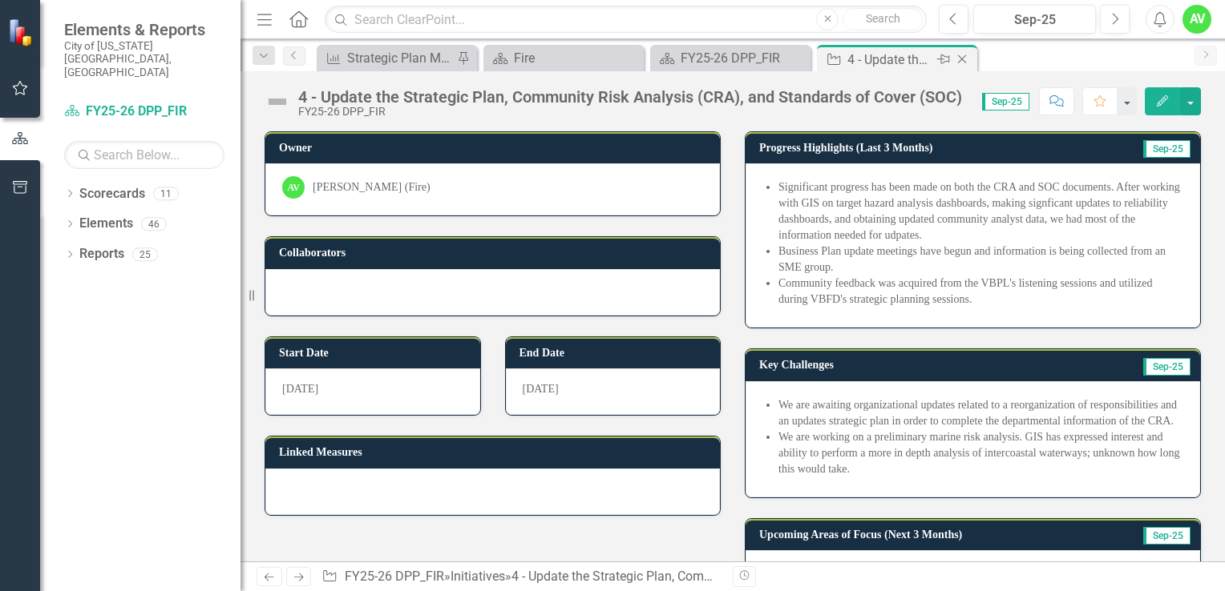
click at [958, 59] on icon "Close" at bounding box center [962, 59] width 16 height 13
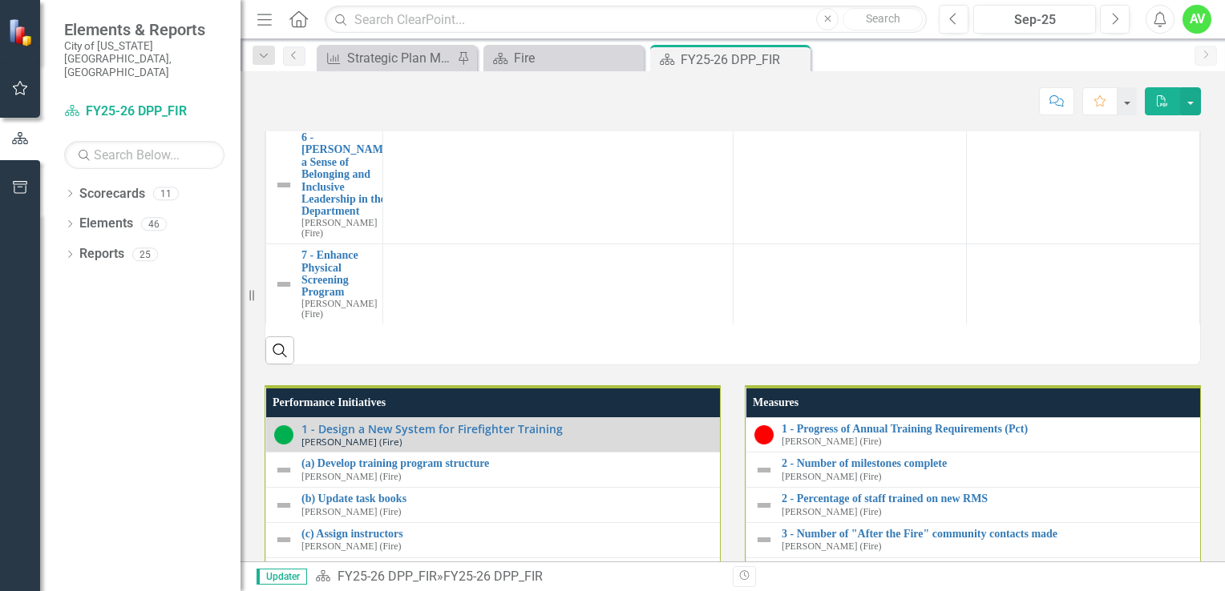
scroll to position [1631, 0]
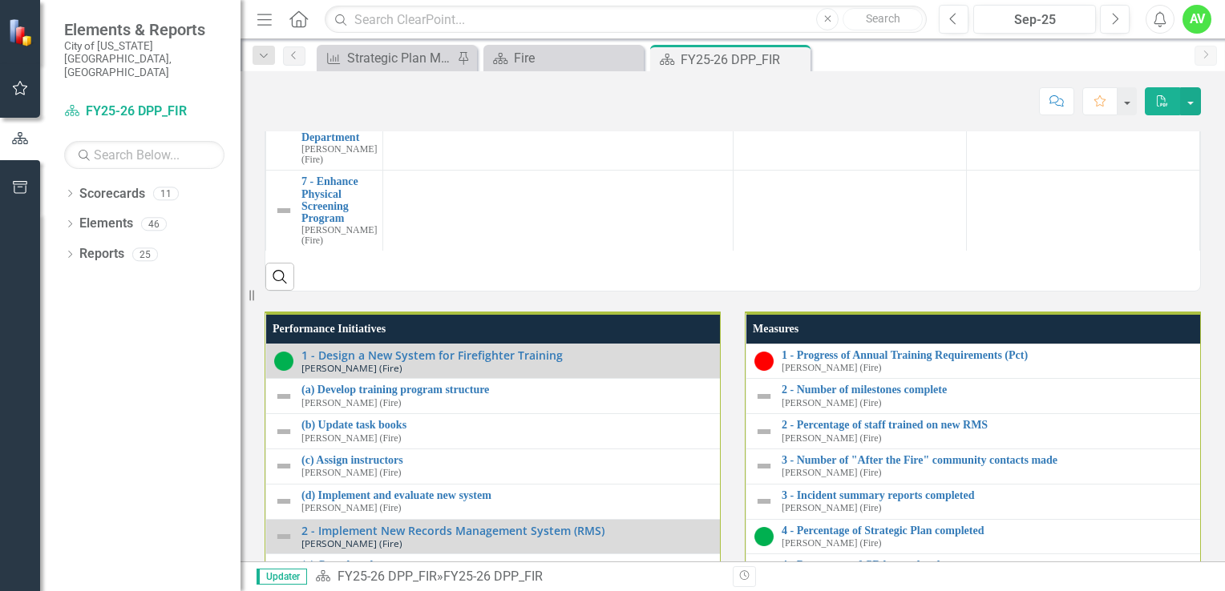
click at [331, 26] on link "5 - Continue to Support the Aging in Place Program*" at bounding box center [338, 2] width 75 height 50
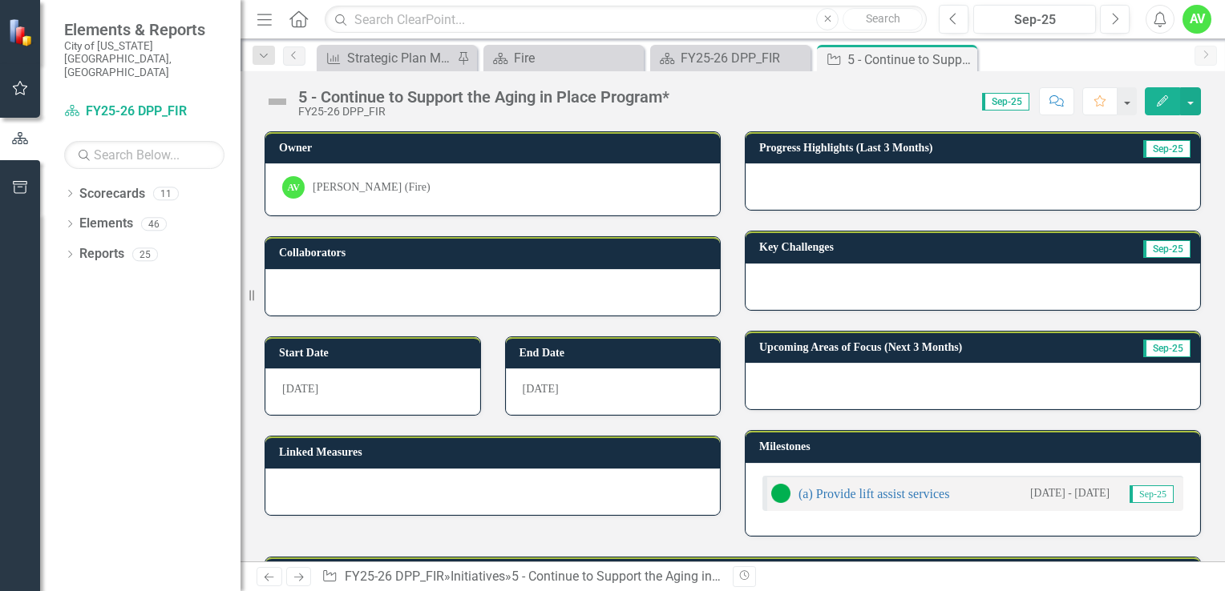
click at [1157, 99] on icon "Edit" at bounding box center [1162, 100] width 14 height 11
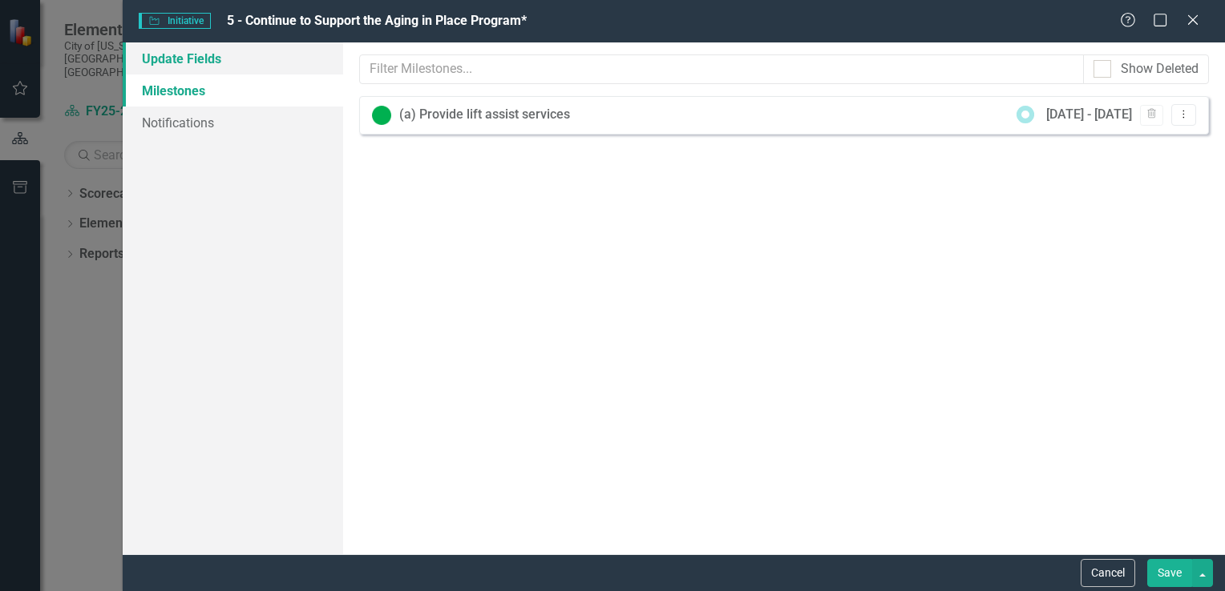
click at [216, 62] on link "Update Fields" at bounding box center [233, 58] width 220 height 32
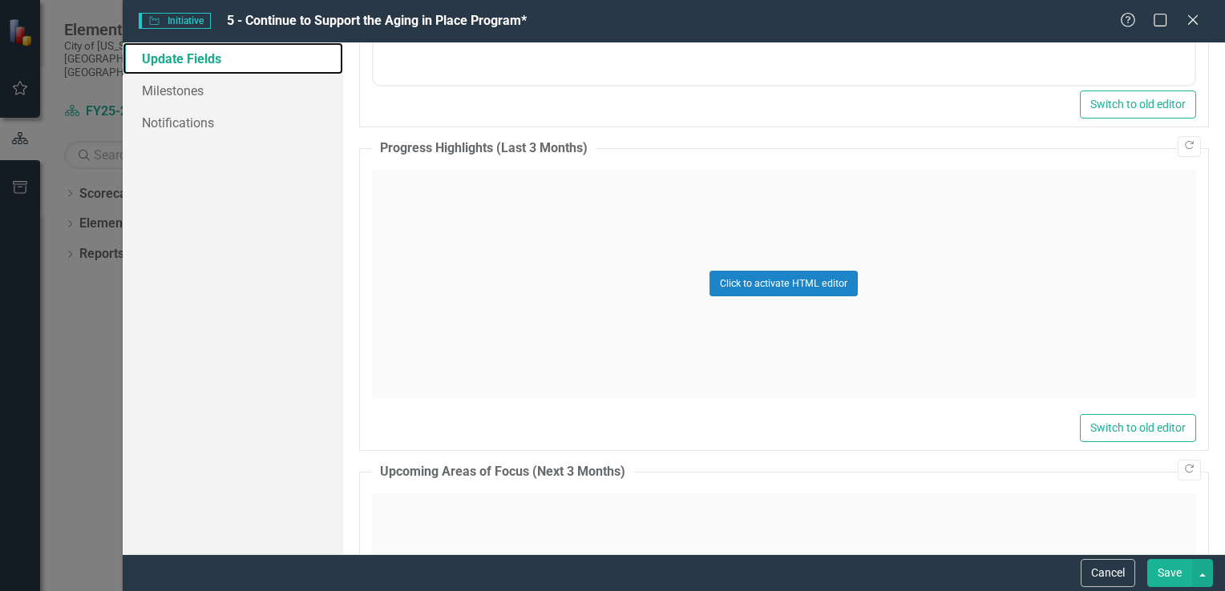
scroll to position [890, 0]
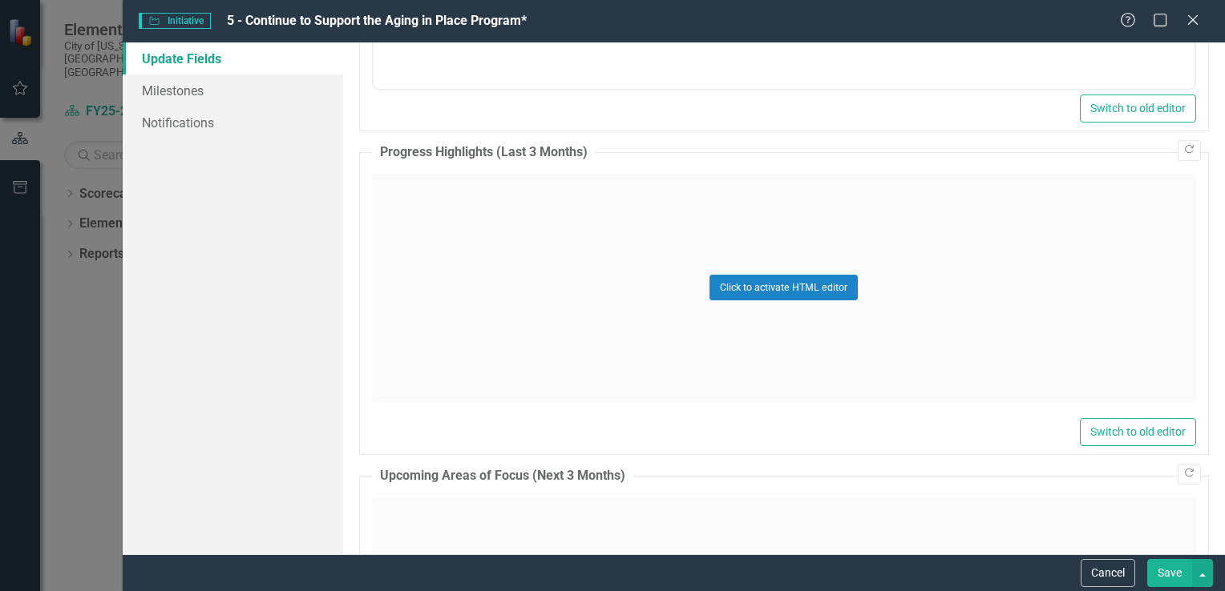
drag, startPoint x: 405, startPoint y: 248, endPoint x: 393, endPoint y: 191, distance: 58.0
click at [393, 191] on div "Click to activate HTML editor" at bounding box center [784, 288] width 824 height 228
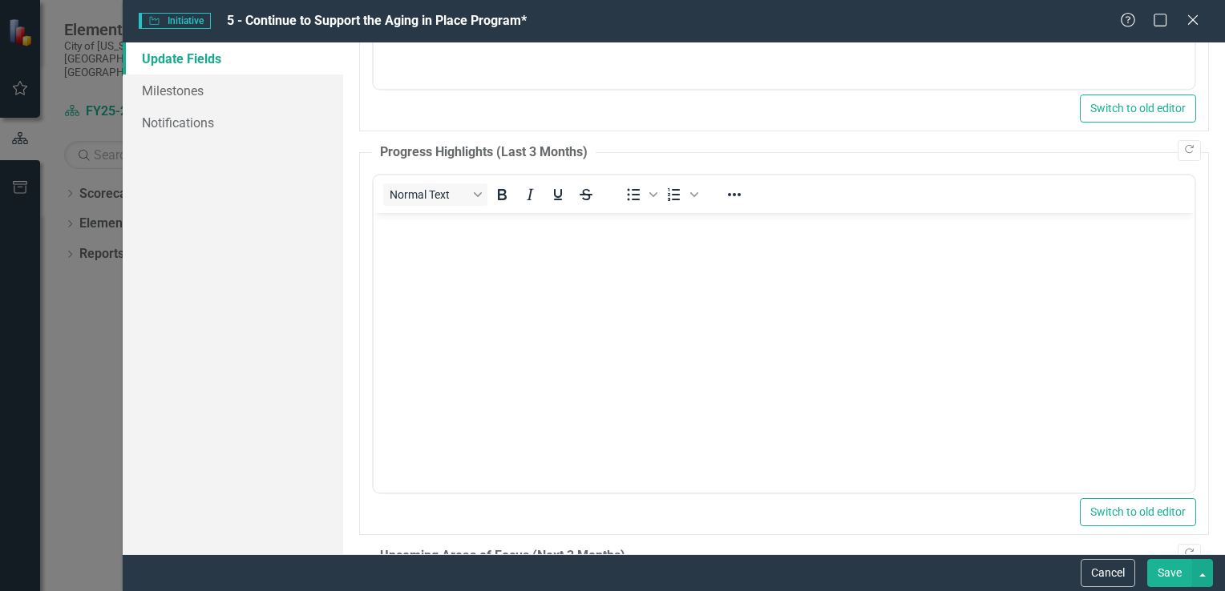
scroll to position [0, 0]
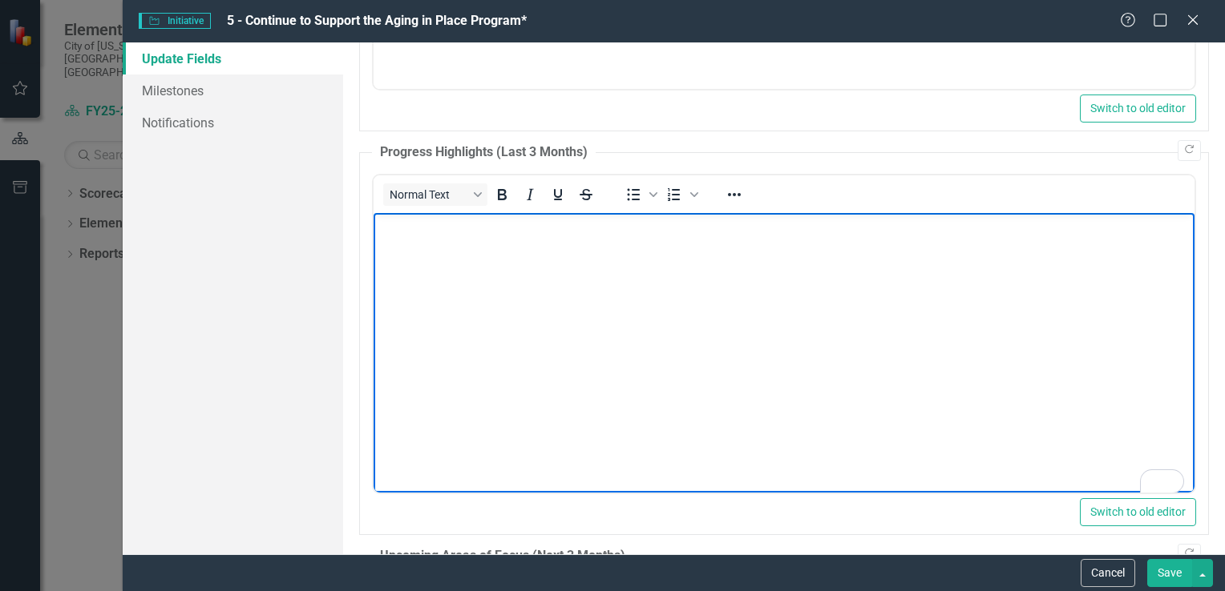
paste body "To enrich screen reader interactions, please activate Accessibility in Grammarl…"
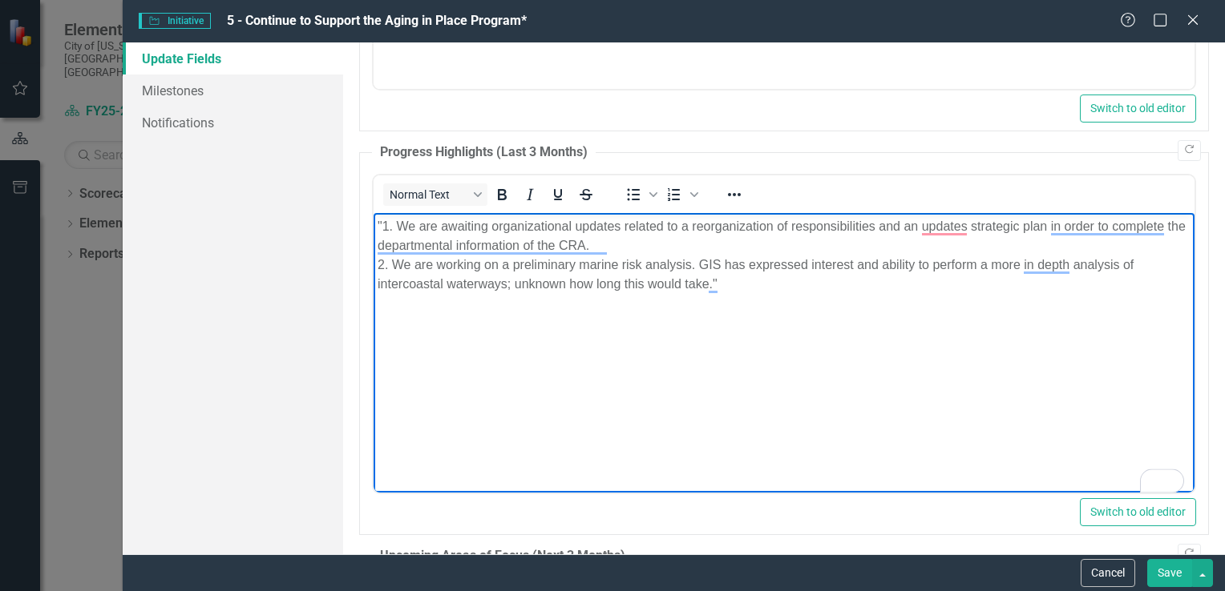
click at [393, 224] on p ""1. We are awaiting organizational updates related to a reorganization of respo…" at bounding box center [783, 254] width 813 height 77
click at [745, 276] on p "We are awaiting organizational updates related to a reorganization of responsib…" at bounding box center [783, 254] width 813 height 77
click at [389, 272] on p "We are awaiting organizational updates related to a reorganization of responsib…" at bounding box center [783, 254] width 813 height 77
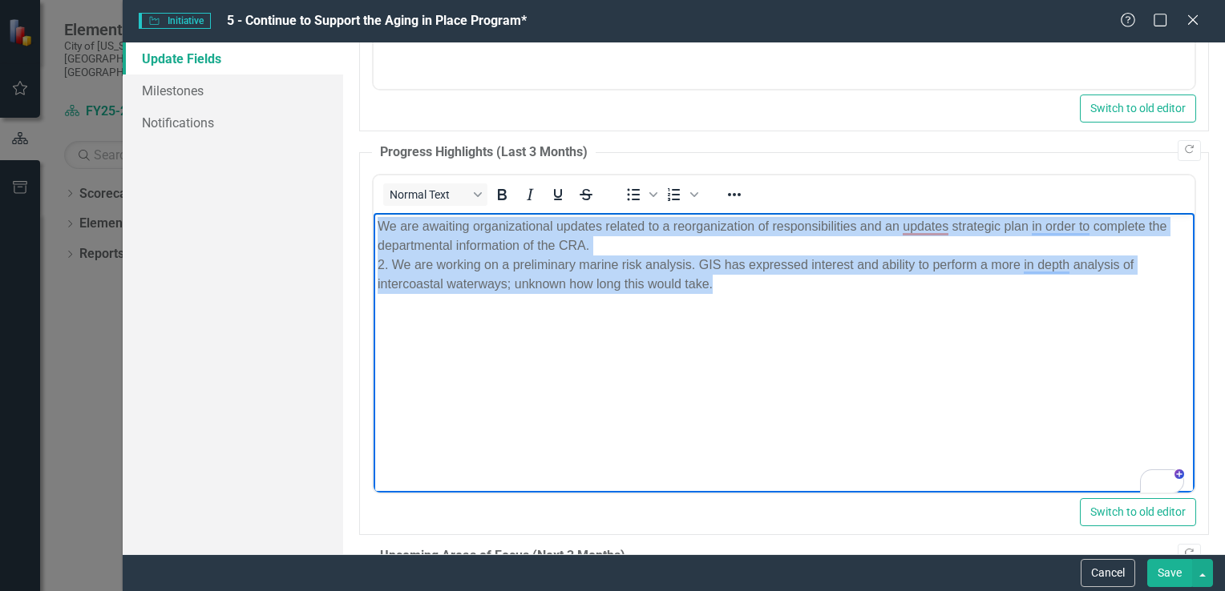
drag, startPoint x: 717, startPoint y: 286, endPoint x: 374, endPoint y: 230, distance: 347.6
click at [374, 230] on body "We are awaiting organizational updates related to a reorganization of responsib…" at bounding box center [783, 332] width 821 height 240
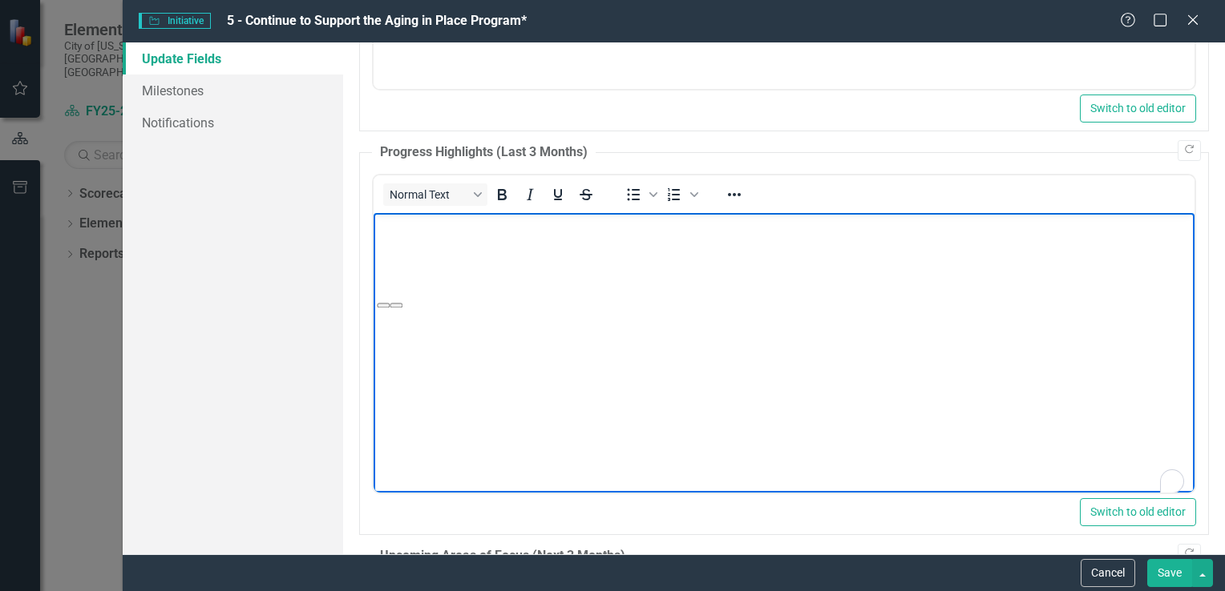
click at [441, 271] on body "To enrich screen reader interactions, please activate Accessibility in Grammarl…" at bounding box center [783, 332] width 821 height 240
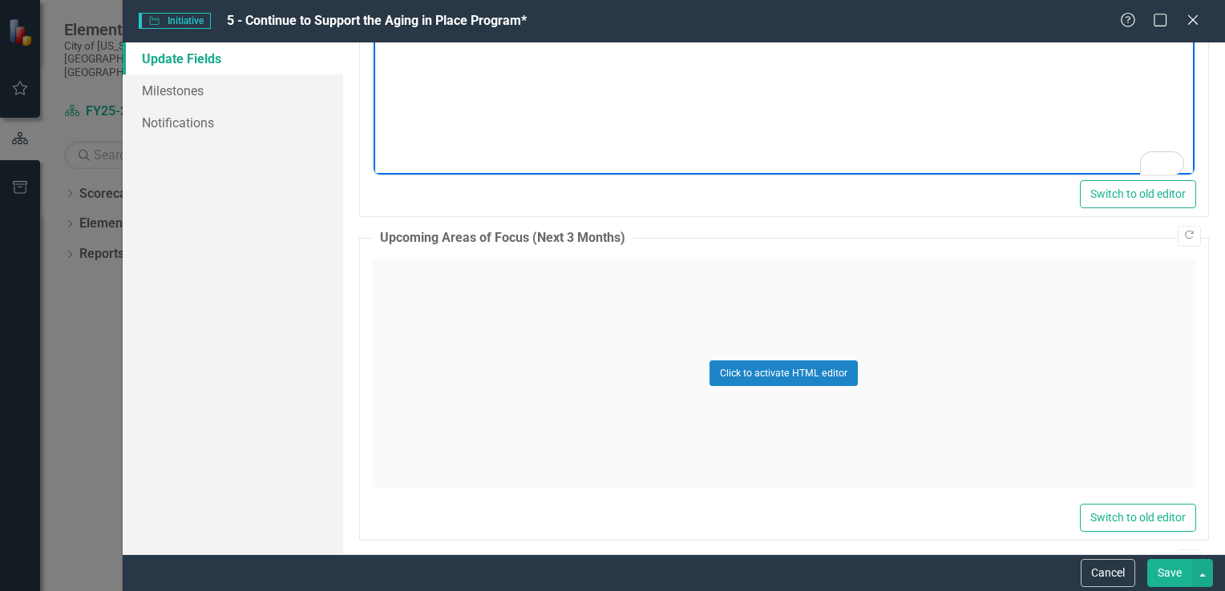
scroll to position [1234, 0]
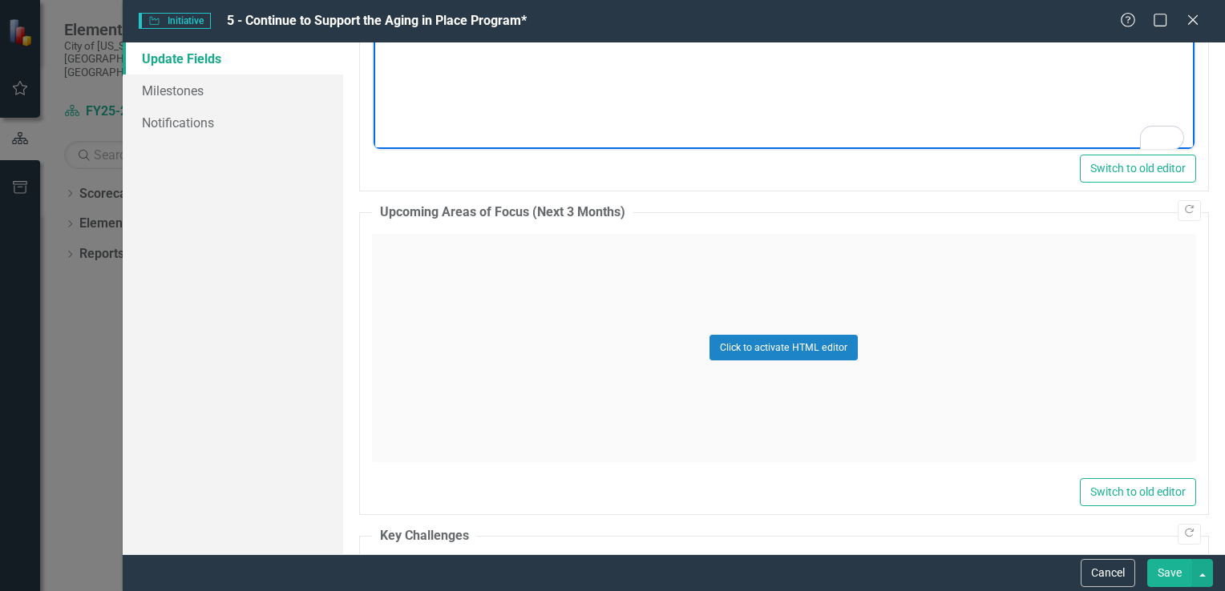
click at [438, 282] on div "Click to activate HTML editor" at bounding box center [784, 348] width 824 height 228
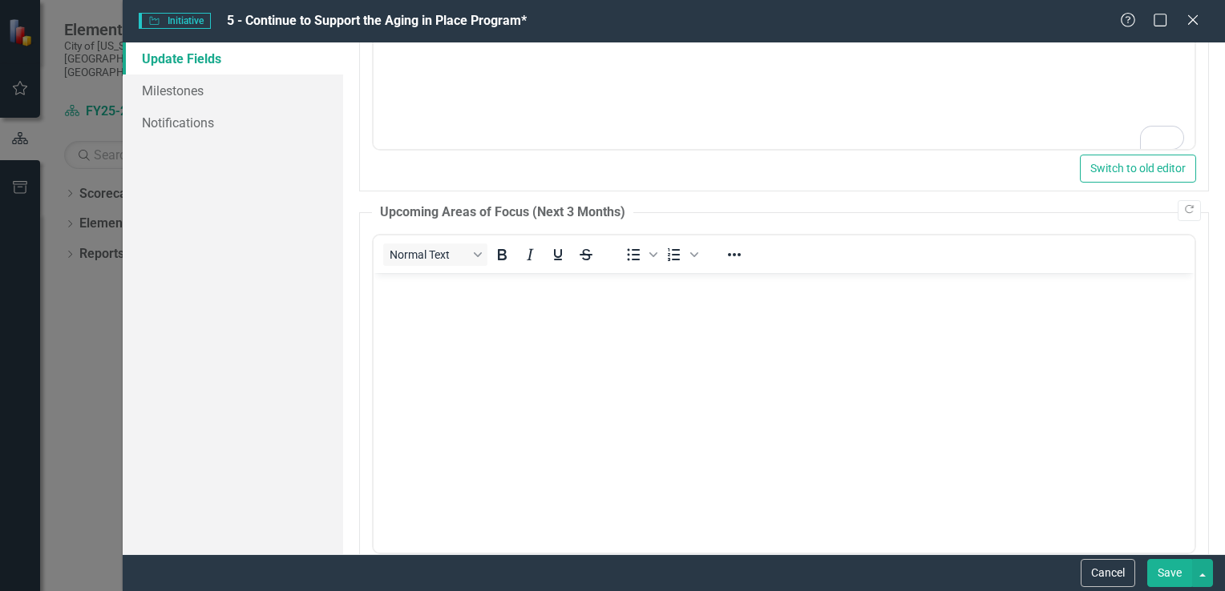
scroll to position [0, 0]
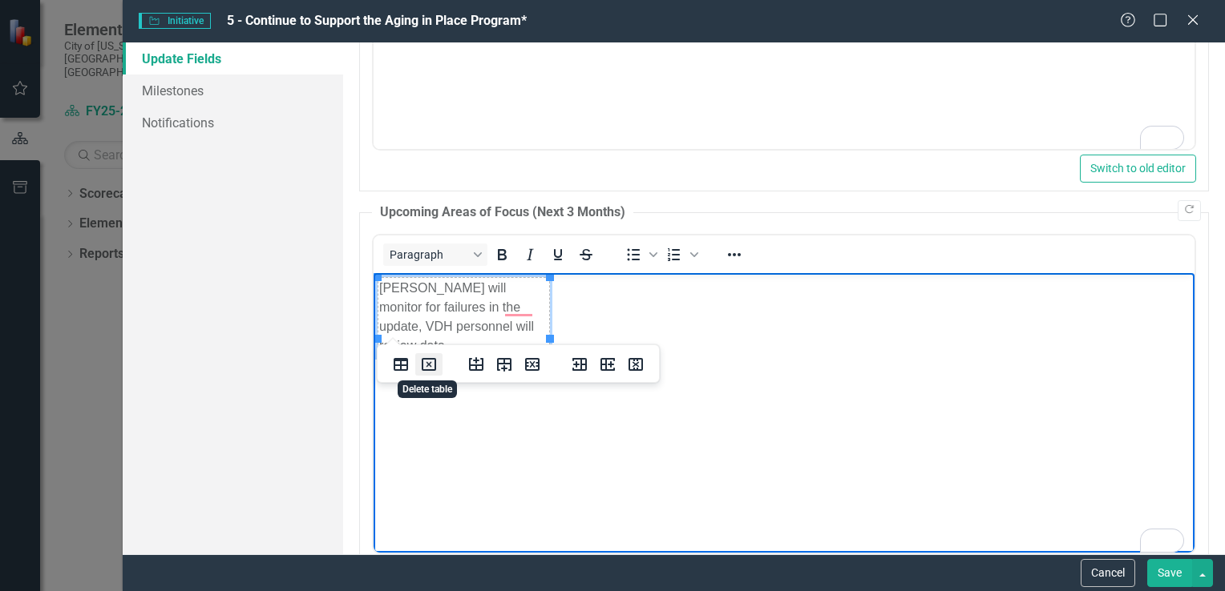
click at [426, 369] on icon "Delete table" at bounding box center [428, 364] width 19 height 19
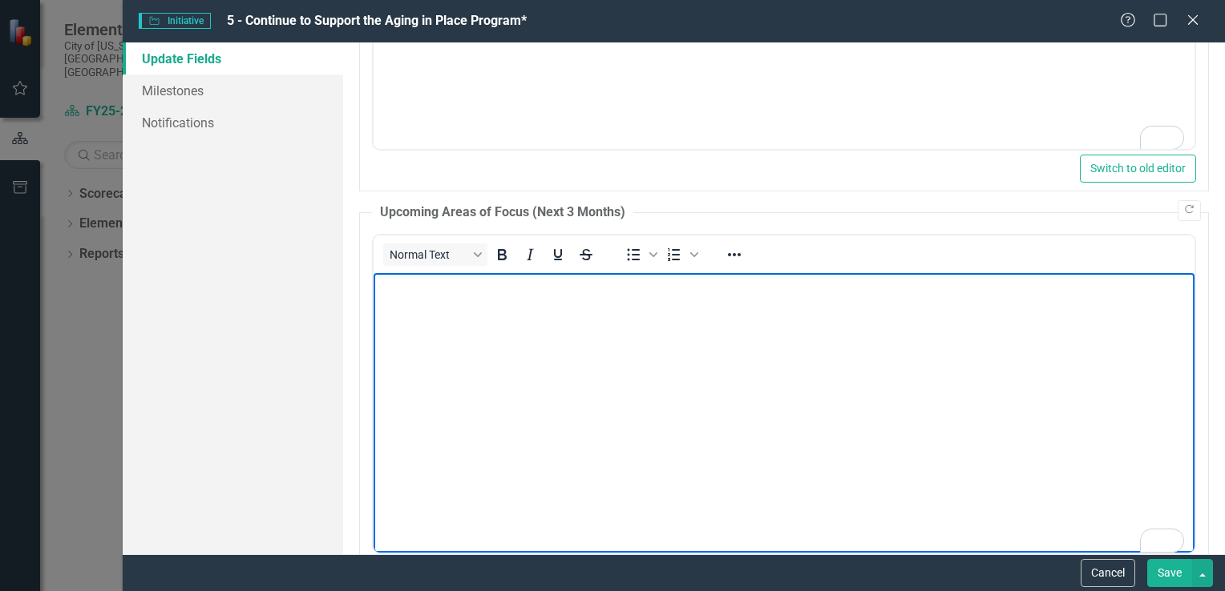
paste body "To enrich screen reader interactions, please activate Accessibility in Grammarl…"
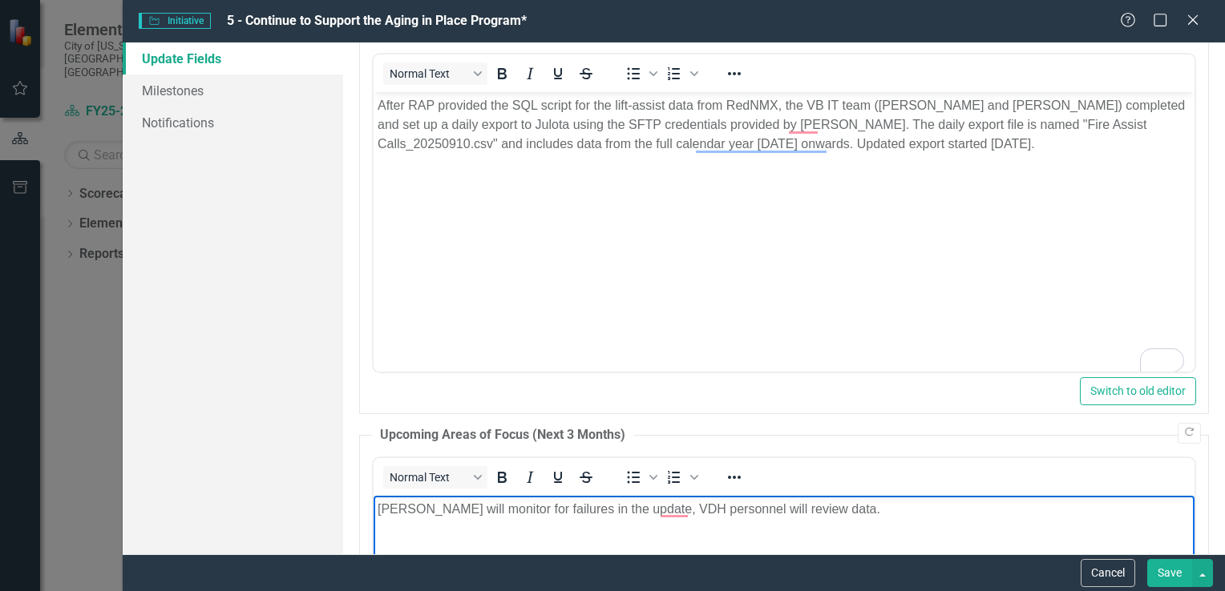
scroll to position [1479, 0]
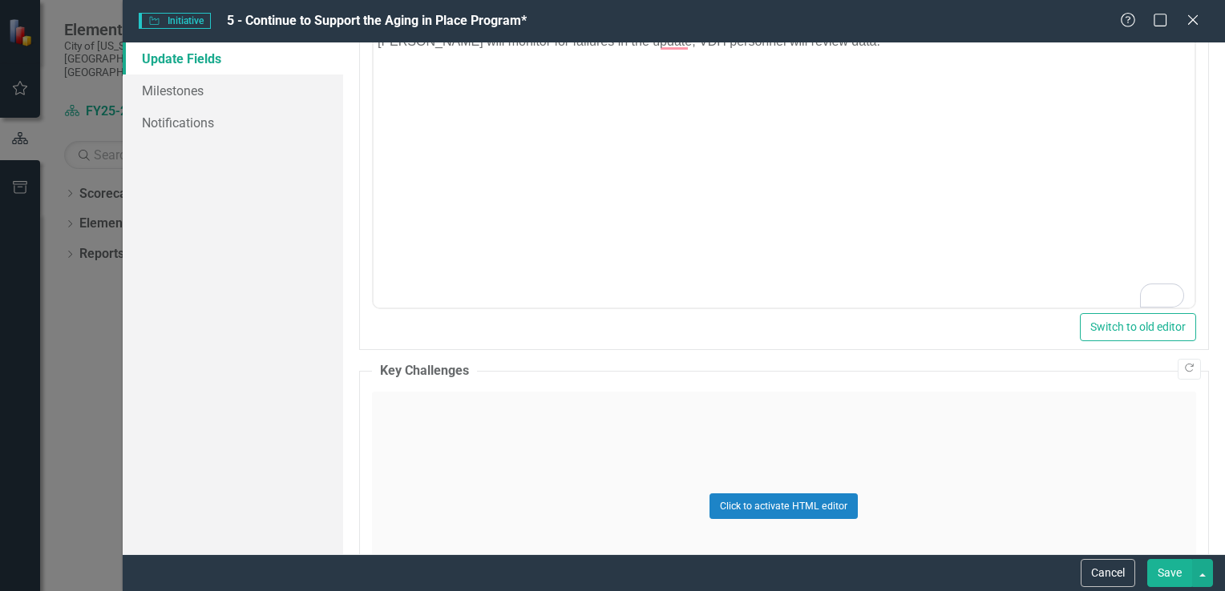
drag, startPoint x: 572, startPoint y: 434, endPoint x: 404, endPoint y: 414, distance: 169.6
click at [404, 414] on div "Click to activate HTML editor" at bounding box center [784, 506] width 824 height 228
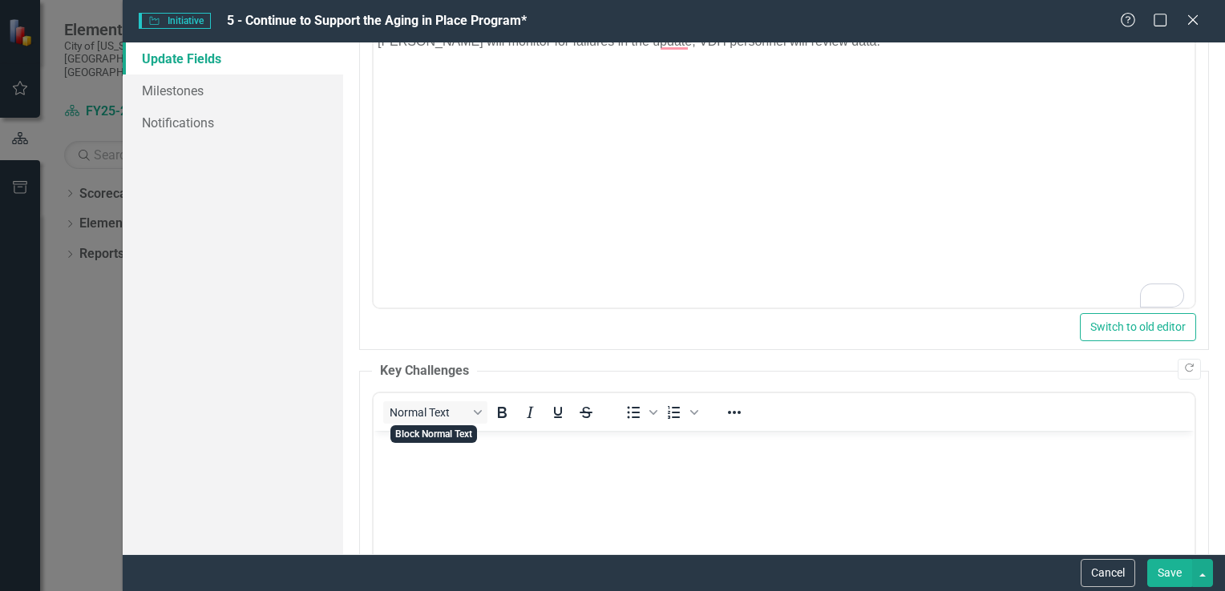
click at [402, 454] on body "Rich Text Area. Press ALT-0 for help." at bounding box center [783, 551] width 821 height 240
click at [1152, 573] on button "Save" at bounding box center [1169, 573] width 45 height 28
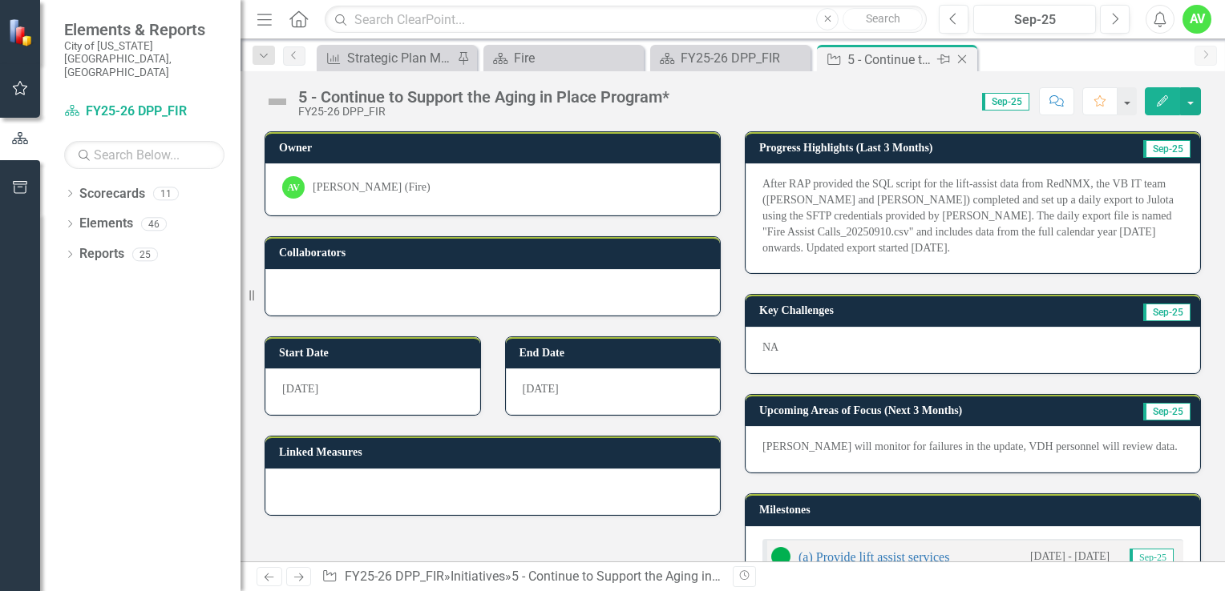
click at [958, 56] on icon at bounding box center [962, 59] width 9 height 9
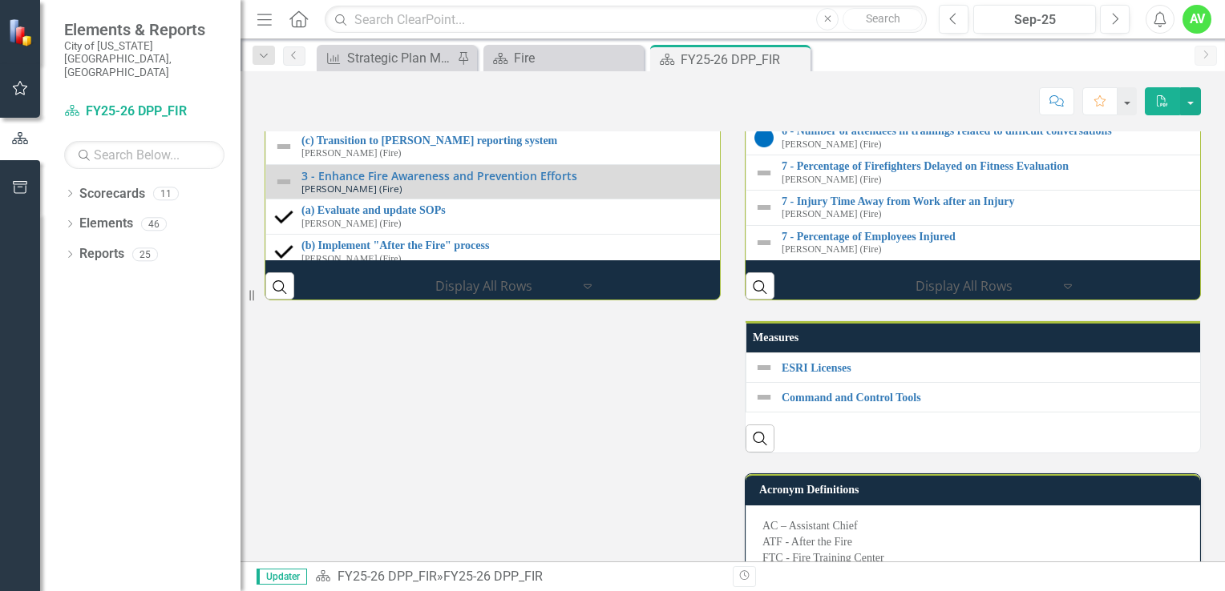
scroll to position [2128, 0]
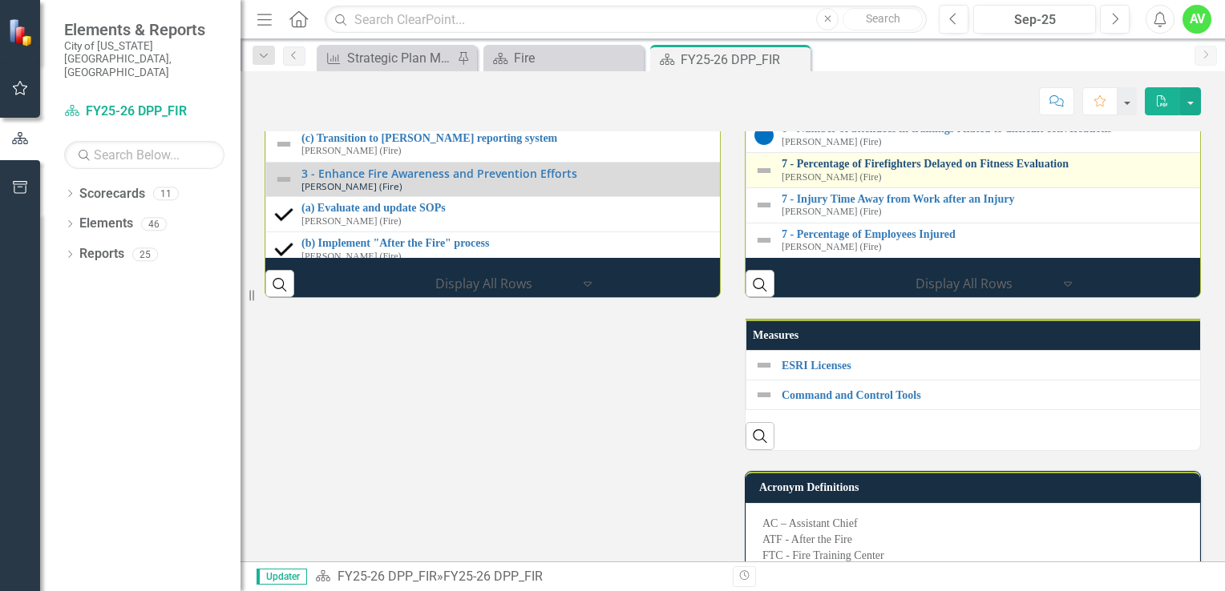
click at [897, 170] on link "7 - Percentage of Firefighters Delayed on Fitness Evaluation" at bounding box center [1226, 164] width 890 height 12
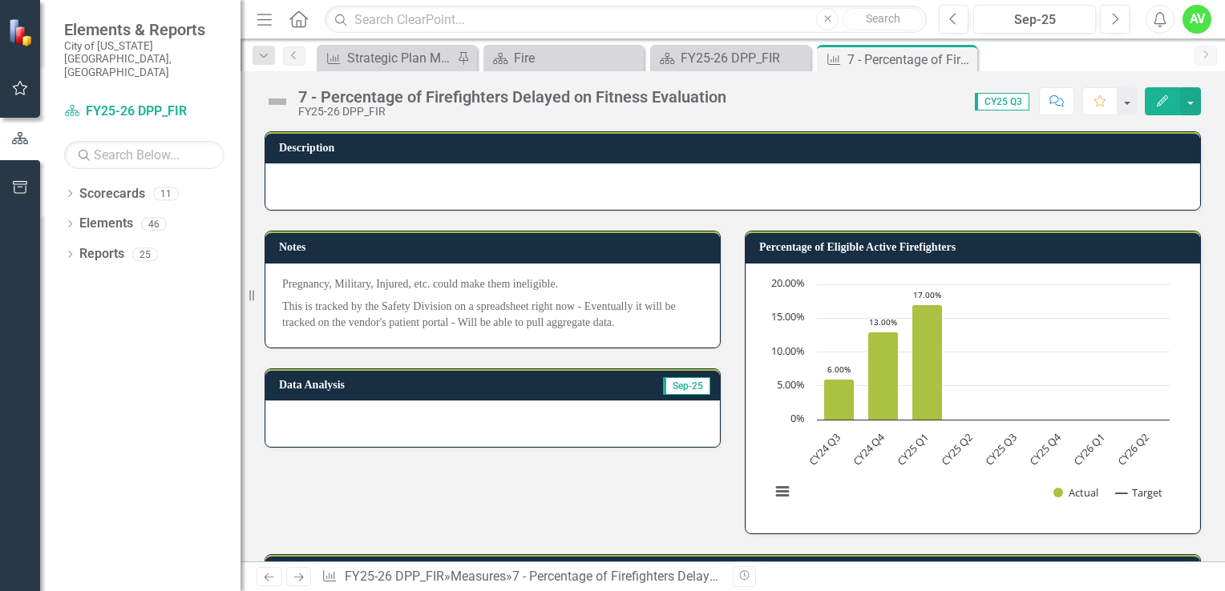
click at [1157, 93] on button "Edit" at bounding box center [1161, 101] width 35 height 28
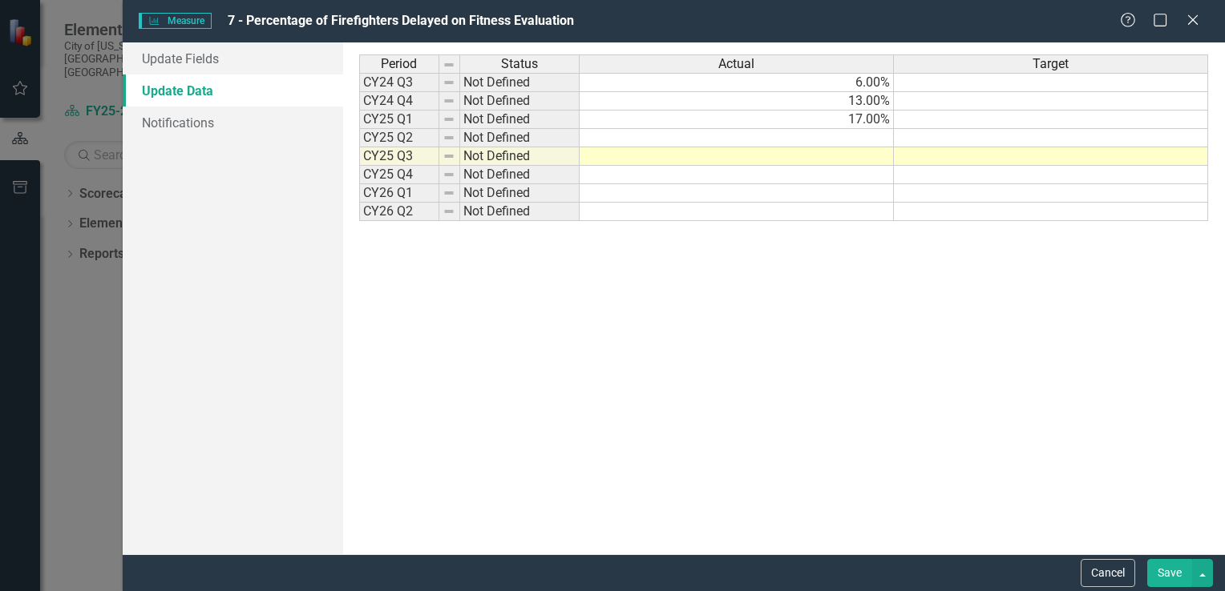
click at [816, 107] on td "13.00%" at bounding box center [736, 101] width 314 height 18
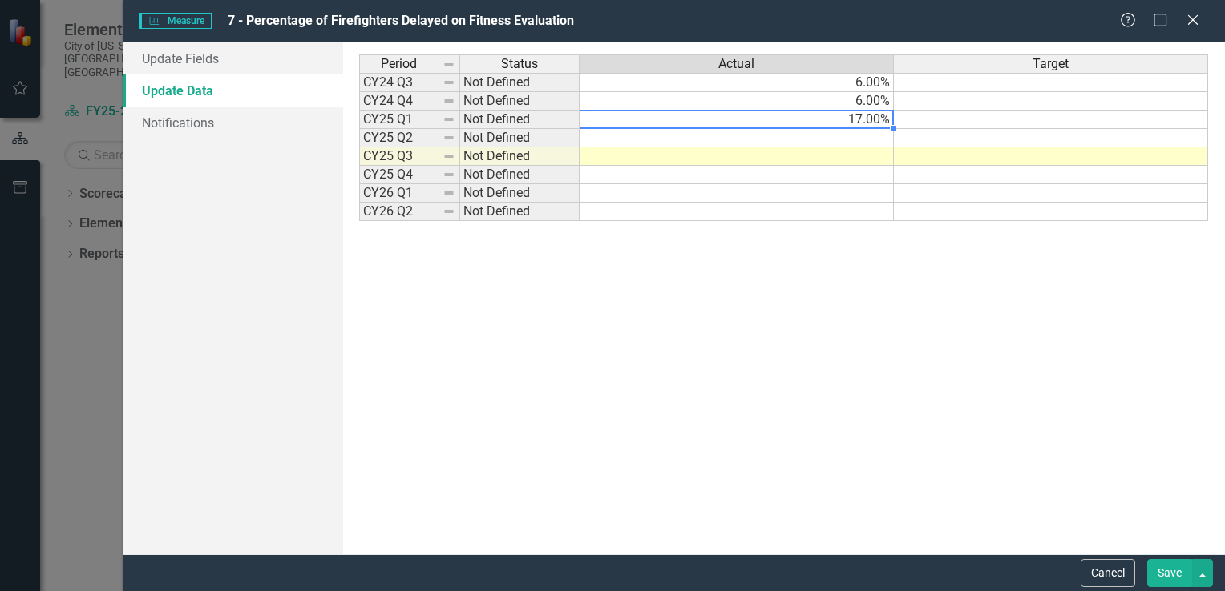
click at [807, 119] on td "17.00%" at bounding box center [736, 120] width 314 height 18
type textarea "13"
click at [875, 142] on td at bounding box center [736, 138] width 314 height 18
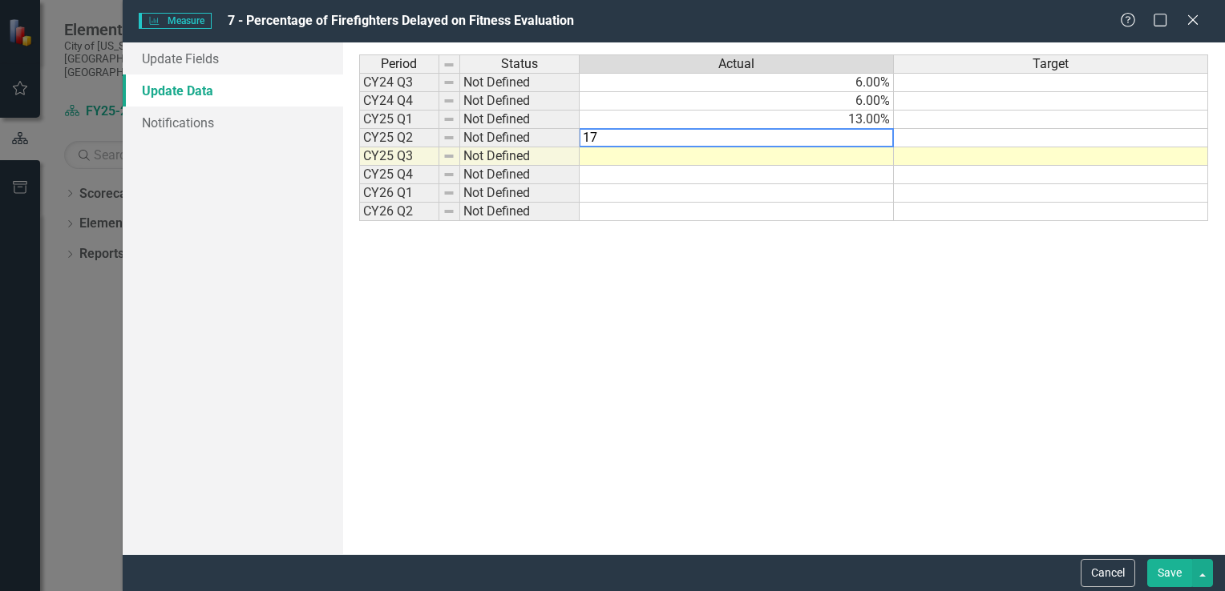
type textarea "17"
click at [885, 155] on td at bounding box center [736, 156] width 314 height 18
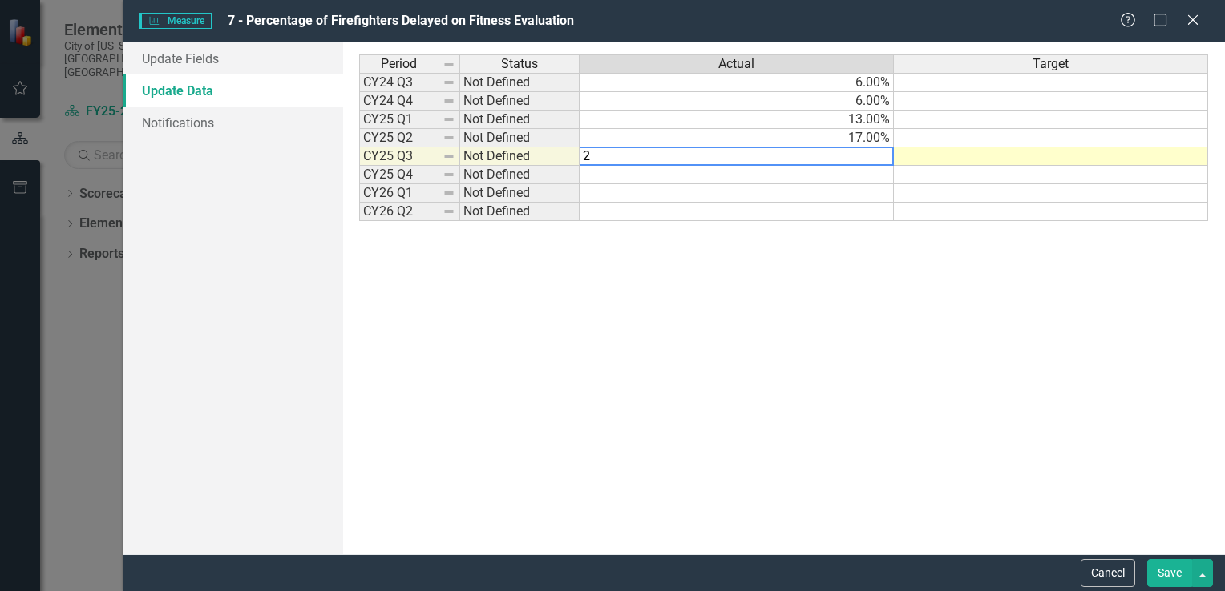
click at [668, 156] on textarea "2" at bounding box center [736, 156] width 315 height 19
type textarea "28"
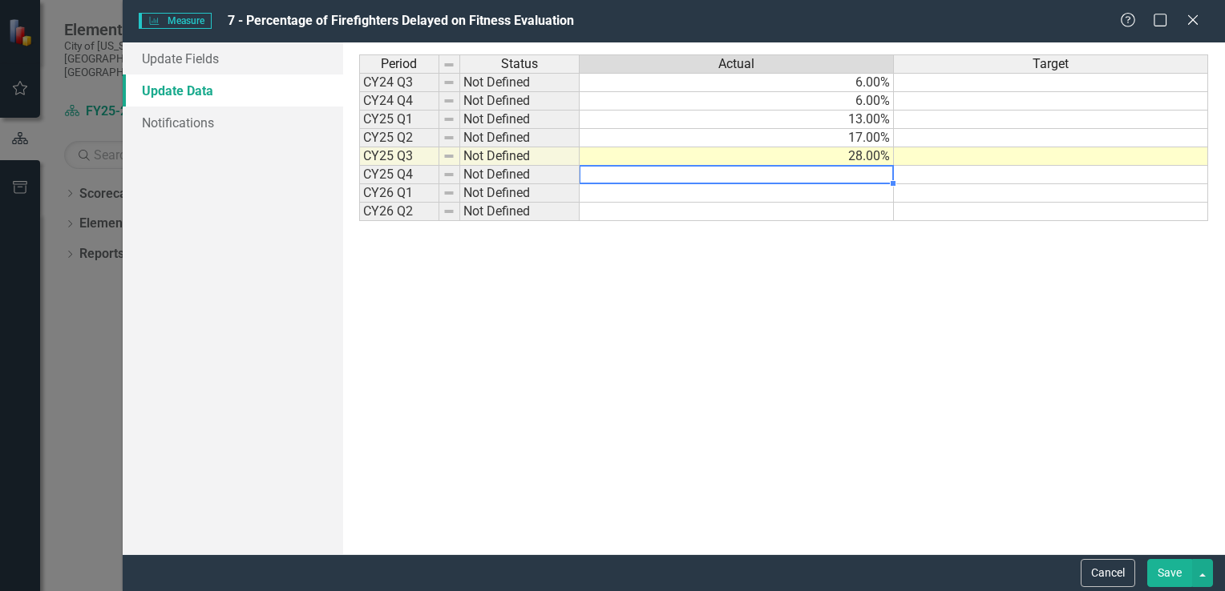
click at [785, 75] on div "Period Status Actual Target" at bounding box center [783, 65] width 849 height 22
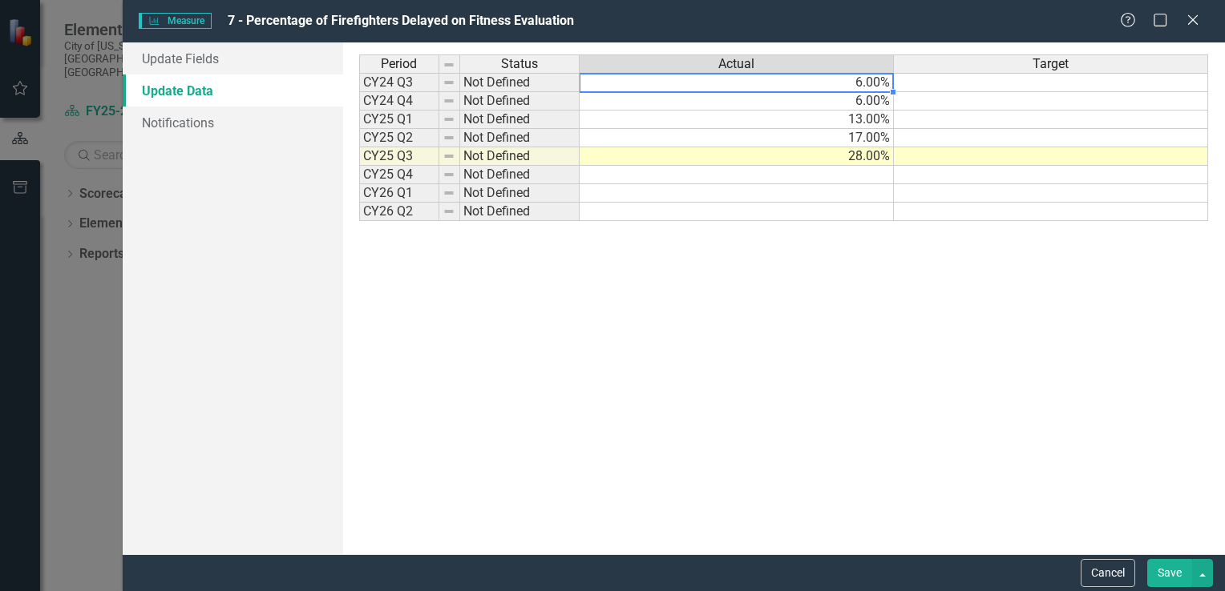
click at [785, 83] on td "6.00%" at bounding box center [736, 82] width 314 height 19
type textarea "0"
click at [926, 87] on td at bounding box center [1051, 82] width 314 height 19
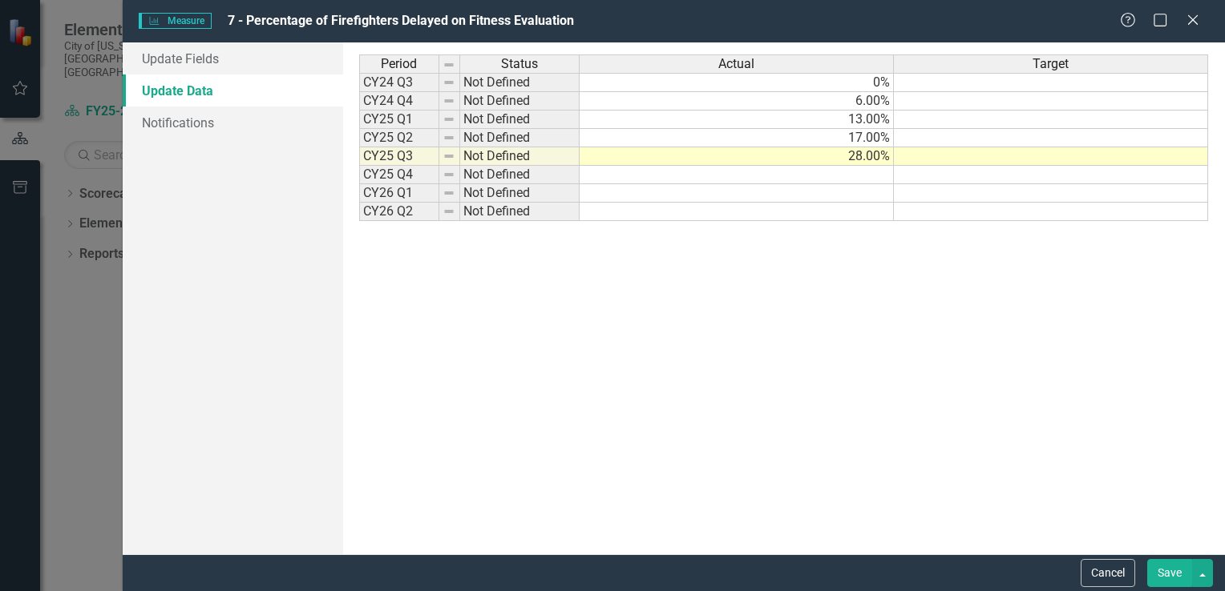
click at [1167, 578] on button "Save" at bounding box center [1169, 573] width 45 height 28
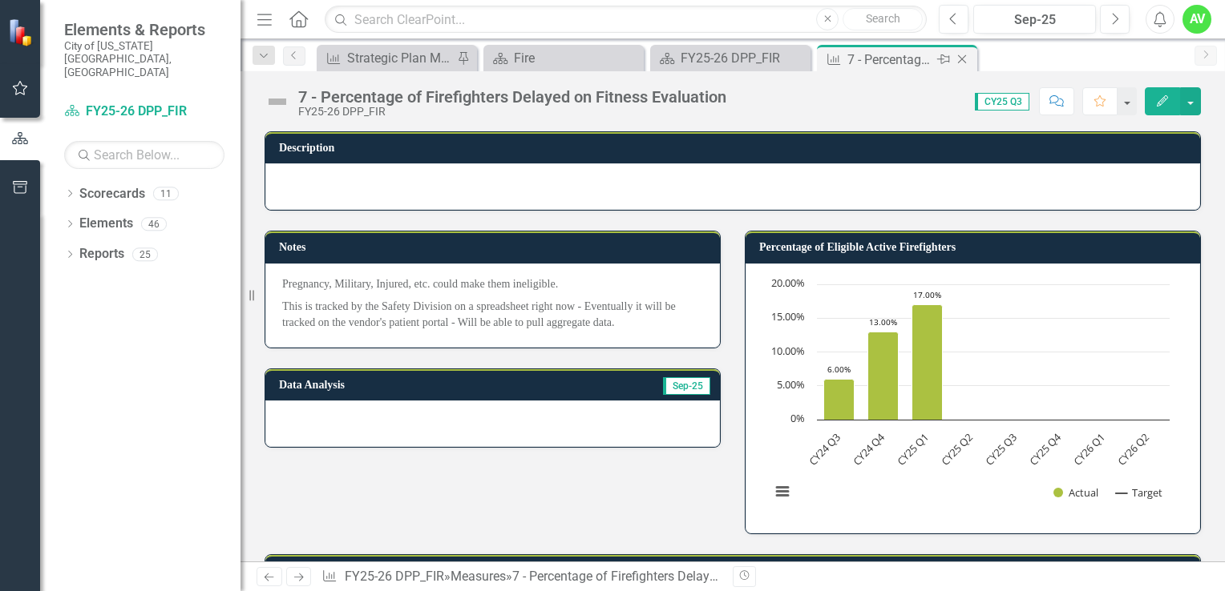
click at [959, 54] on icon "Close" at bounding box center [962, 59] width 16 height 13
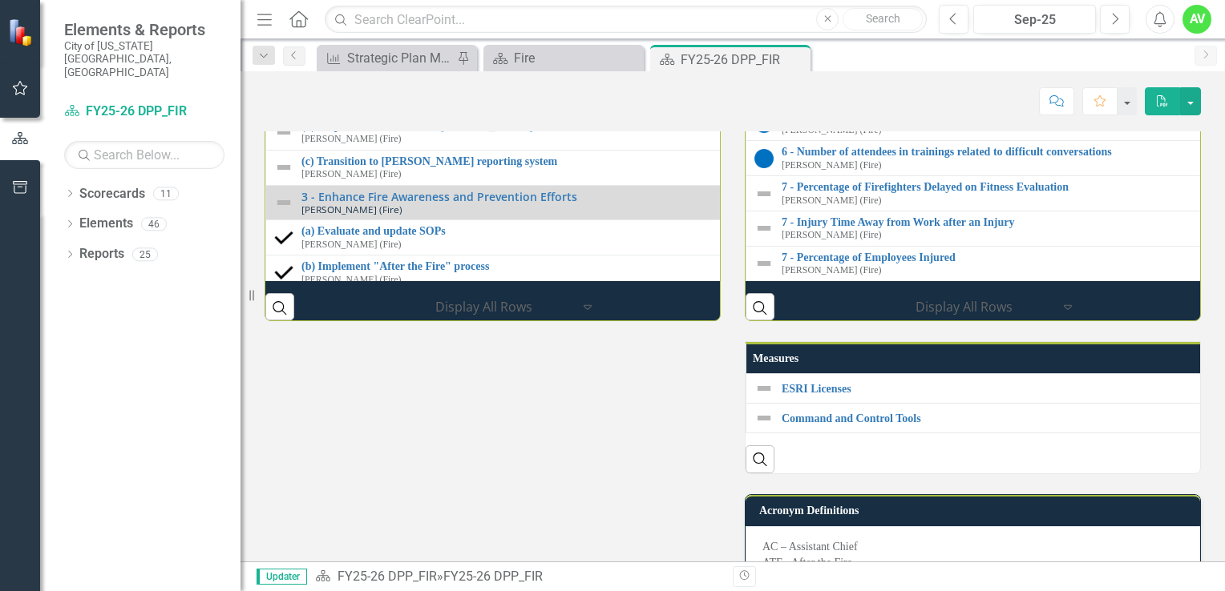
scroll to position [88, 0]
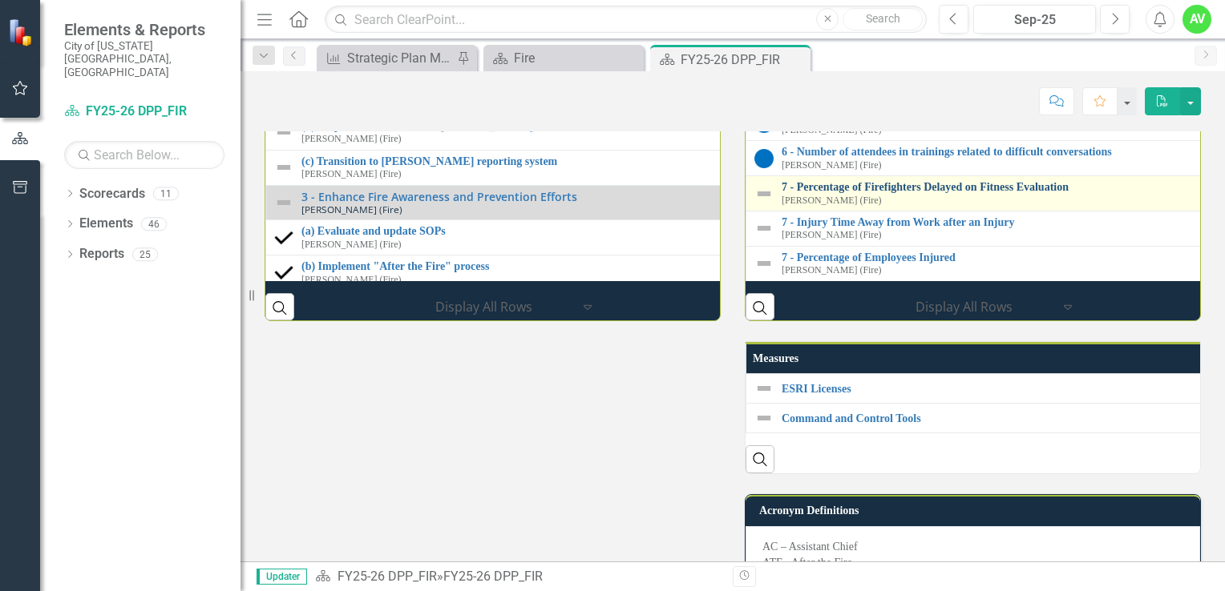
click at [888, 193] on link "7 - Percentage of Firefighters Delayed on Fitness Evaluation" at bounding box center [1225, 187] width 889 height 12
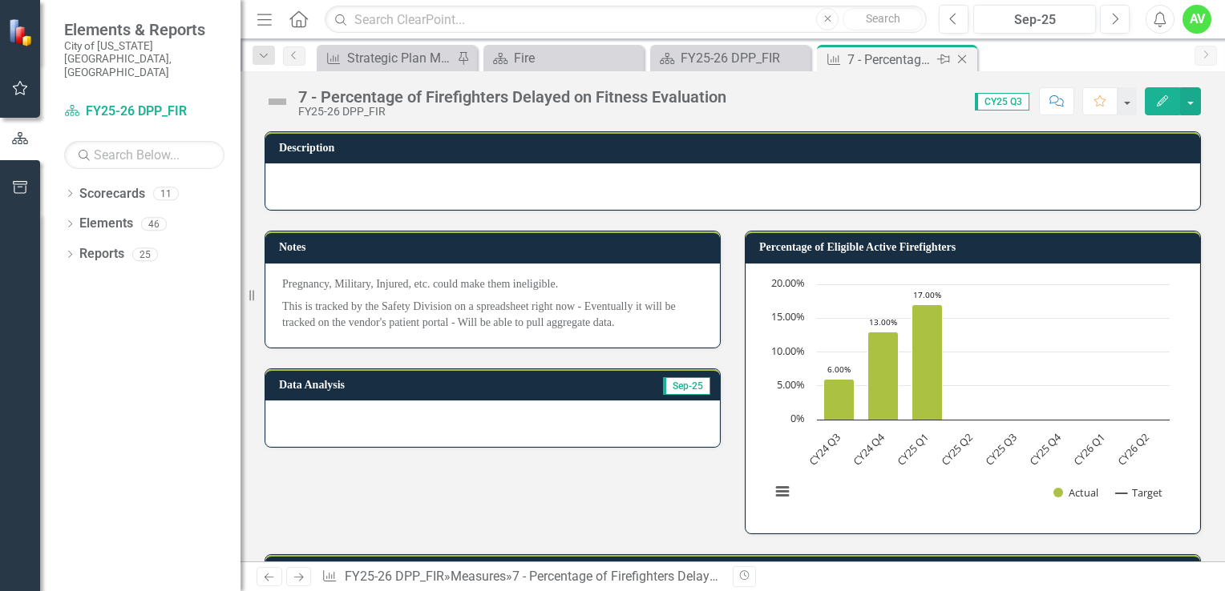
click at [962, 57] on icon at bounding box center [962, 59] width 9 height 9
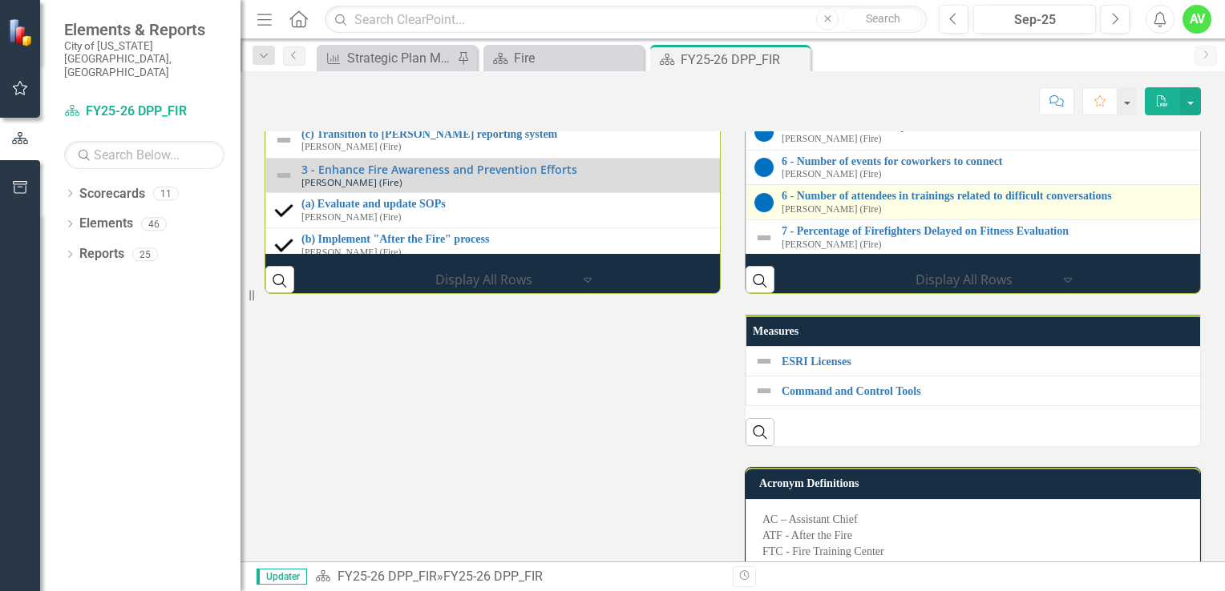
scroll to position [6, 0]
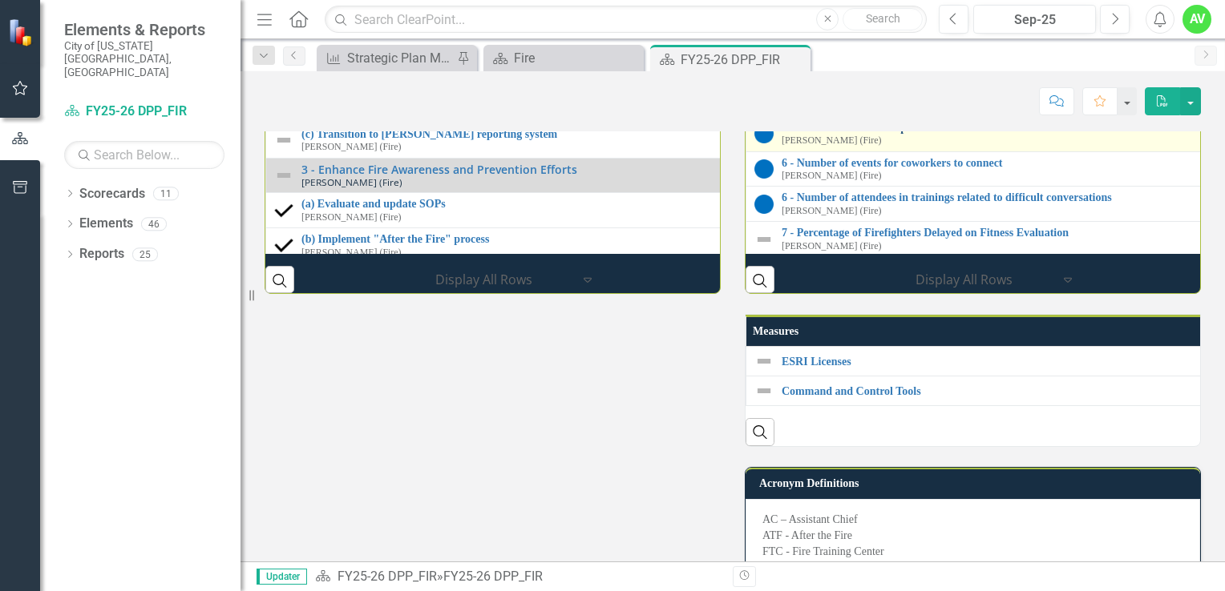
click at [858, 134] on link "5 - Number of lift assists provided" at bounding box center [1217, 128] width 873 height 12
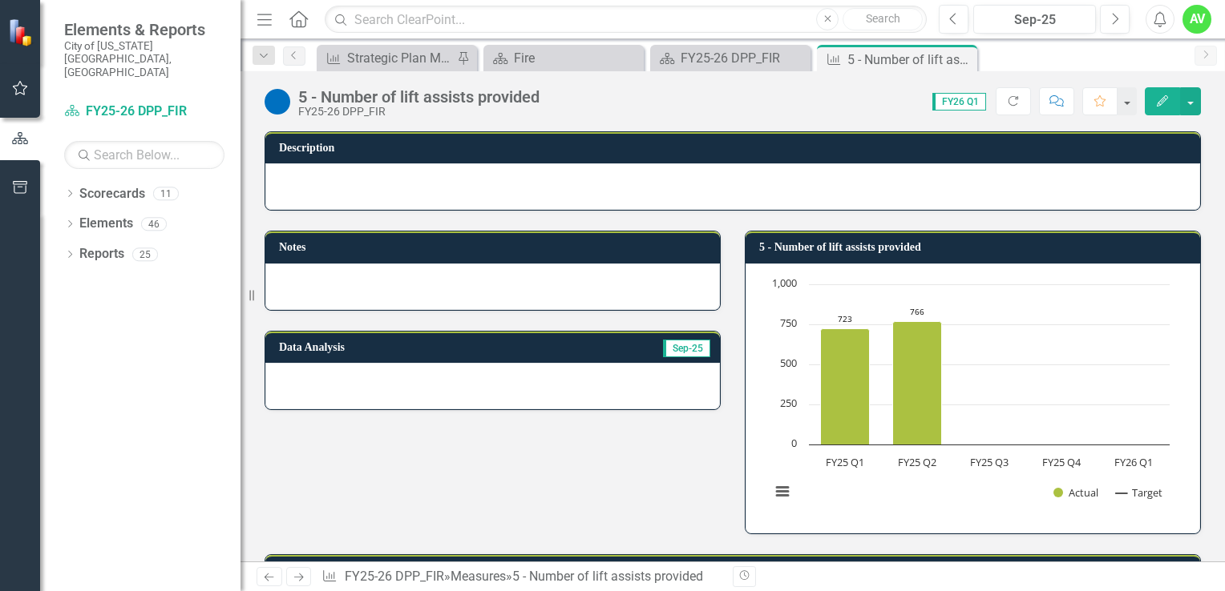
click at [1160, 95] on icon "Edit" at bounding box center [1162, 100] width 14 height 11
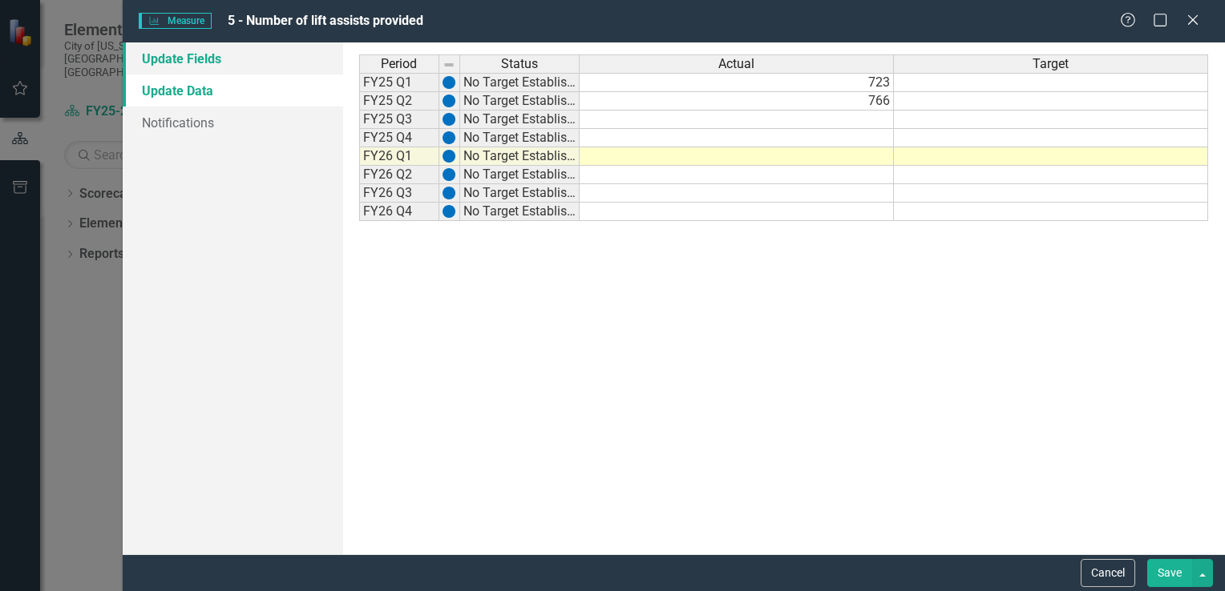
click at [217, 63] on link "Update Fields" at bounding box center [233, 58] width 220 height 32
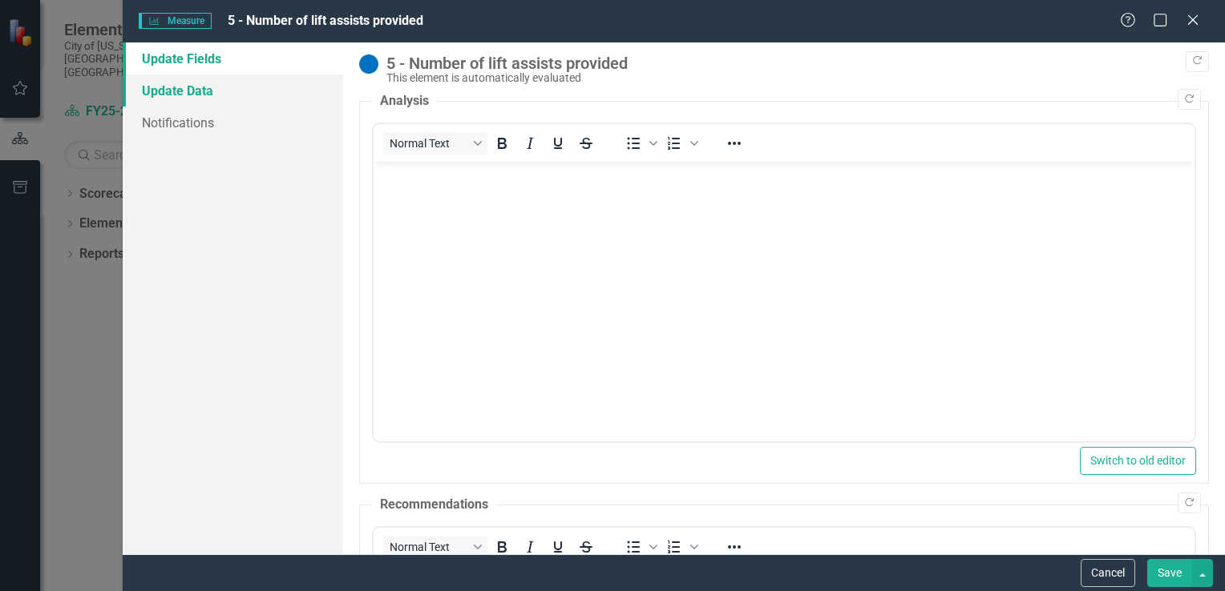
click at [212, 88] on link "Update Data" at bounding box center [233, 91] width 220 height 32
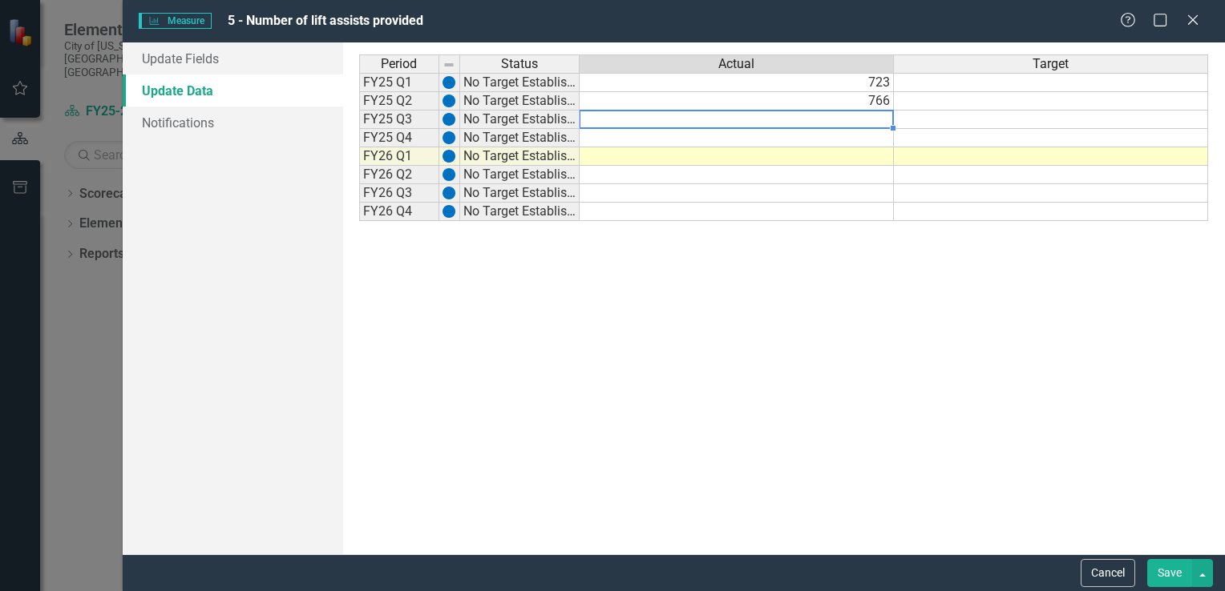
click at [872, 120] on td at bounding box center [736, 120] width 314 height 18
type textarea "526"
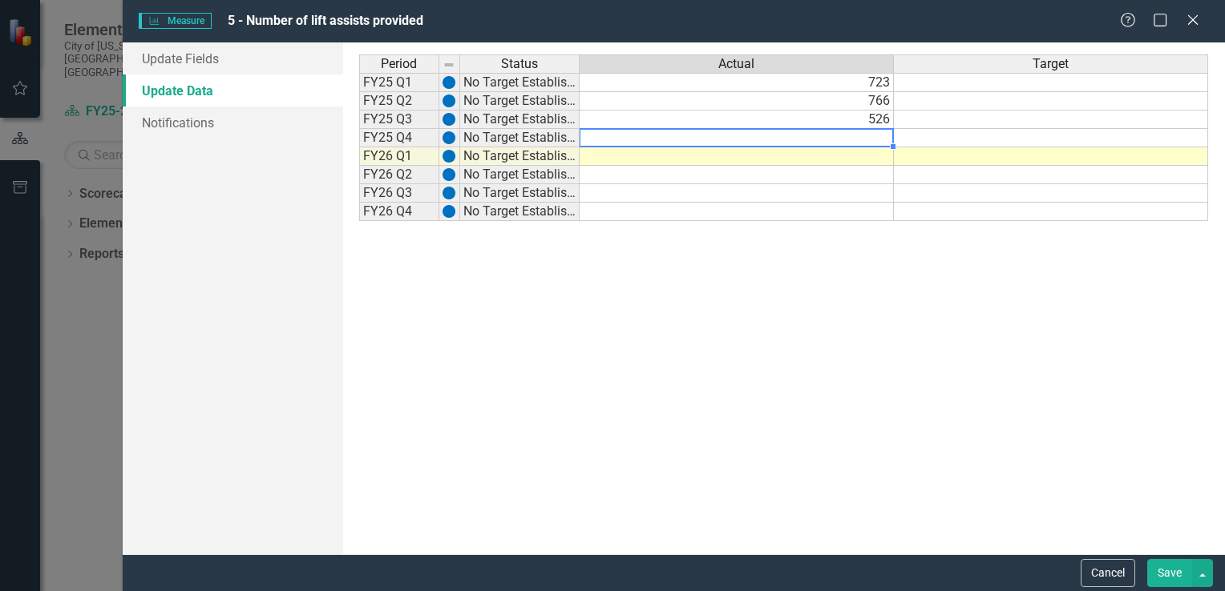
click at [1161, 575] on button "Save" at bounding box center [1169, 573] width 45 height 28
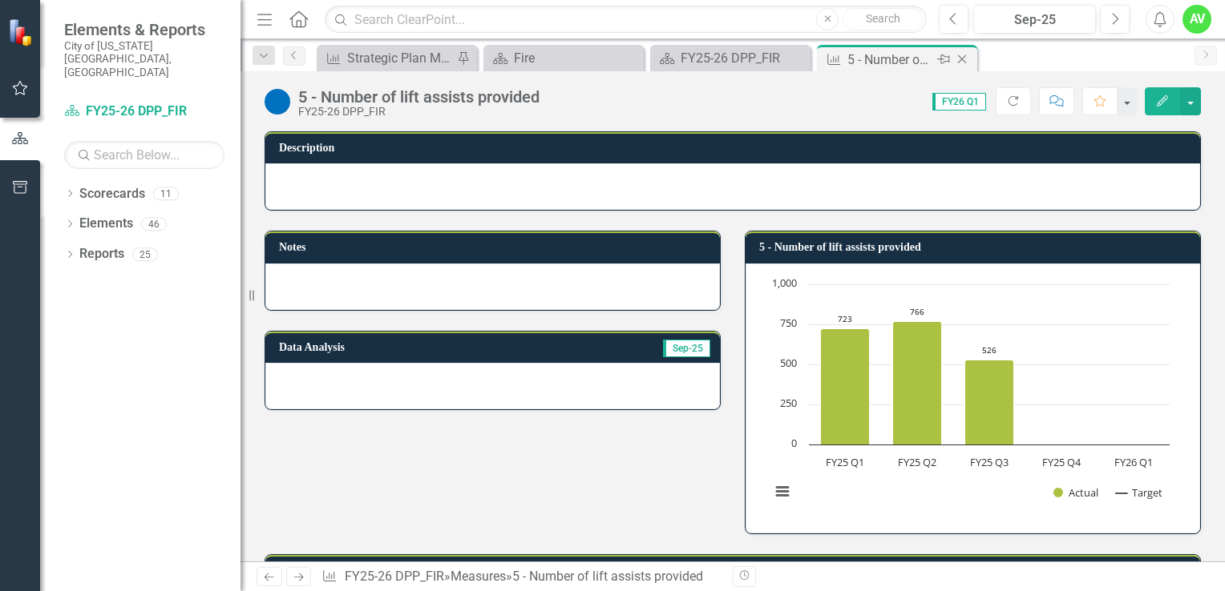
click at [962, 54] on icon "Close" at bounding box center [962, 59] width 16 height 13
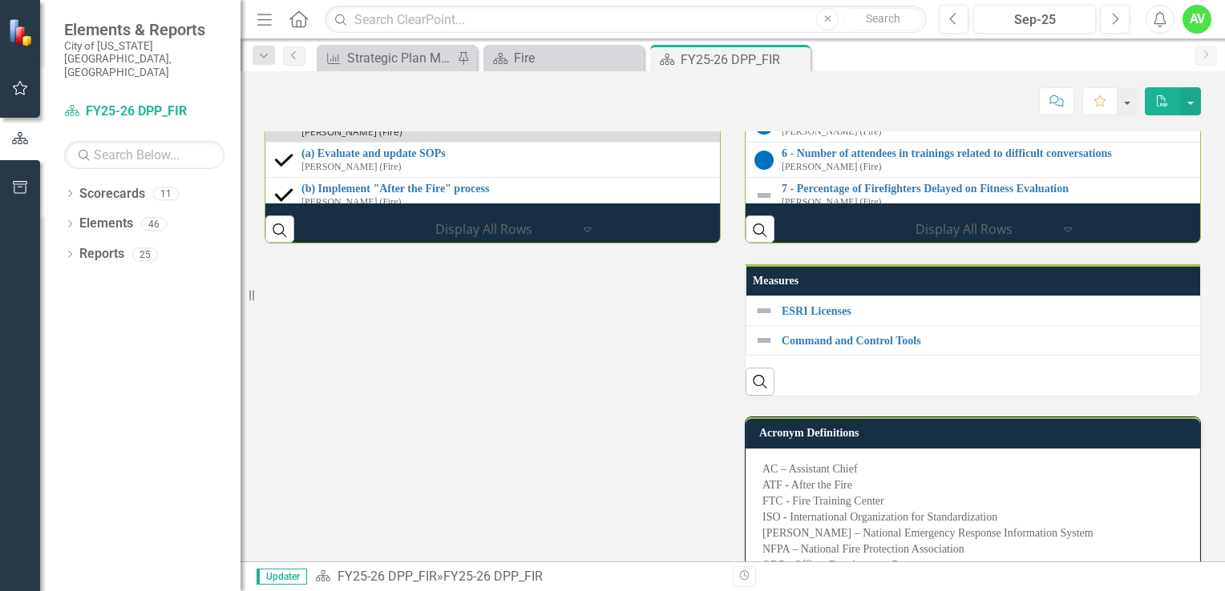
scroll to position [45, 0]
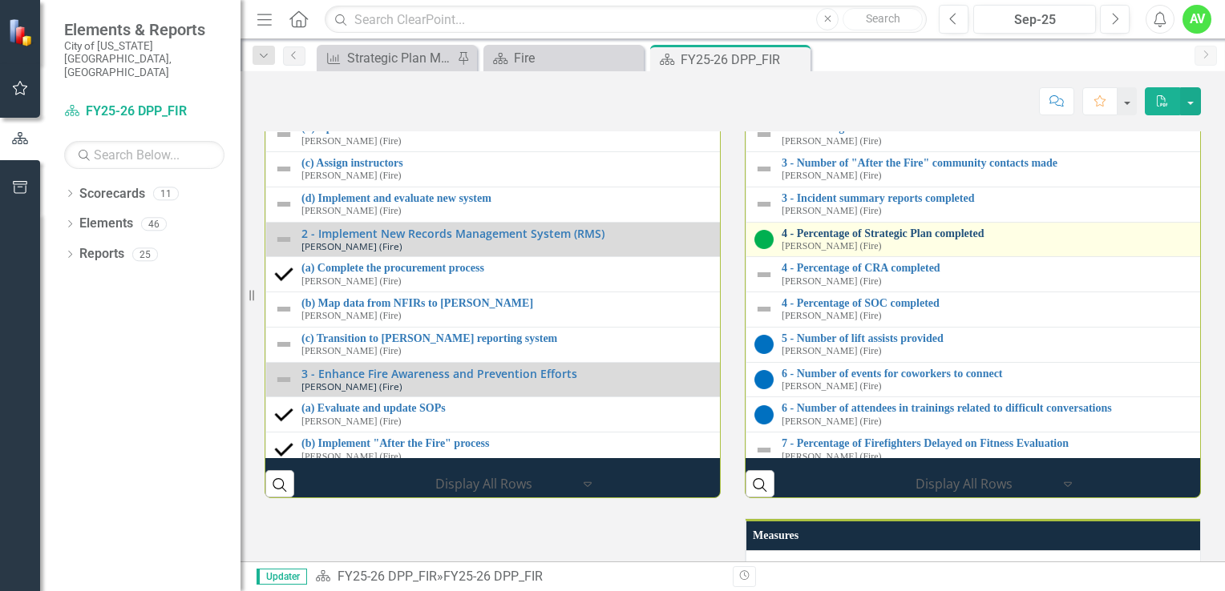
scroll to position [1927, 0]
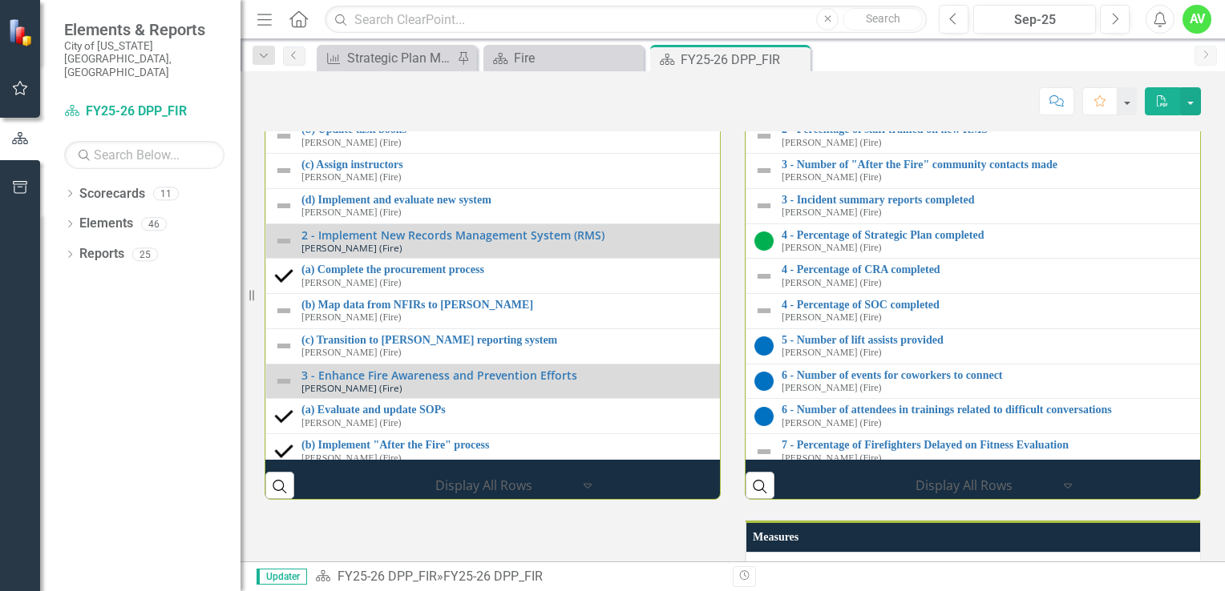
click at [984, 66] on link "1 - Progress of Annual Training Requirements (Pct)" at bounding box center [1226, 60] width 890 height 12
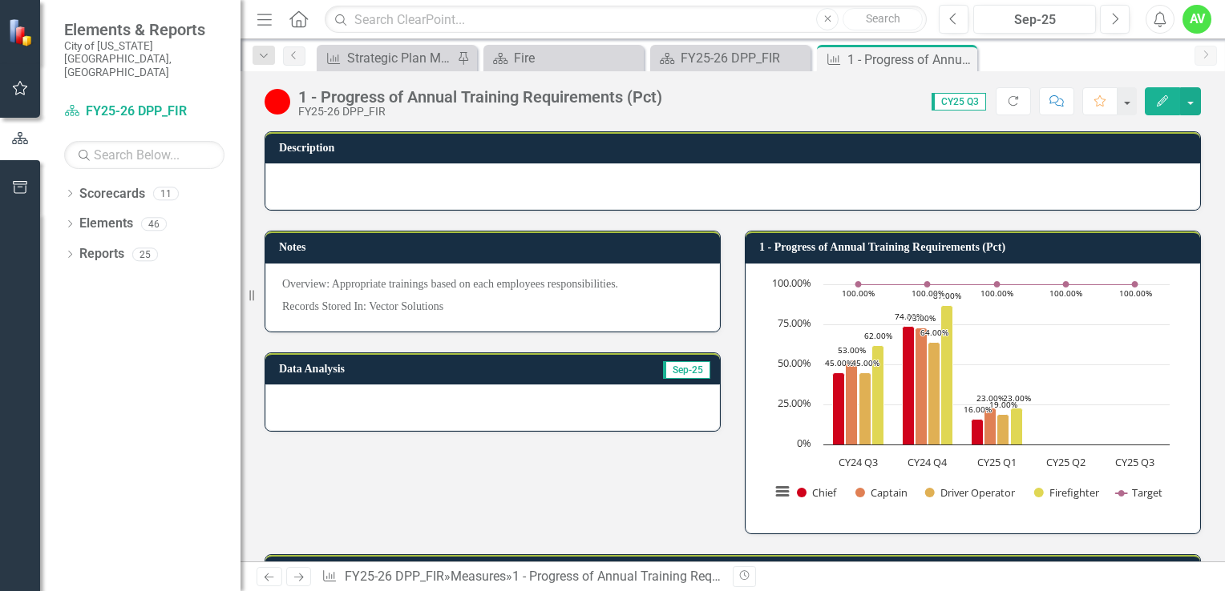
click at [1160, 104] on icon "button" at bounding box center [1161, 100] width 11 height 11
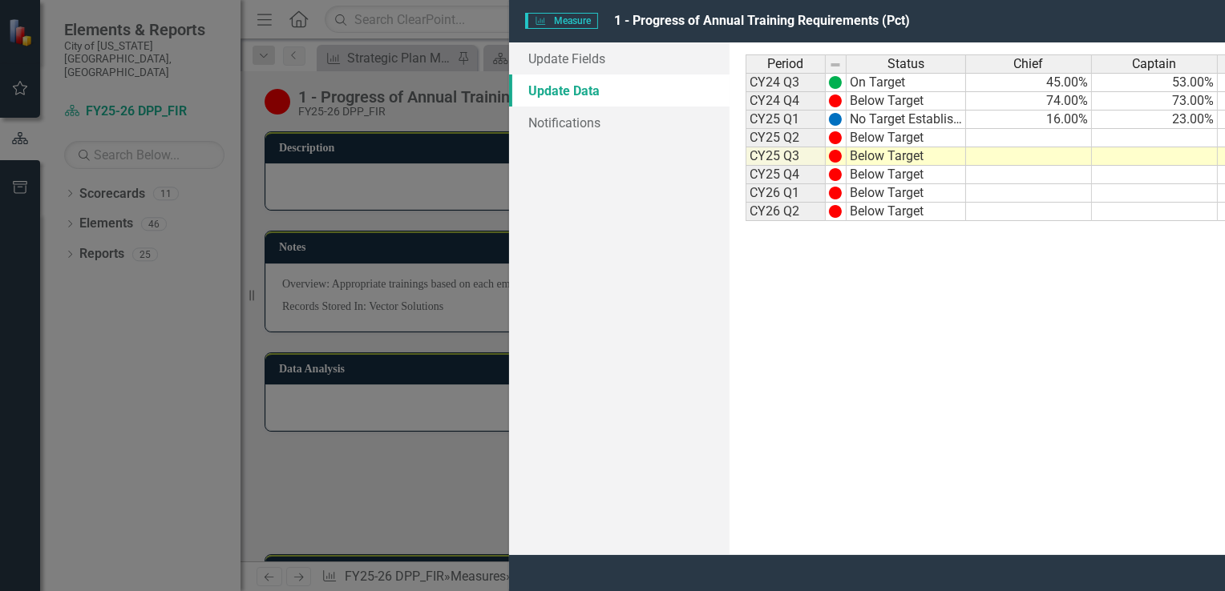
click at [680, 136] on td at bounding box center [642, 138] width 126 height 18
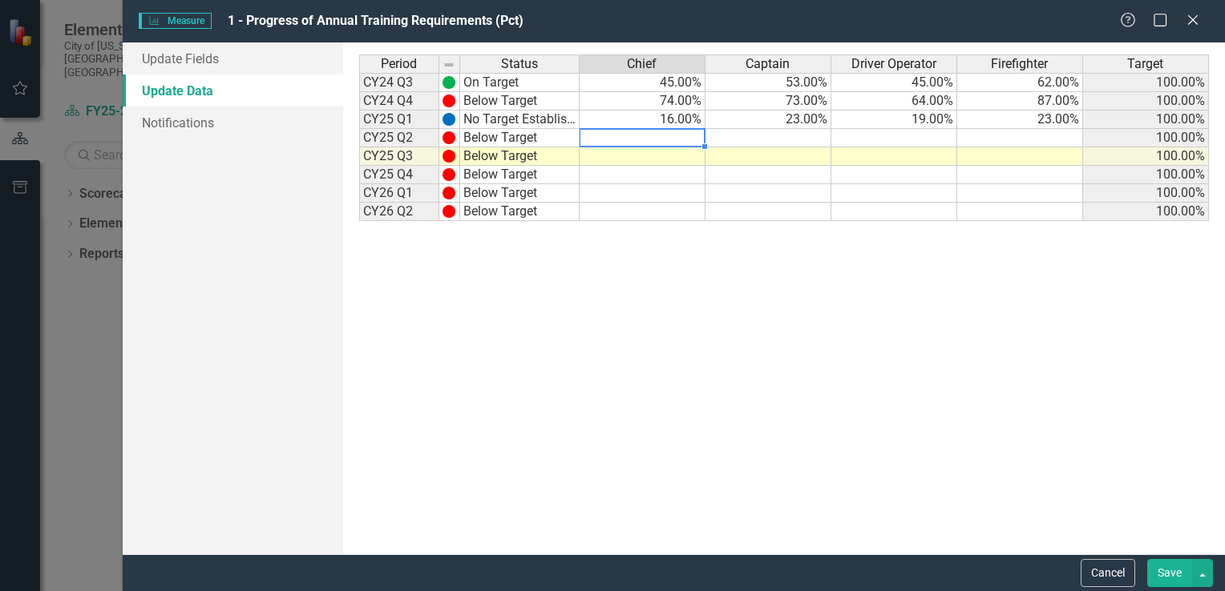
click at [680, 136] on td at bounding box center [642, 138] width 126 height 18
click at [677, 158] on td at bounding box center [642, 156] width 126 height 18
type textarea "17"
click at [771, 153] on td at bounding box center [768, 156] width 126 height 18
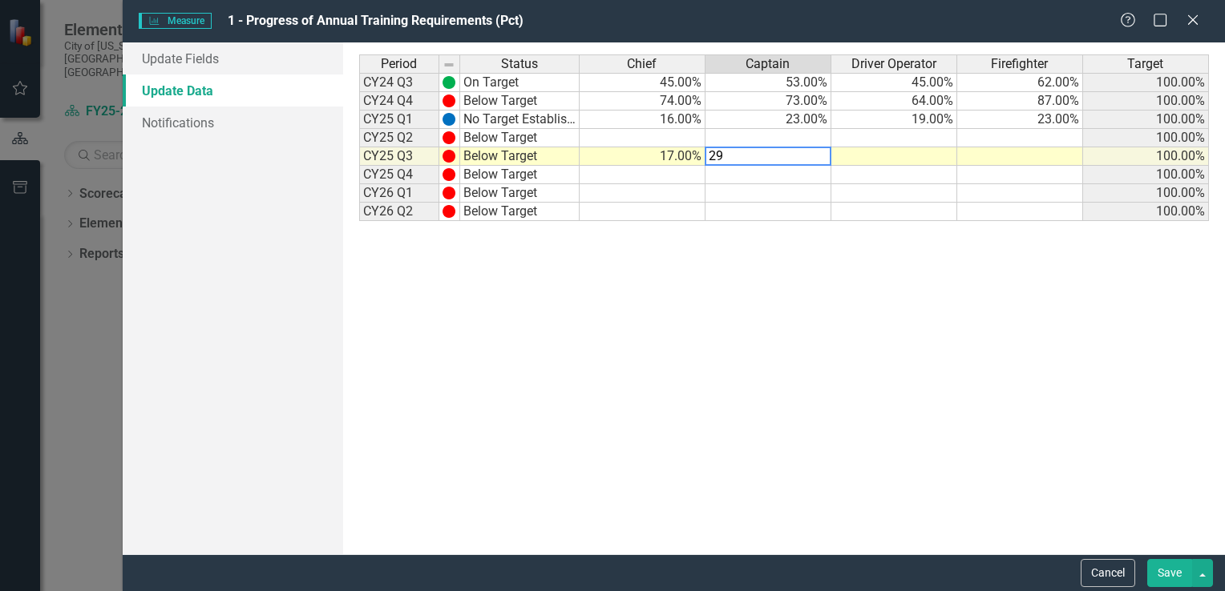
type textarea "29"
click at [865, 159] on td at bounding box center [894, 156] width 126 height 18
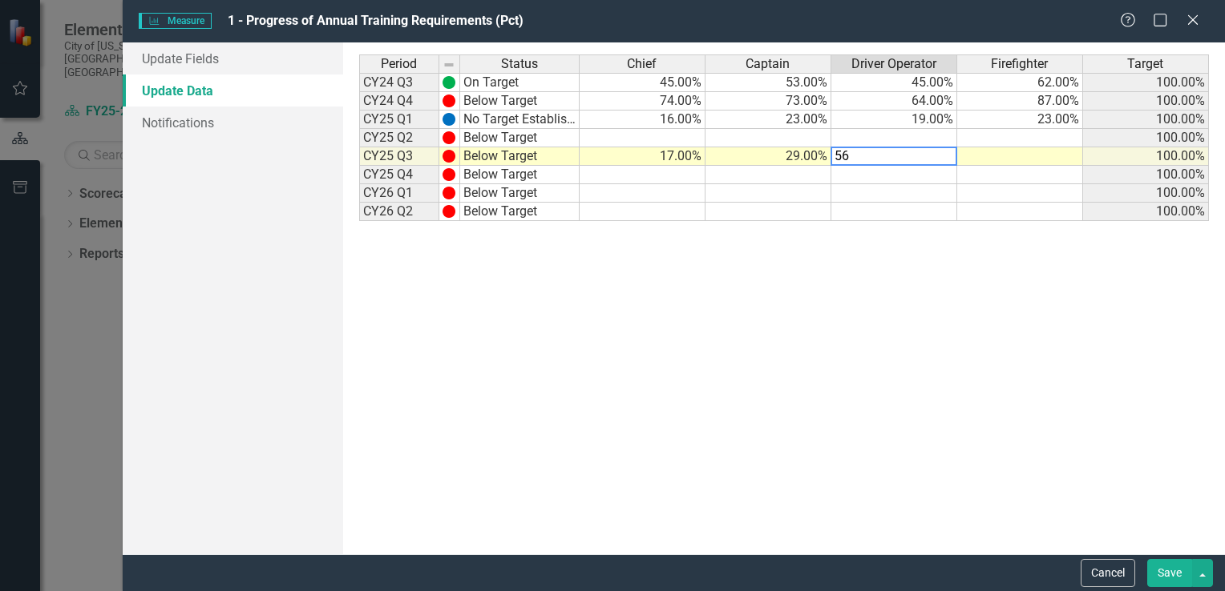
type textarea "56"
click at [1020, 159] on td at bounding box center [1020, 156] width 126 height 18
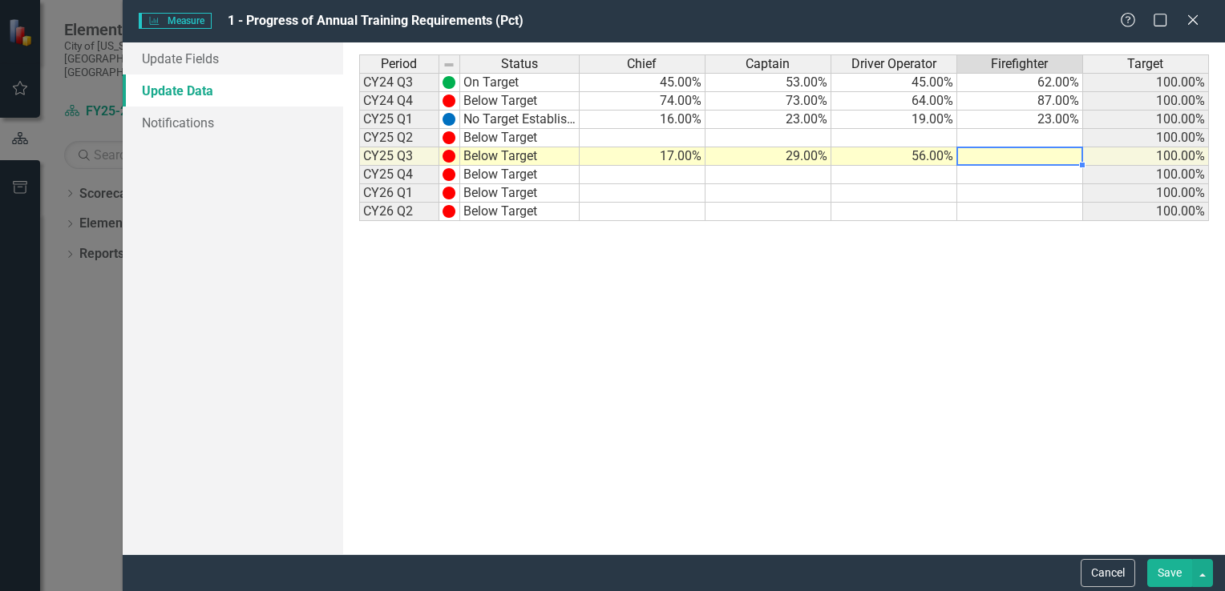
type textarea "21"
click at [1170, 568] on button "Save" at bounding box center [1169, 573] width 45 height 28
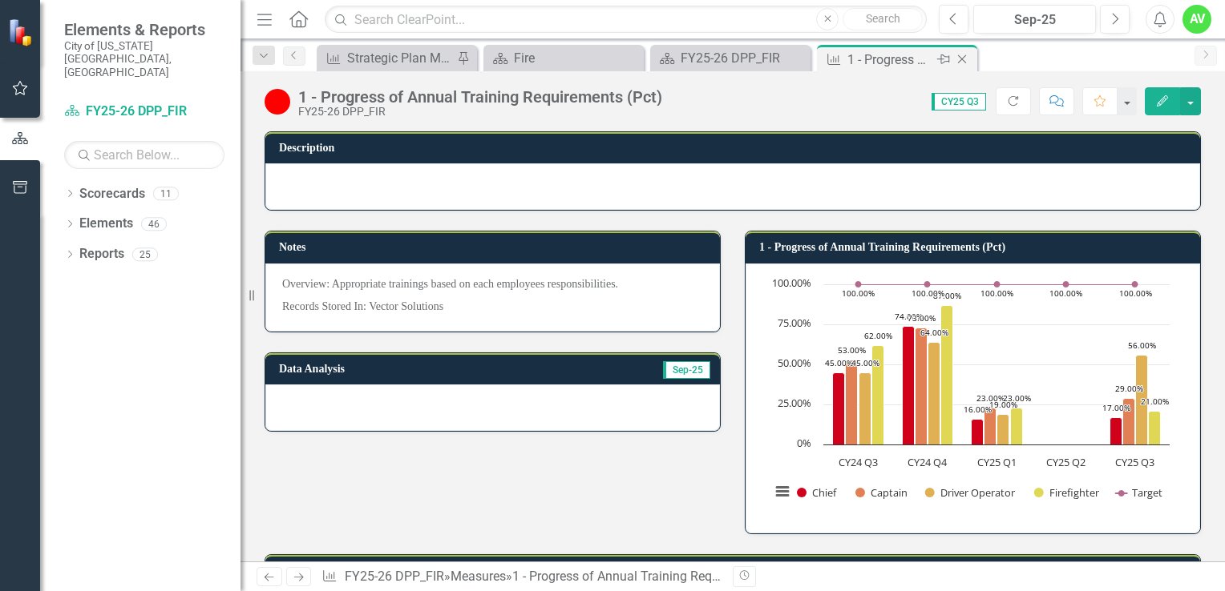
click at [957, 56] on icon "Close" at bounding box center [962, 59] width 16 height 13
